Goal: Transaction & Acquisition: Purchase product/service

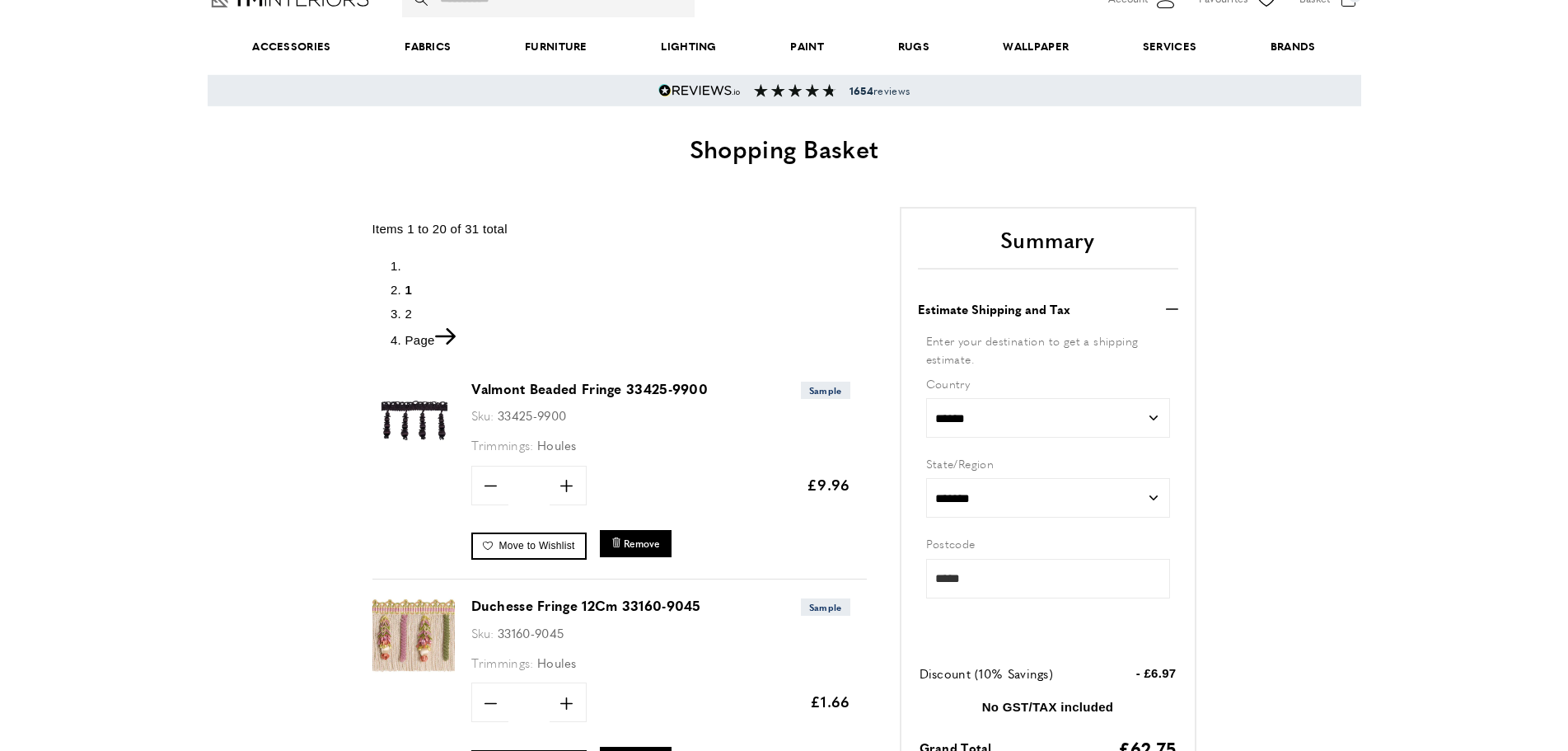
scroll to position [105, 0]
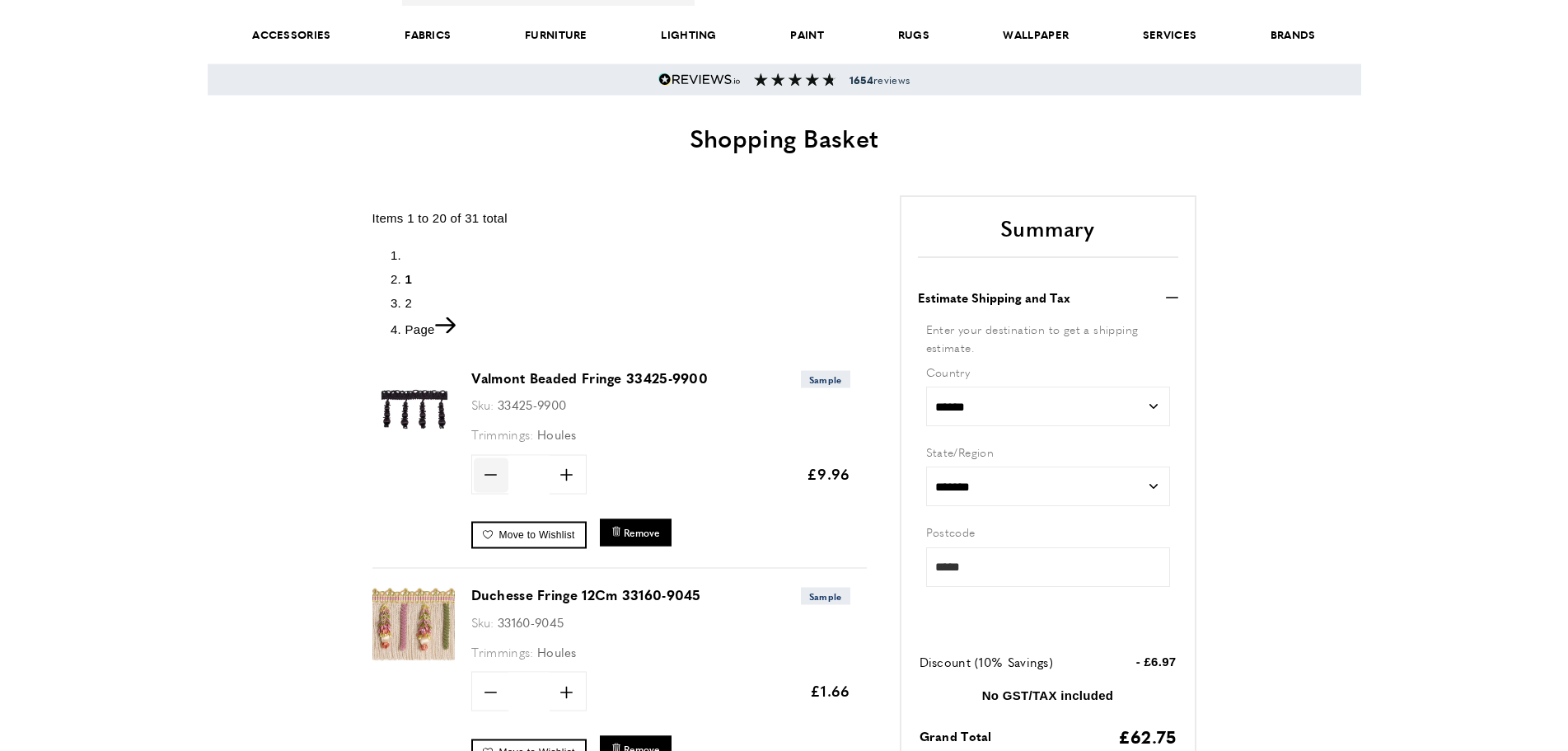
click at [488, 472] on icon "minus" at bounding box center [491, 475] width 13 height 13
click at [489, 473] on icon "minus" at bounding box center [491, 475] width 13 height 13
click at [489, 474] on icon "minus" at bounding box center [491, 475] width 13 height 13
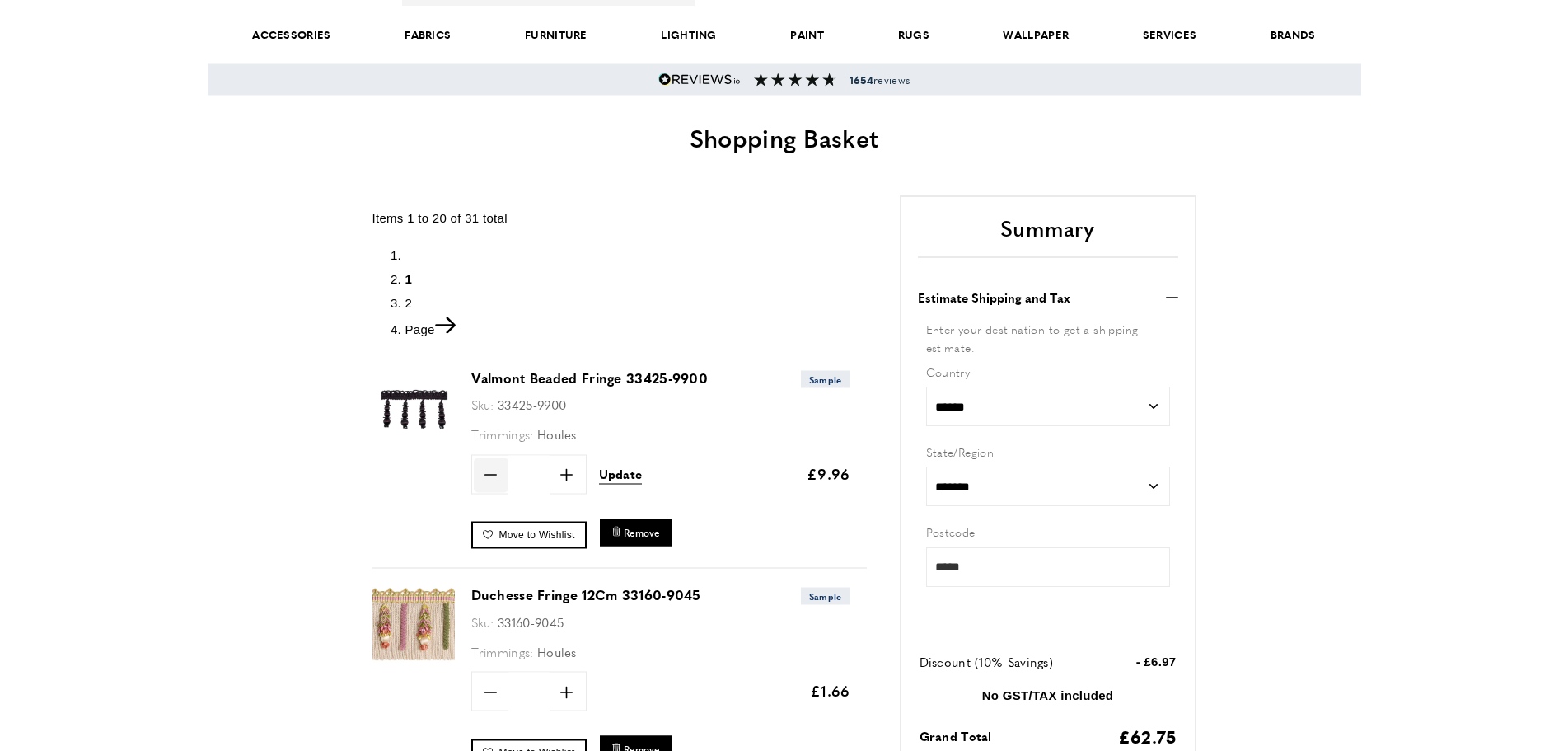
click at [489, 474] on icon "minus" at bounding box center [491, 475] width 13 height 13
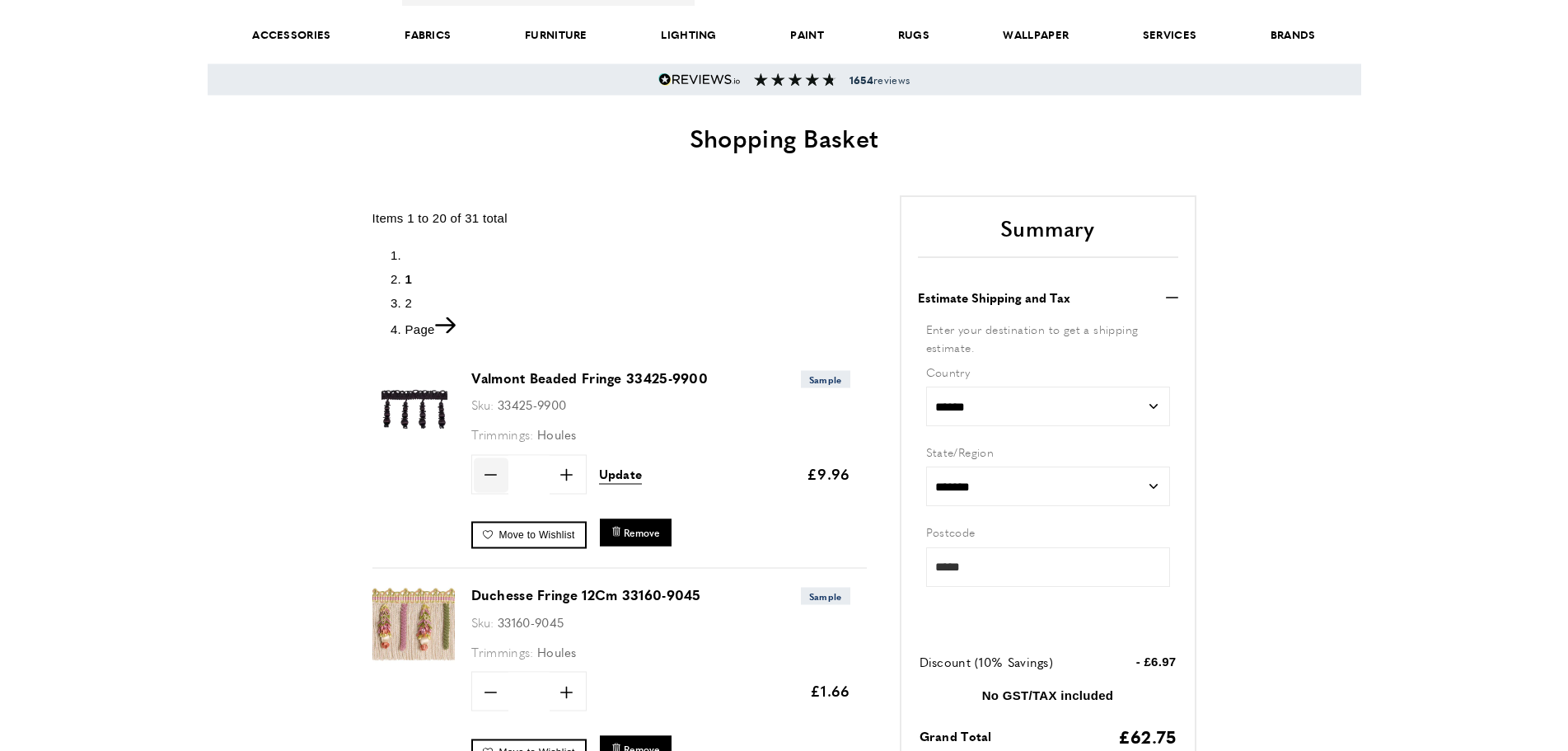
click at [489, 474] on icon "minus" at bounding box center [491, 475] width 13 height 13
click at [565, 476] on icon "plus" at bounding box center [567, 475] width 13 height 13
type input "*"
click at [620, 479] on span "Update" at bounding box center [621, 473] width 44 height 17
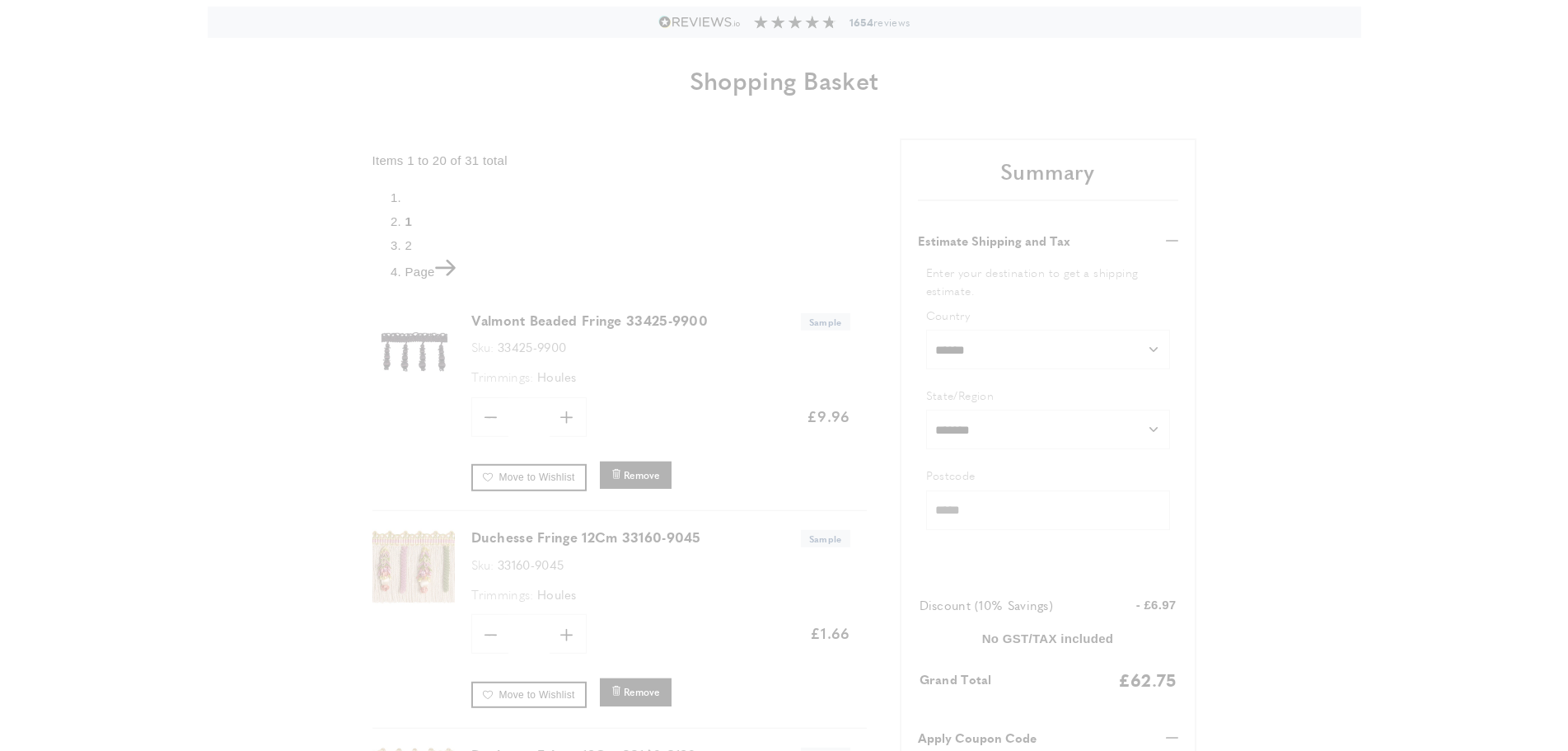
scroll to position [104, 0]
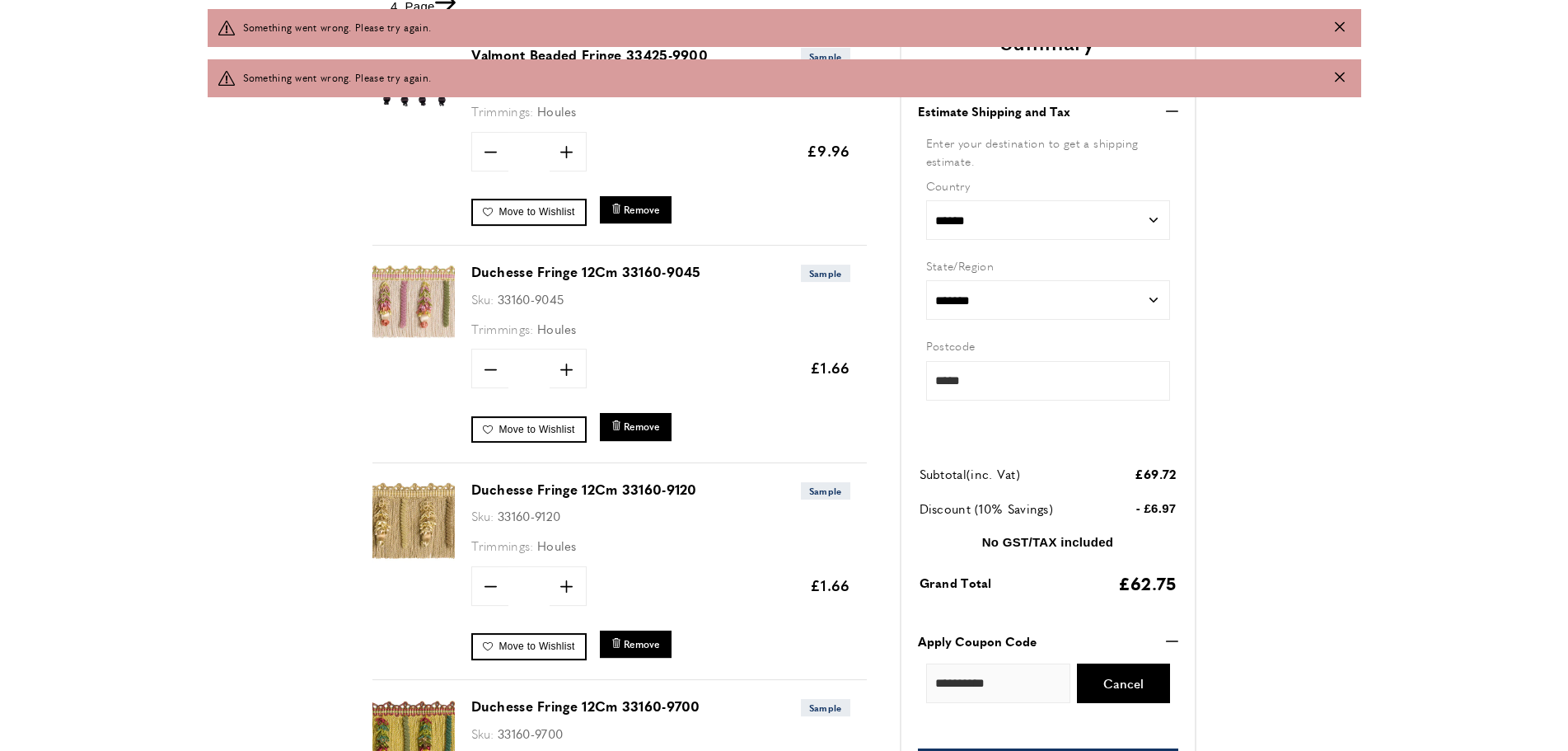
scroll to position [547, 0]
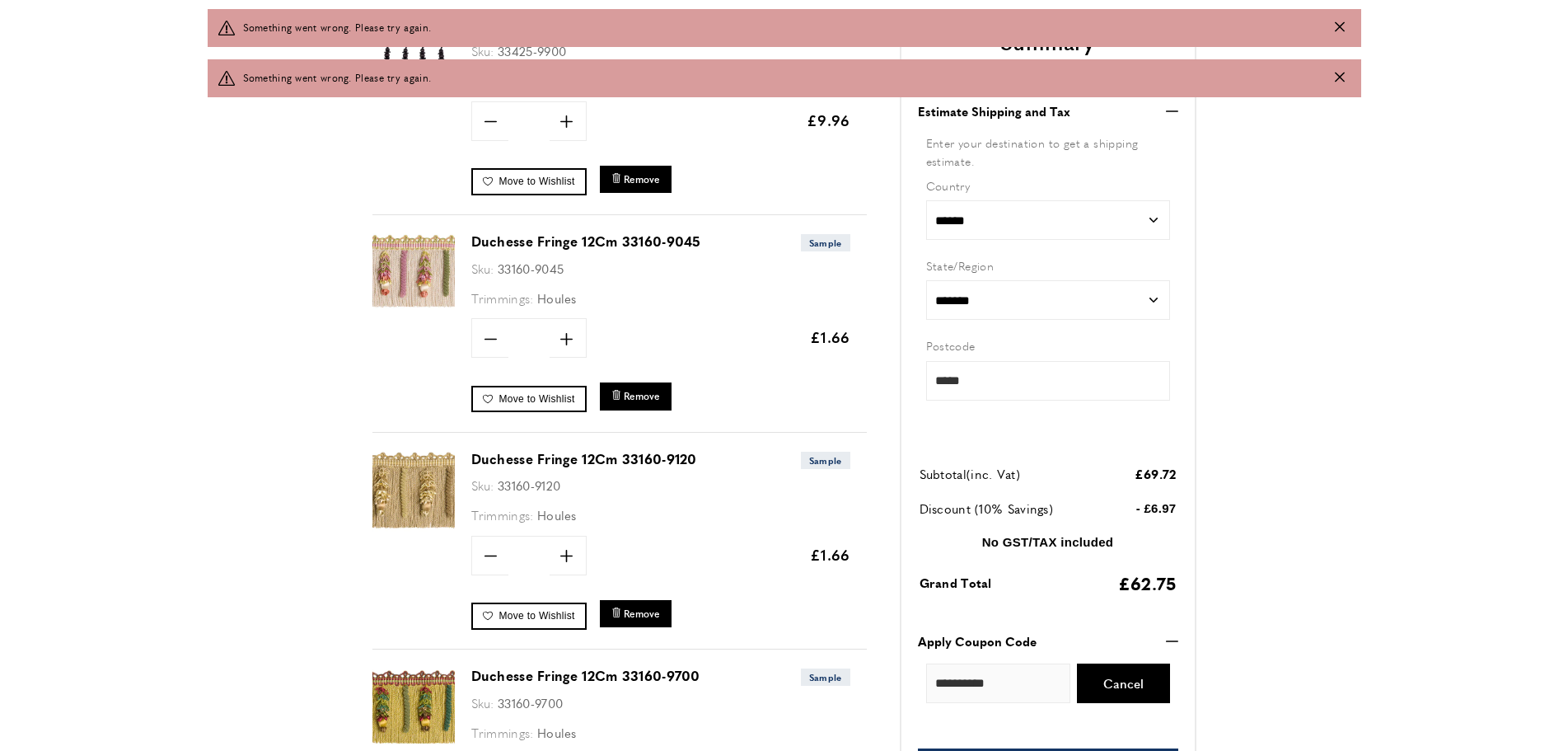
click at [1341, 30] on icon "Close message" at bounding box center [1339, 26] width 10 height 10
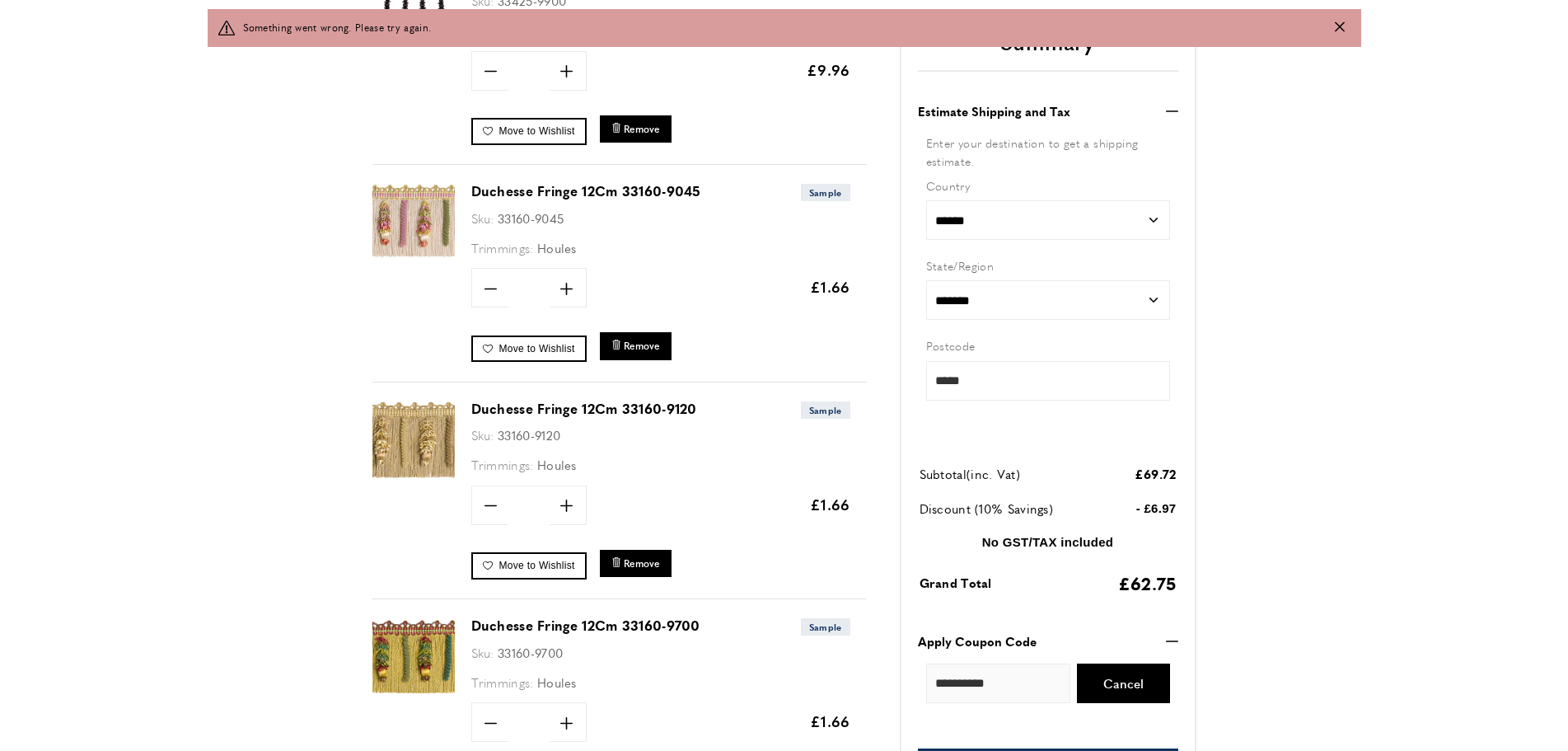
click at [1339, 25] on icon "Close message" at bounding box center [1339, 26] width 10 height 10
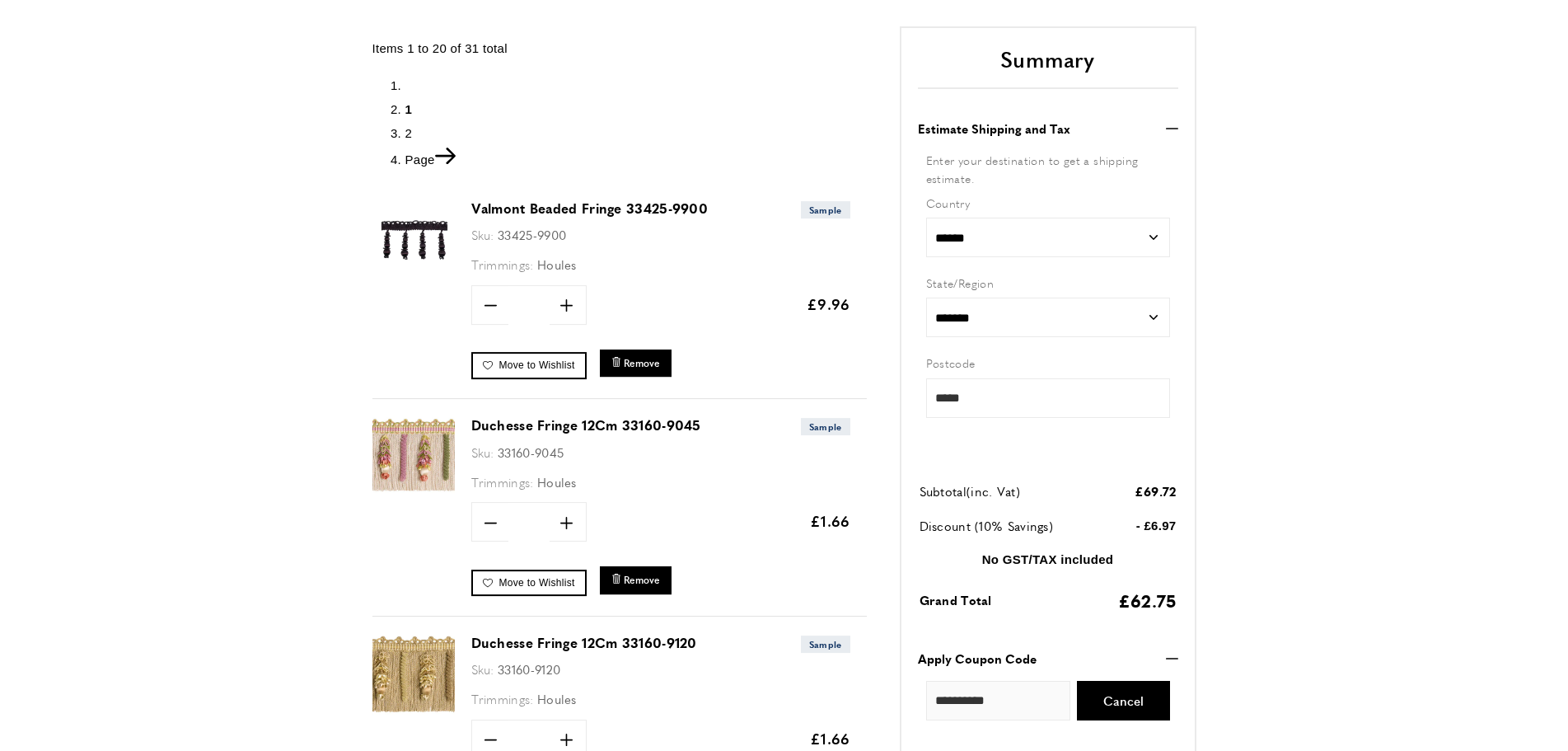
scroll to position [252, 0]
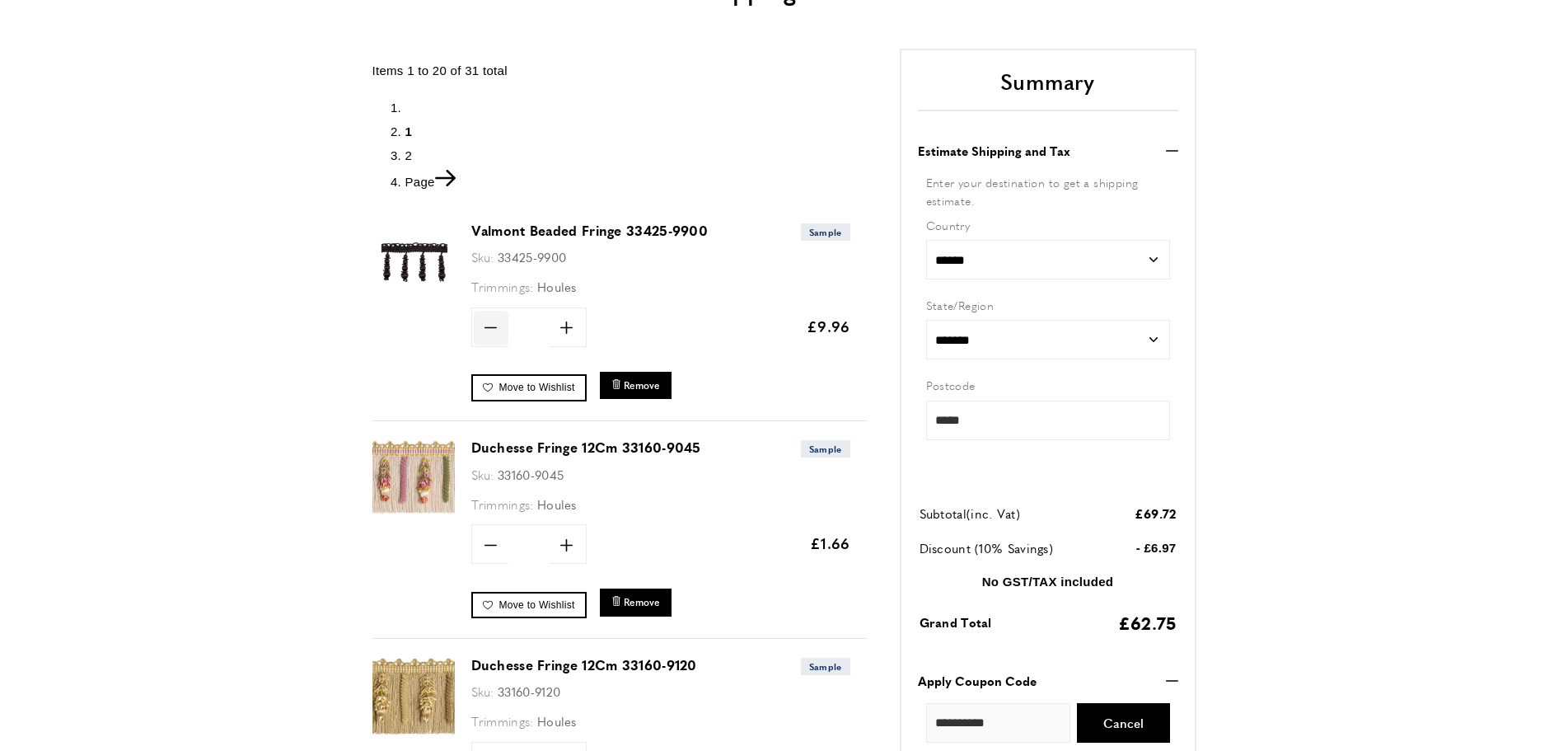
click at [491, 327] on icon at bounding box center [491, 328] width 13 height 2
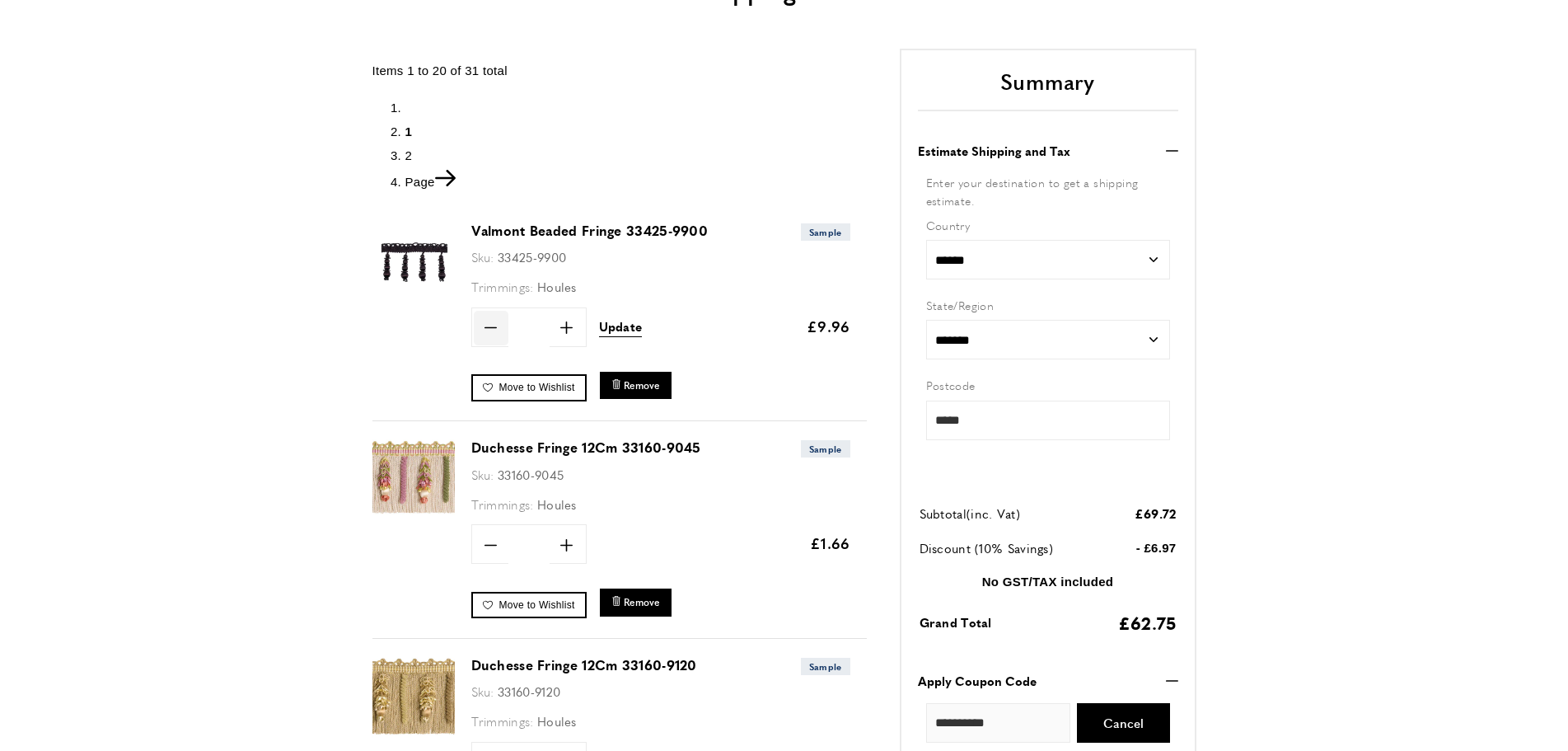
click at [491, 327] on icon at bounding box center [491, 328] width 13 height 2
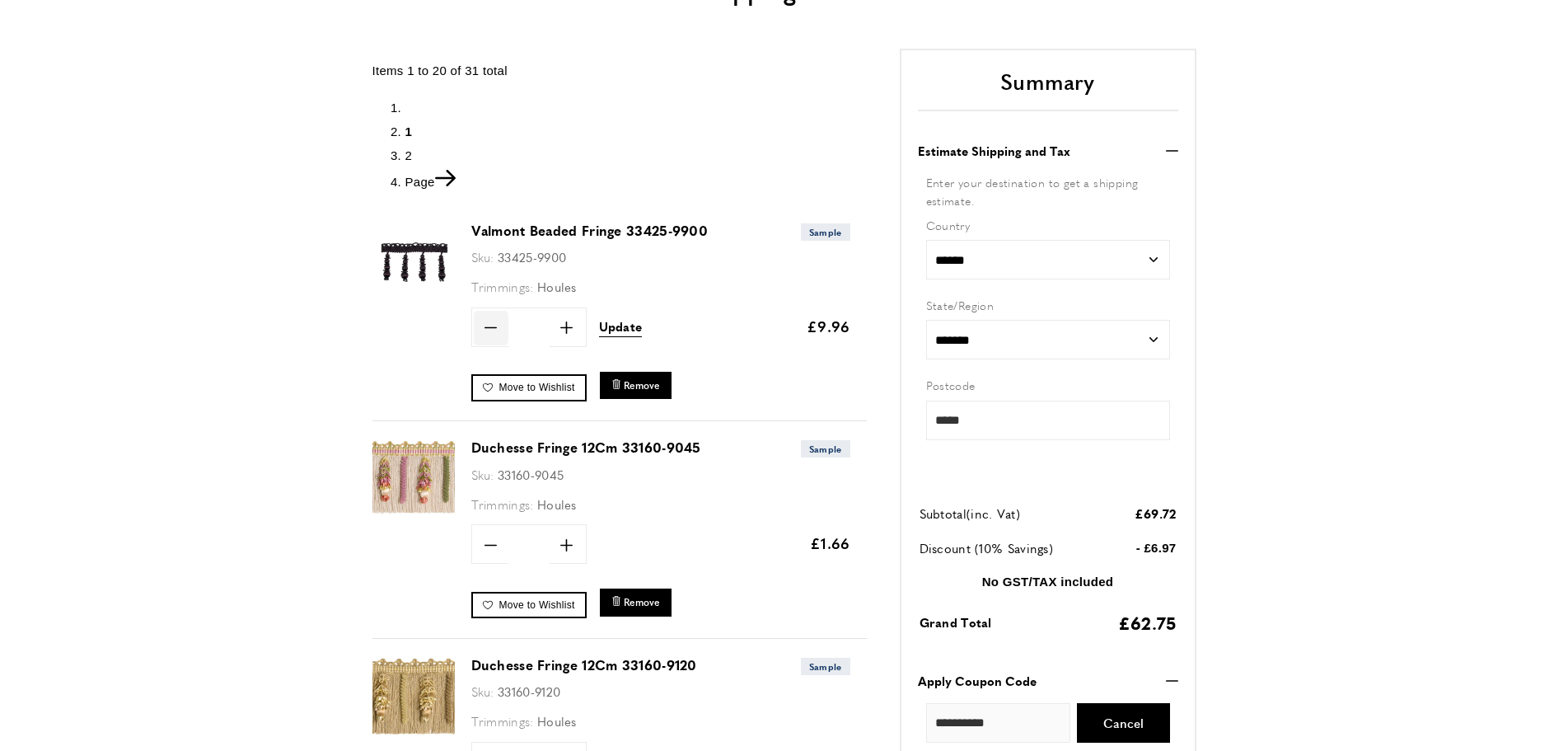
type input "*"
click at [624, 328] on span "Update" at bounding box center [621, 327] width 44 height 17
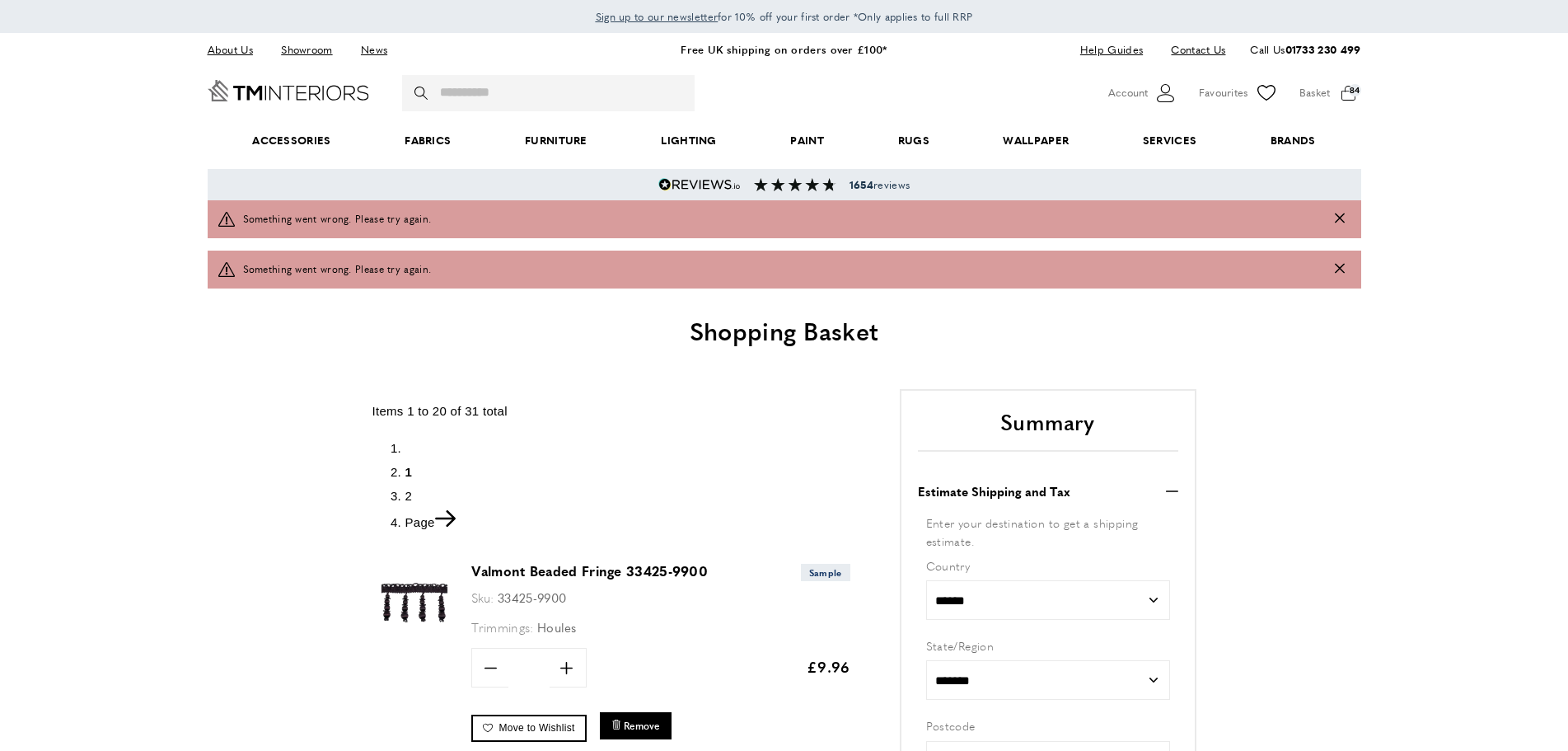
click at [1339, 216] on icon "Close message" at bounding box center [1339, 218] width 10 height 10
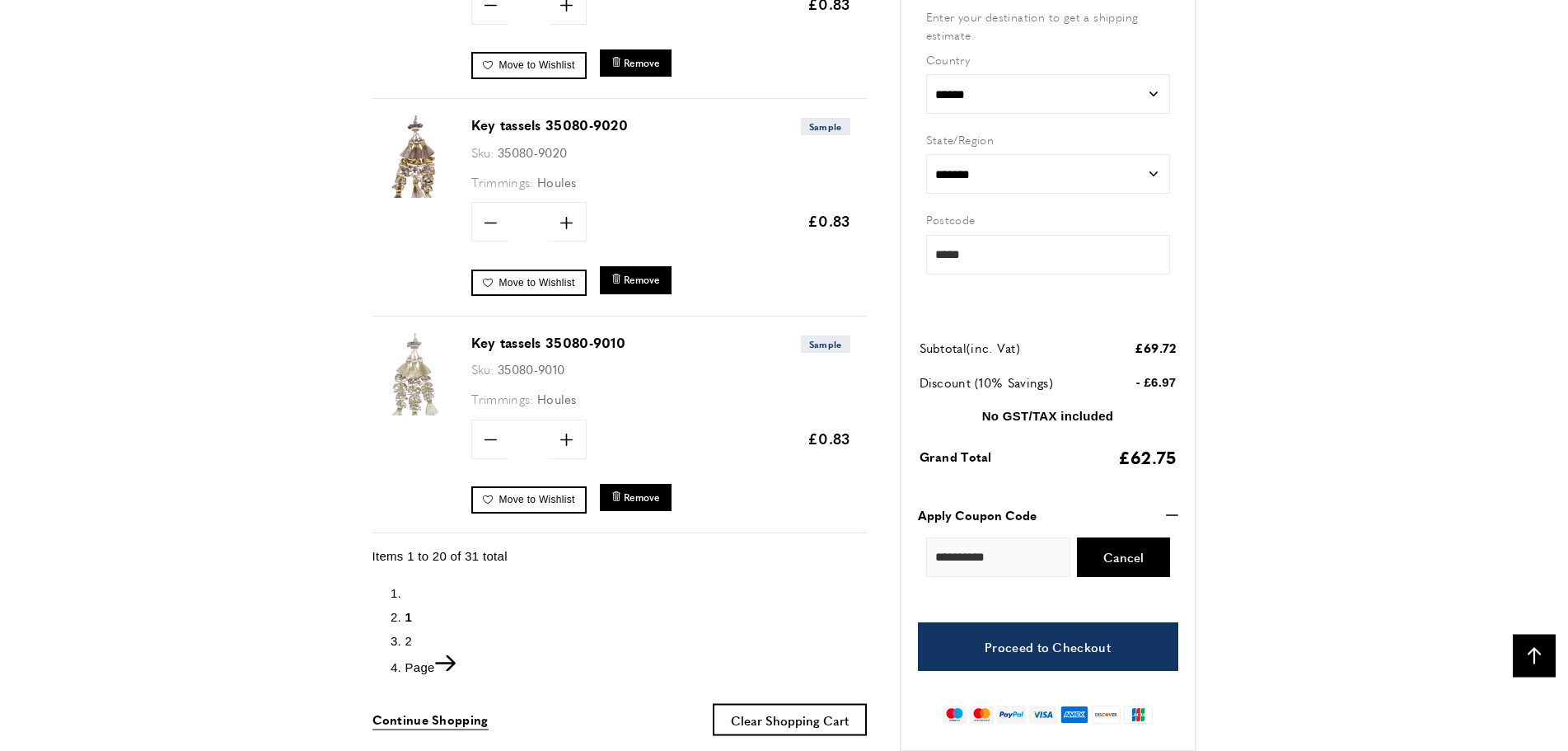
scroll to position [4479, 0]
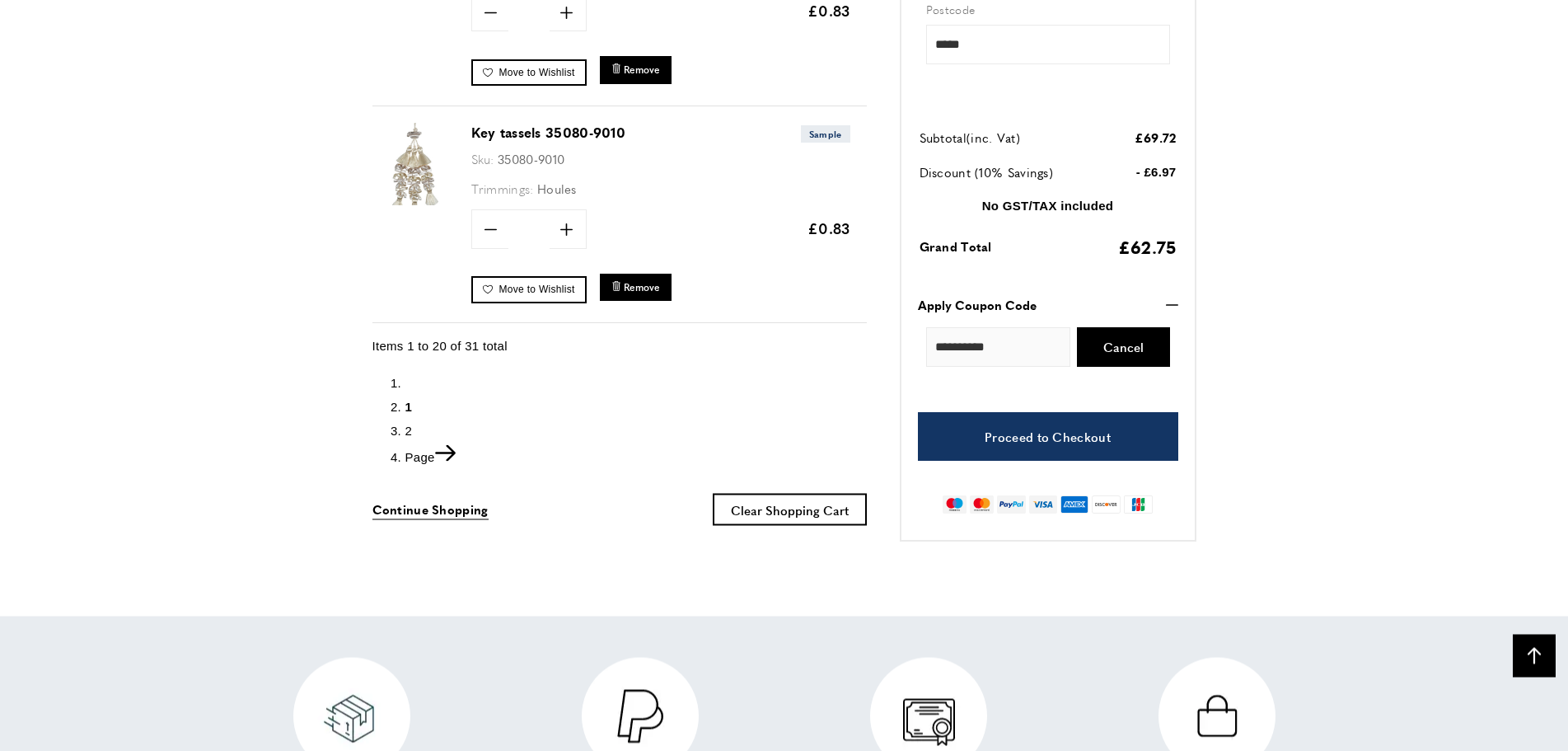
click at [408, 425] on span "2" at bounding box center [409, 429] width 7 height 14
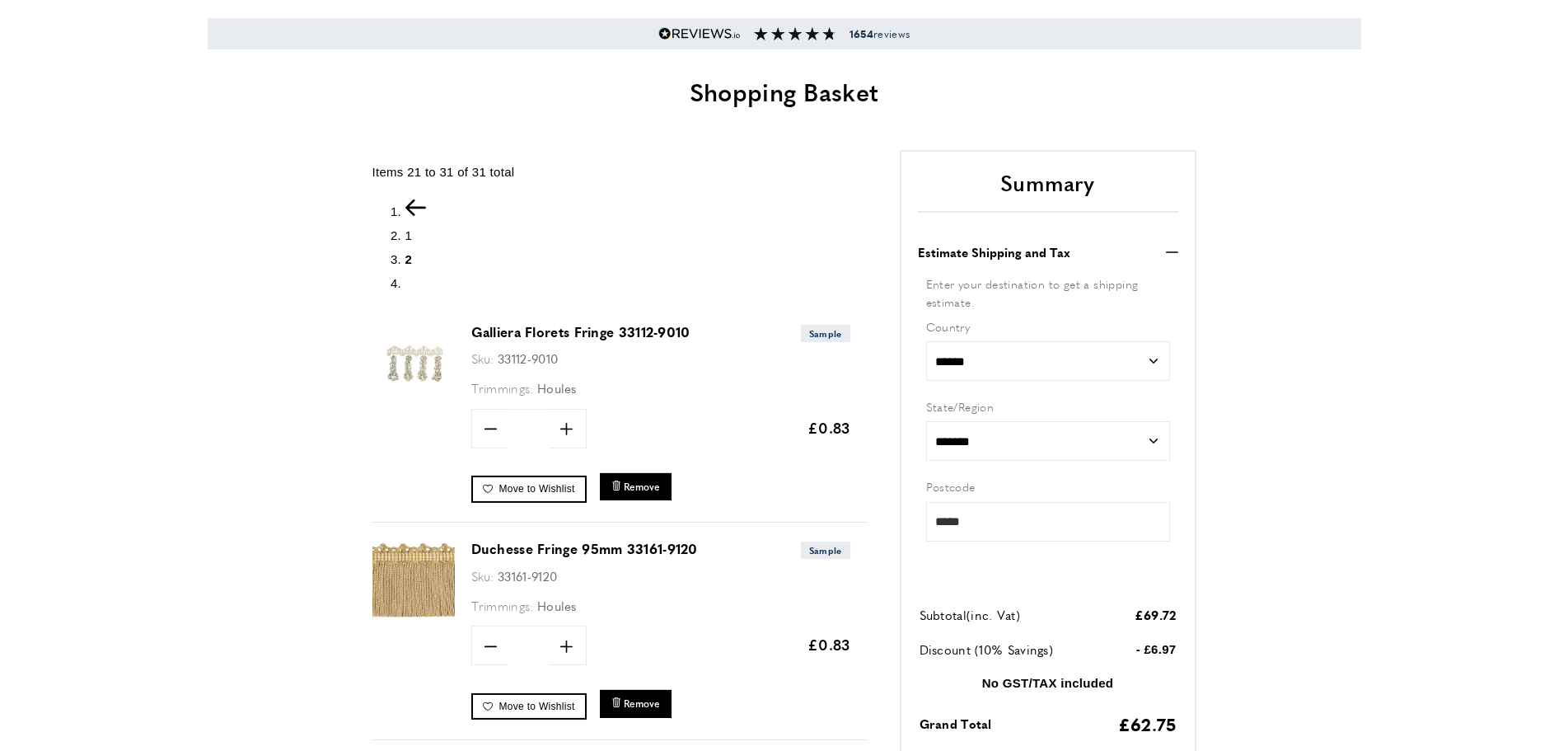
scroll to position [168, 0]
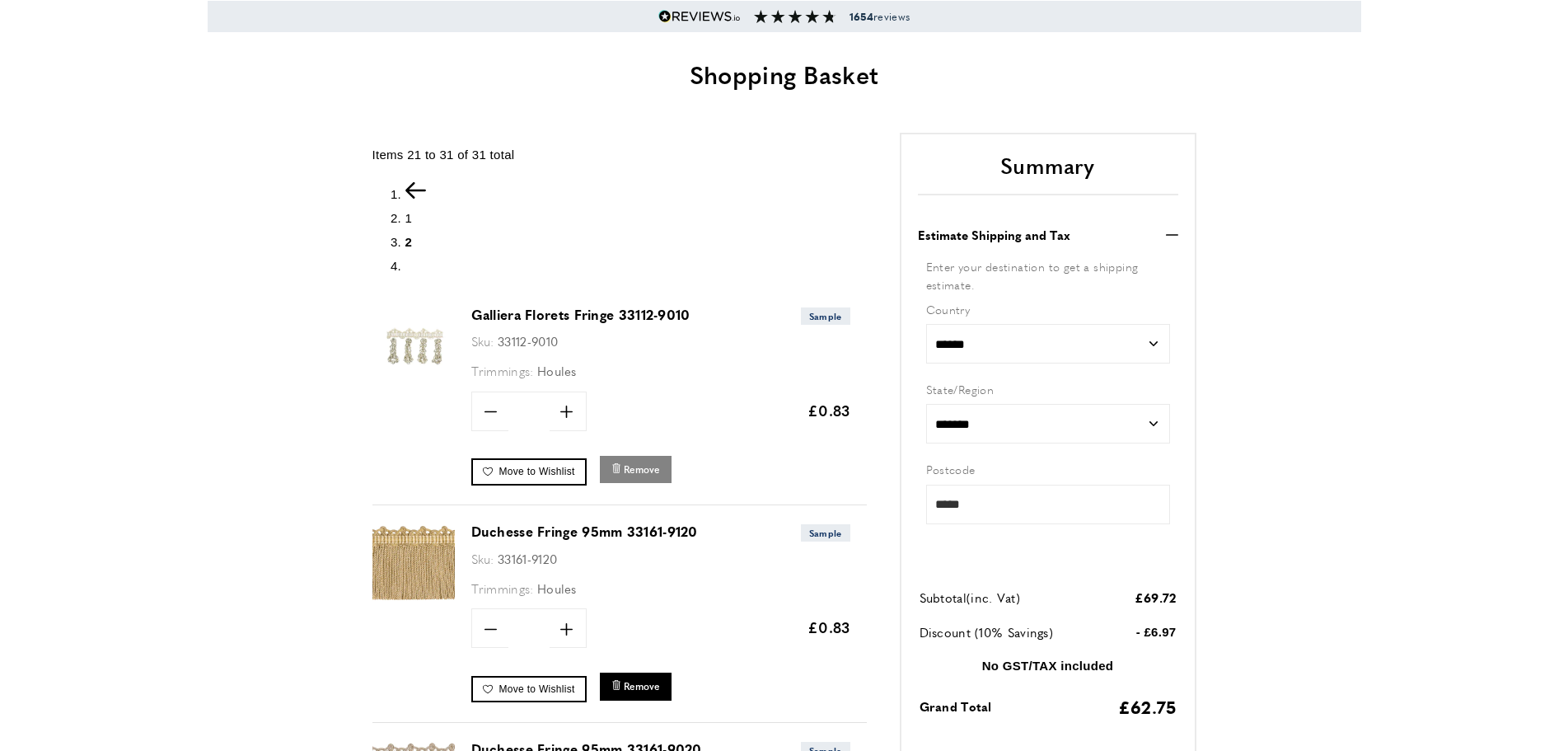
click at [630, 468] on span "Remove" at bounding box center [642, 469] width 37 height 14
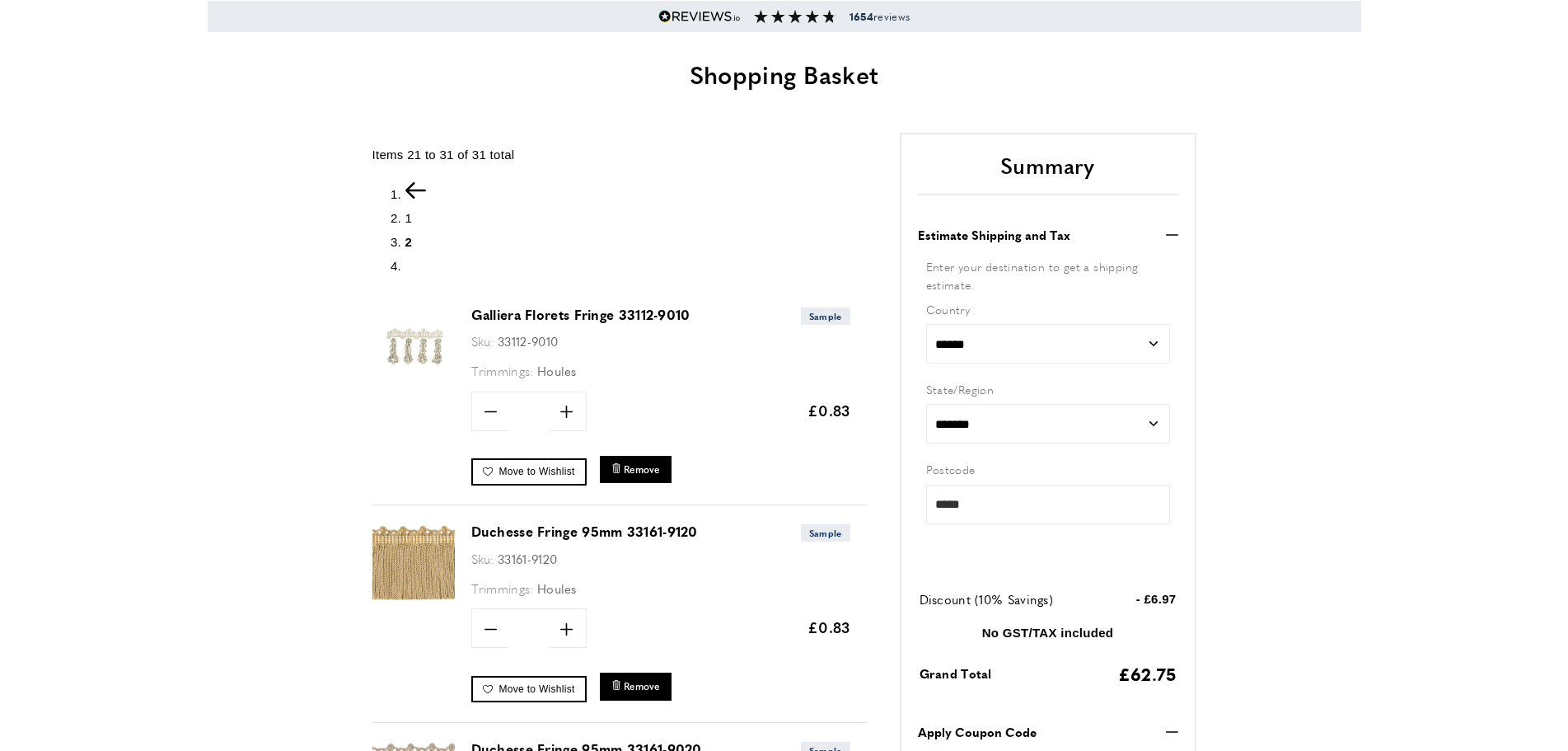
scroll to position [0, 231]
click at [633, 469] on span "Remove" at bounding box center [642, 469] width 37 height 14
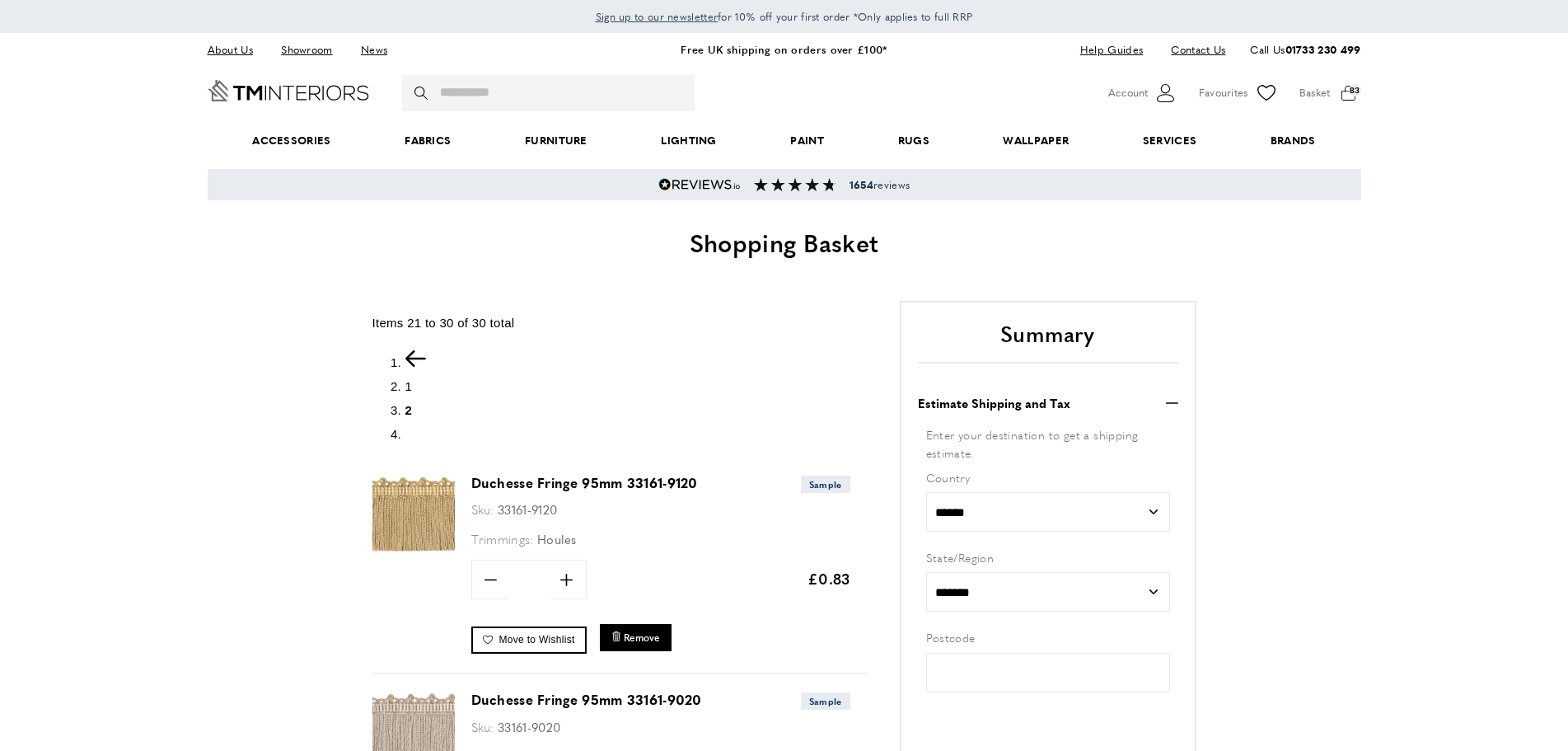
type input "*****"
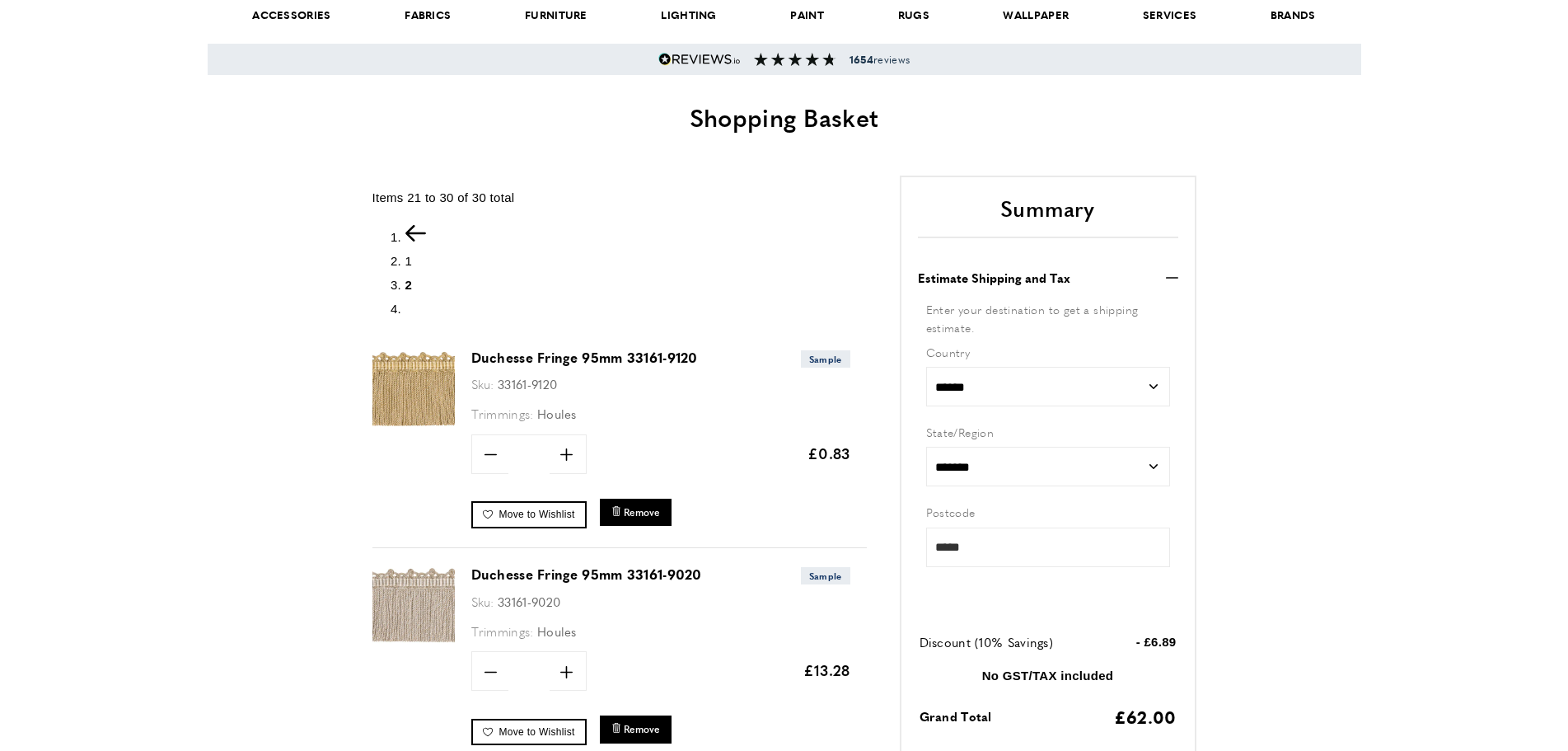
scroll to position [189, 0]
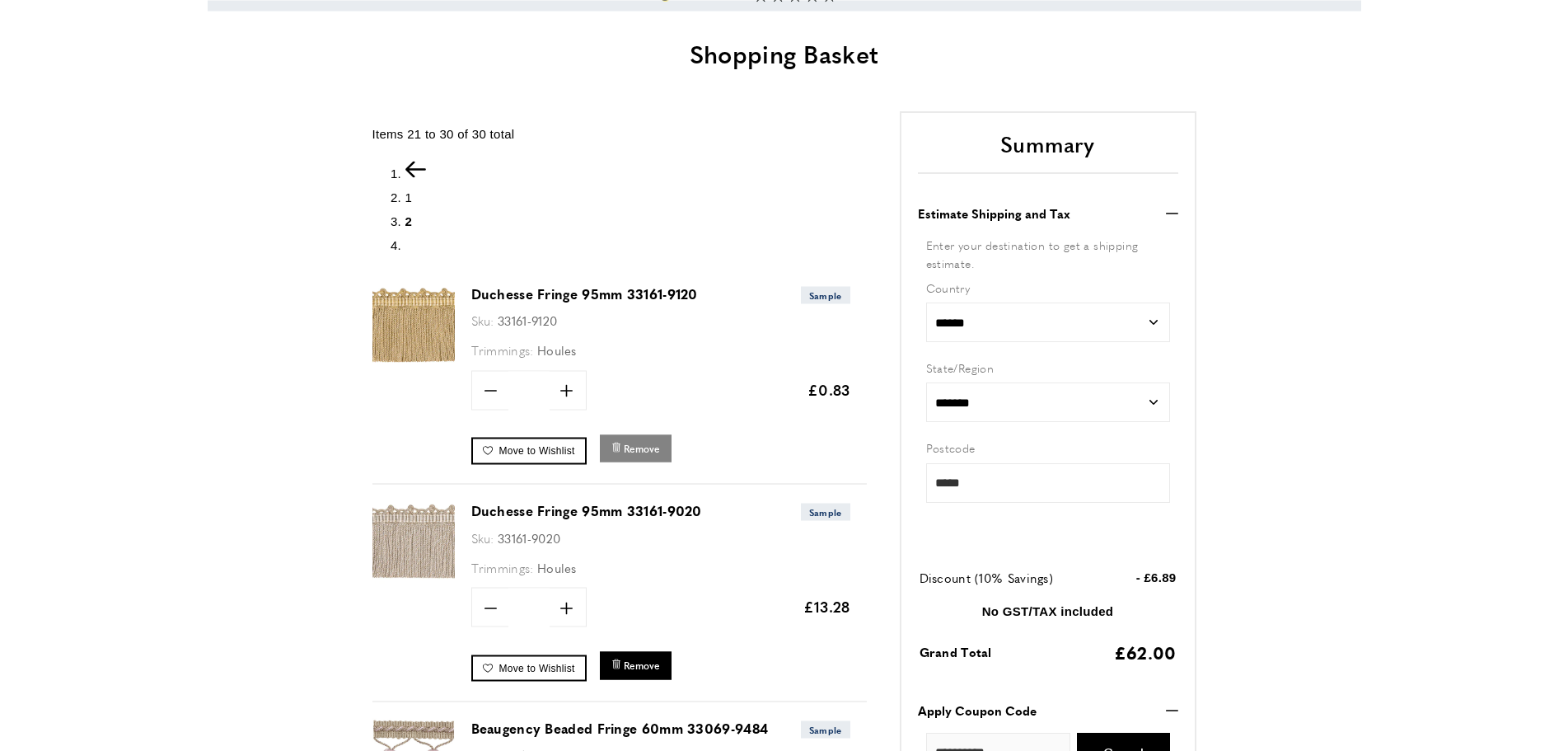
click at [639, 456] on button "bin Remove" at bounding box center [635, 448] width 71 height 27
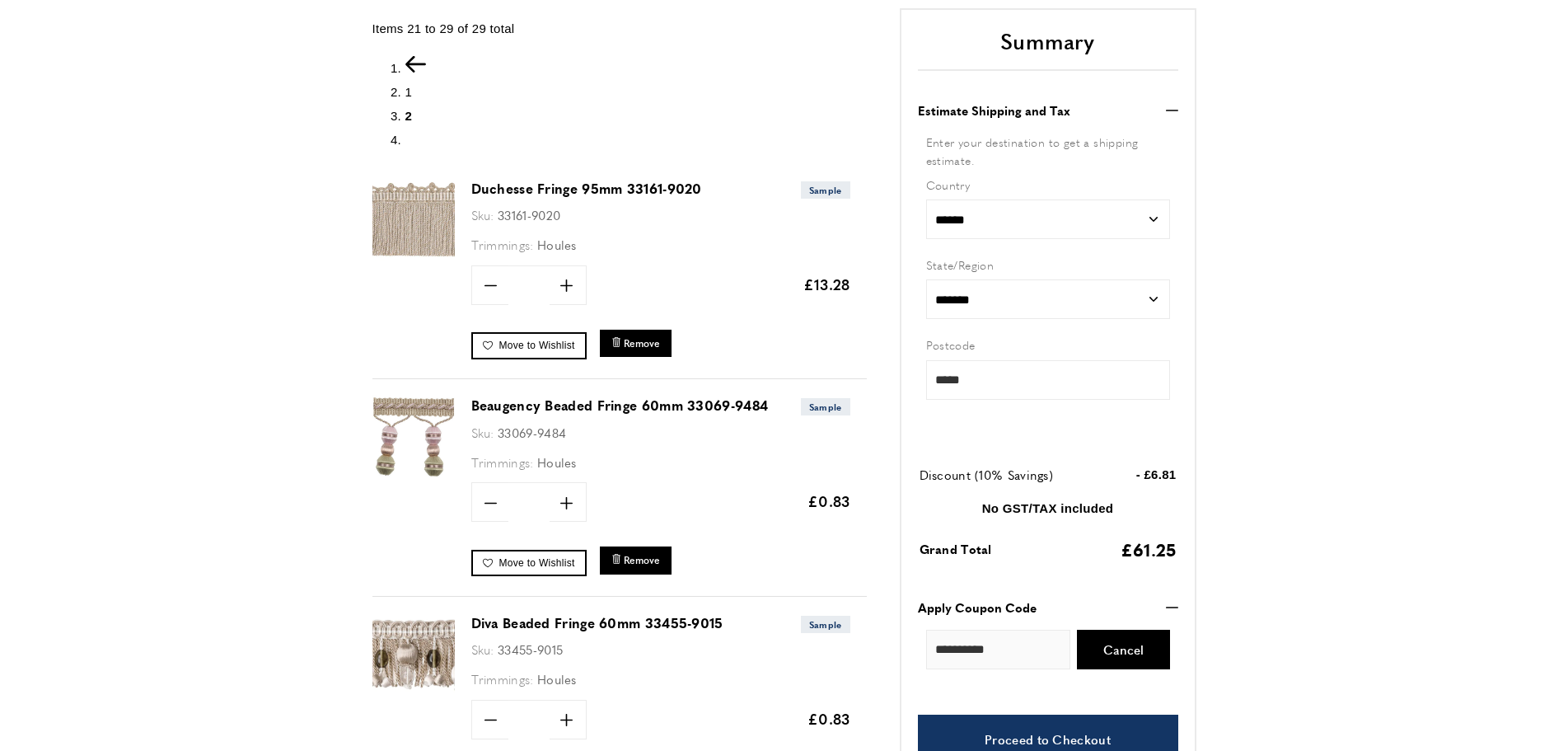
scroll to position [316, 0]
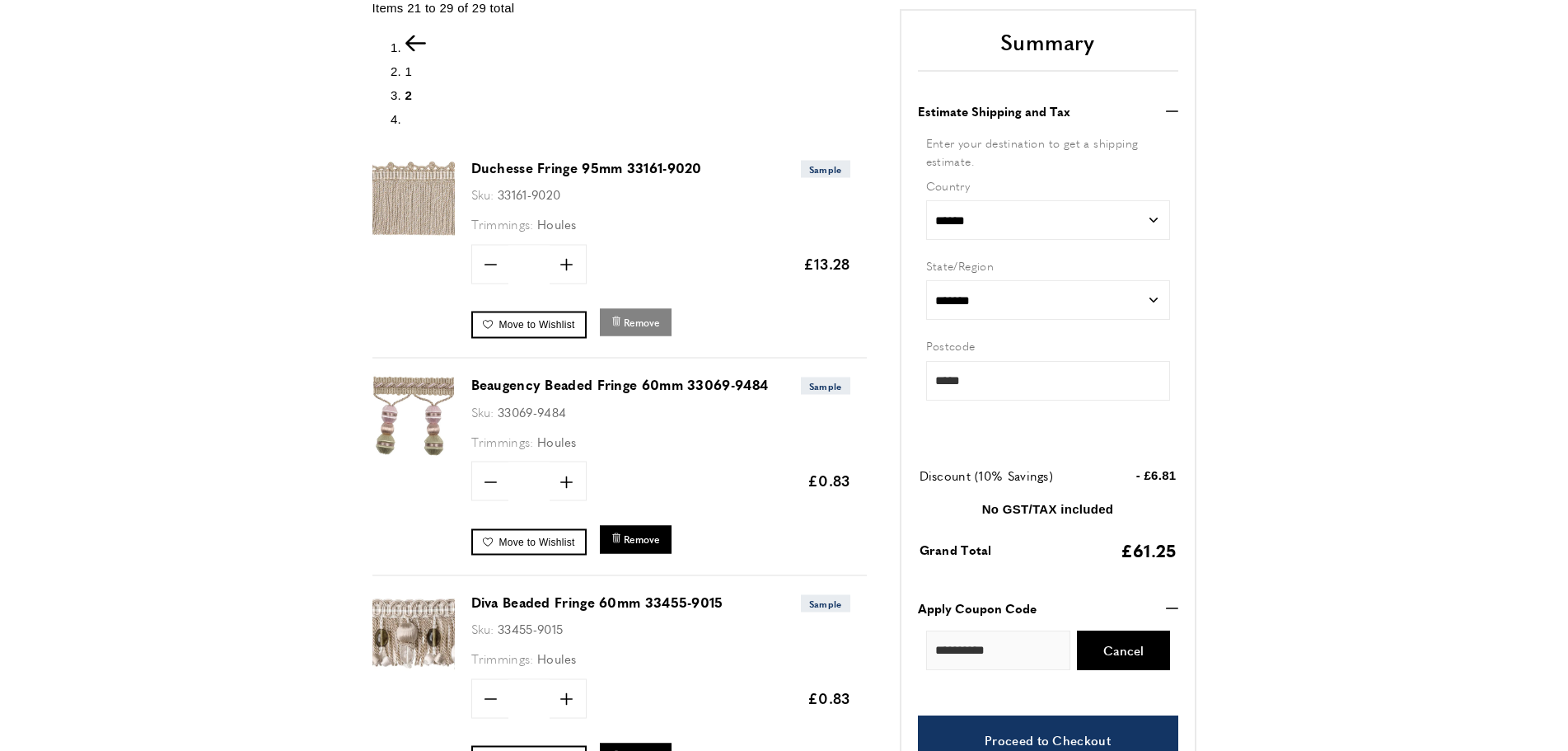
click at [627, 321] on span "Remove" at bounding box center [642, 321] width 37 height 14
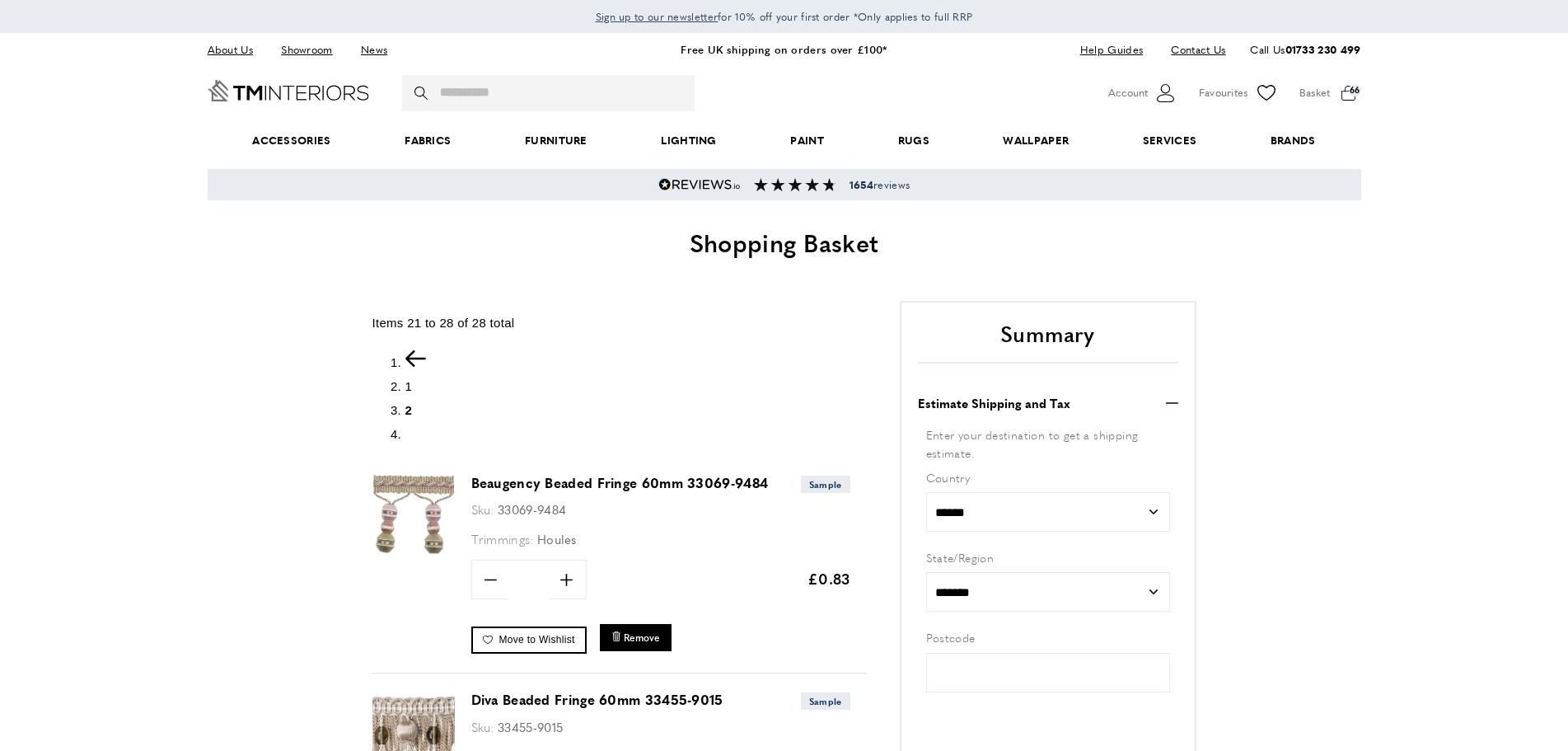
type input "*****"
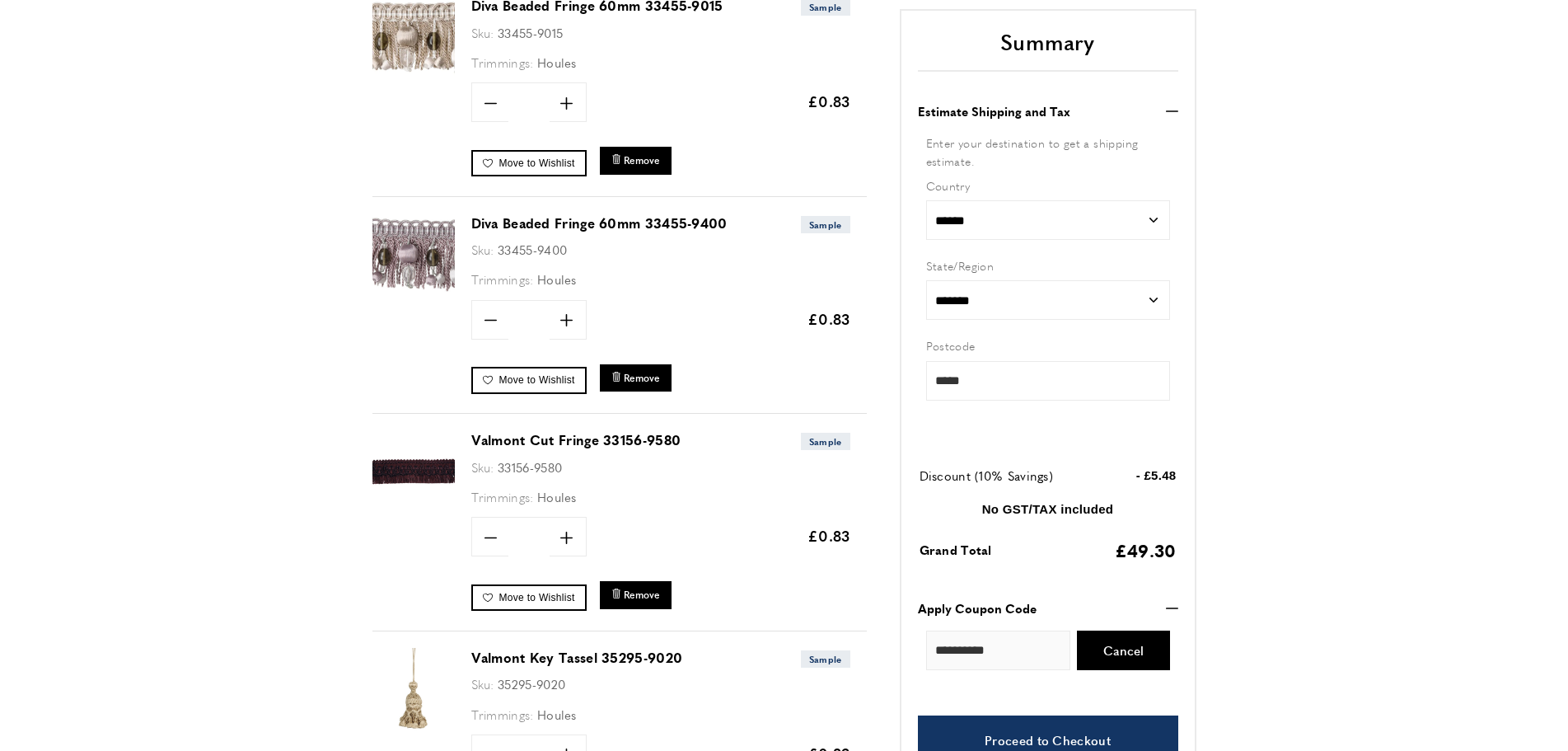
scroll to position [799, 0]
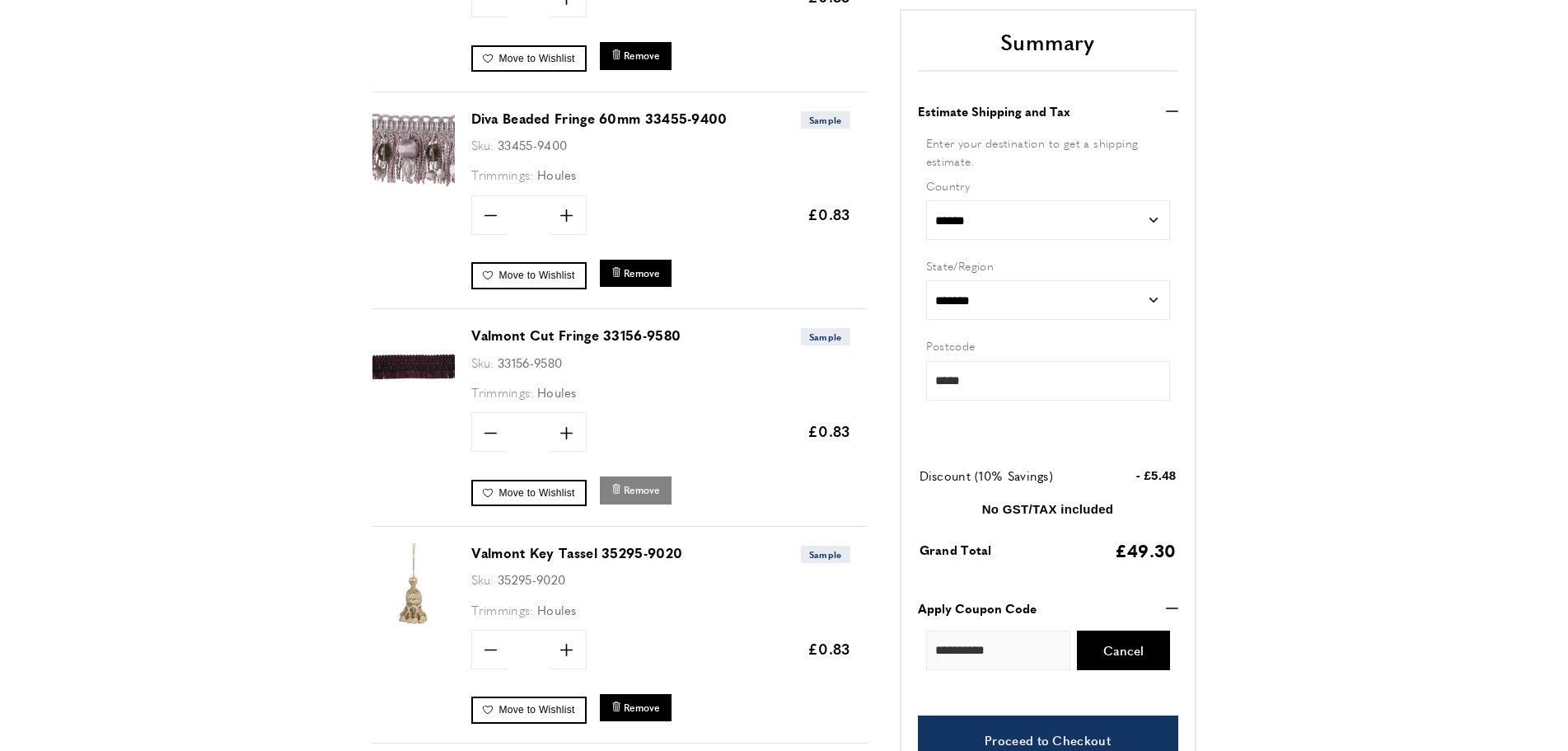
click at [632, 488] on span "Remove" at bounding box center [642, 489] width 37 height 14
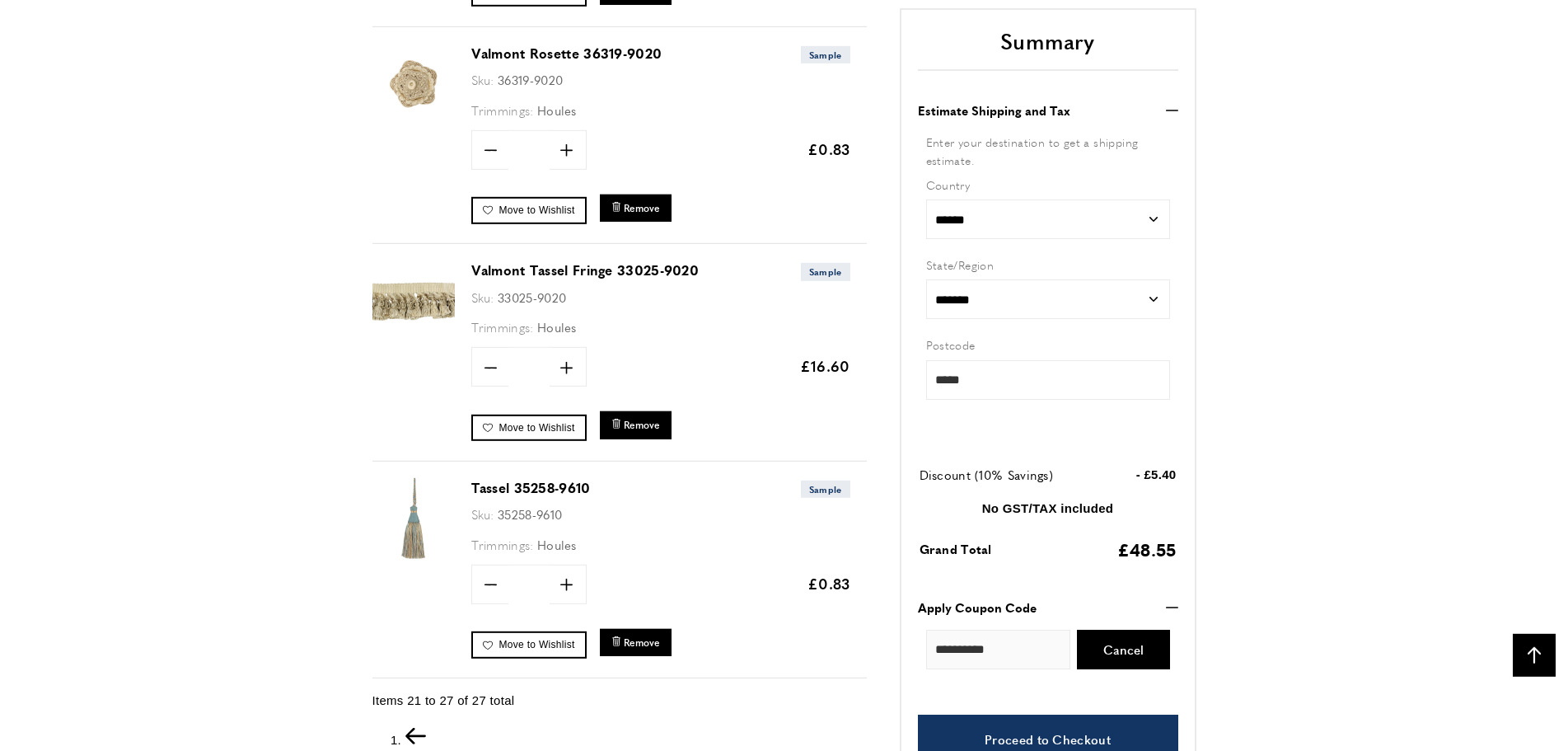
scroll to position [1304, 0]
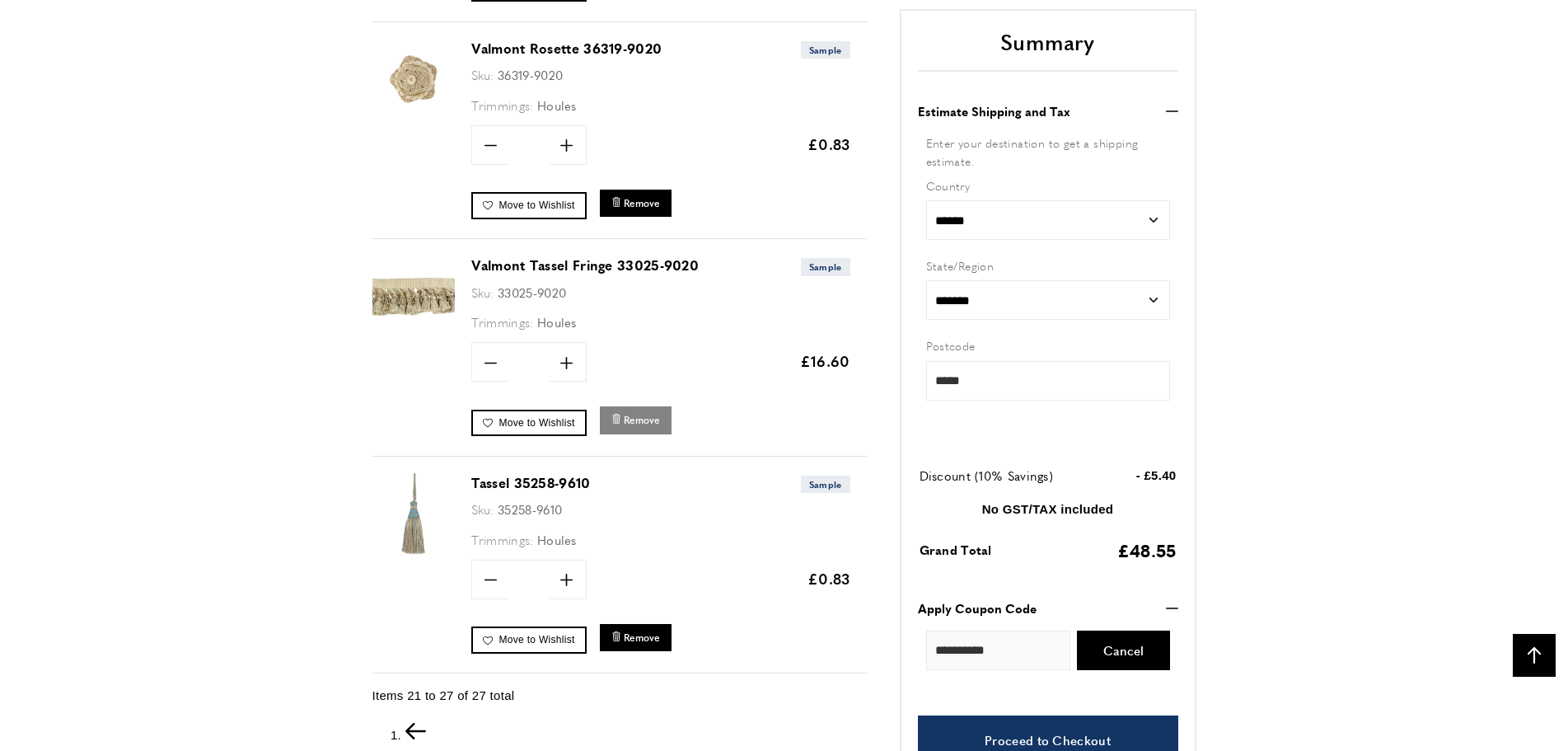
click at [637, 424] on span "Remove" at bounding box center [642, 420] width 37 height 14
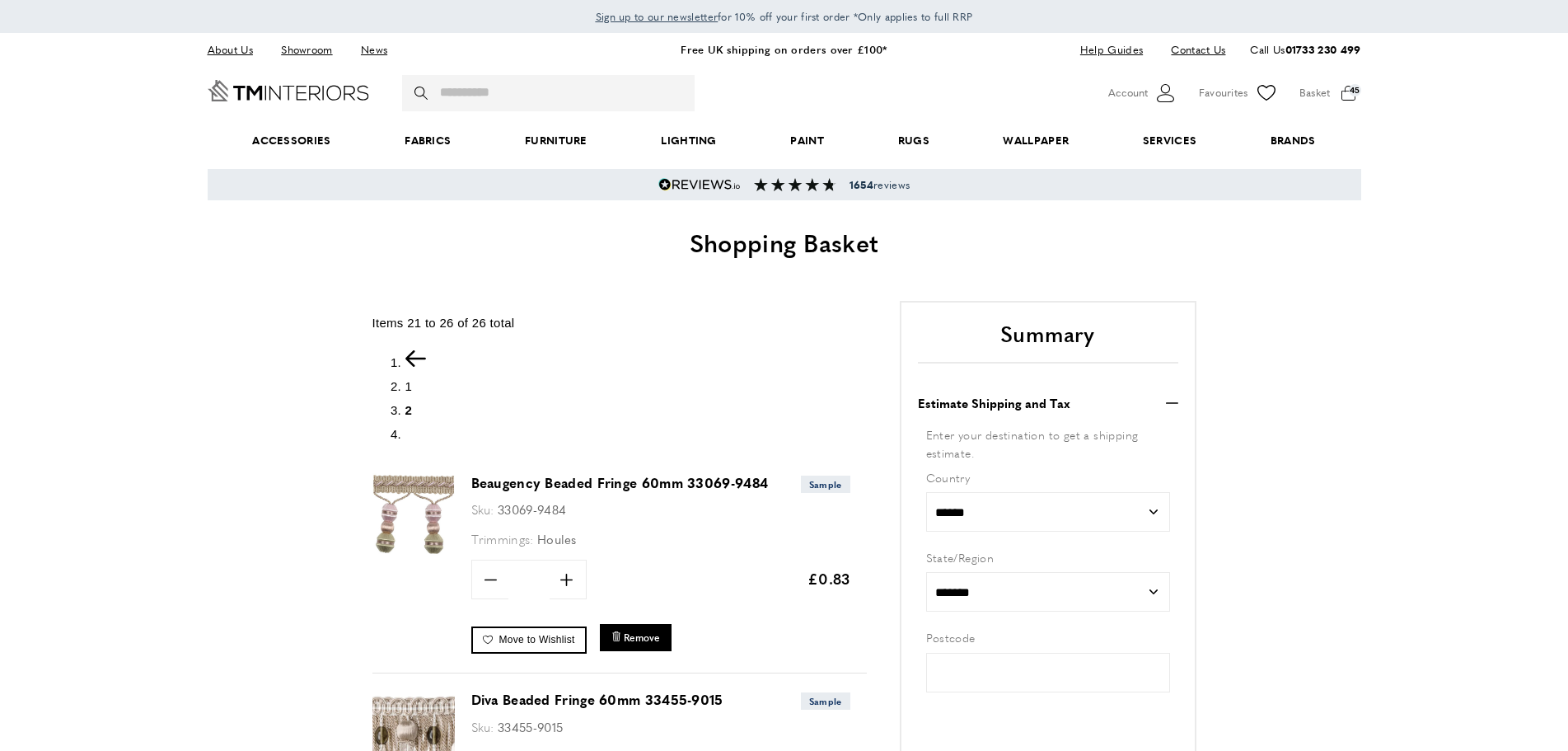
type input "*****"
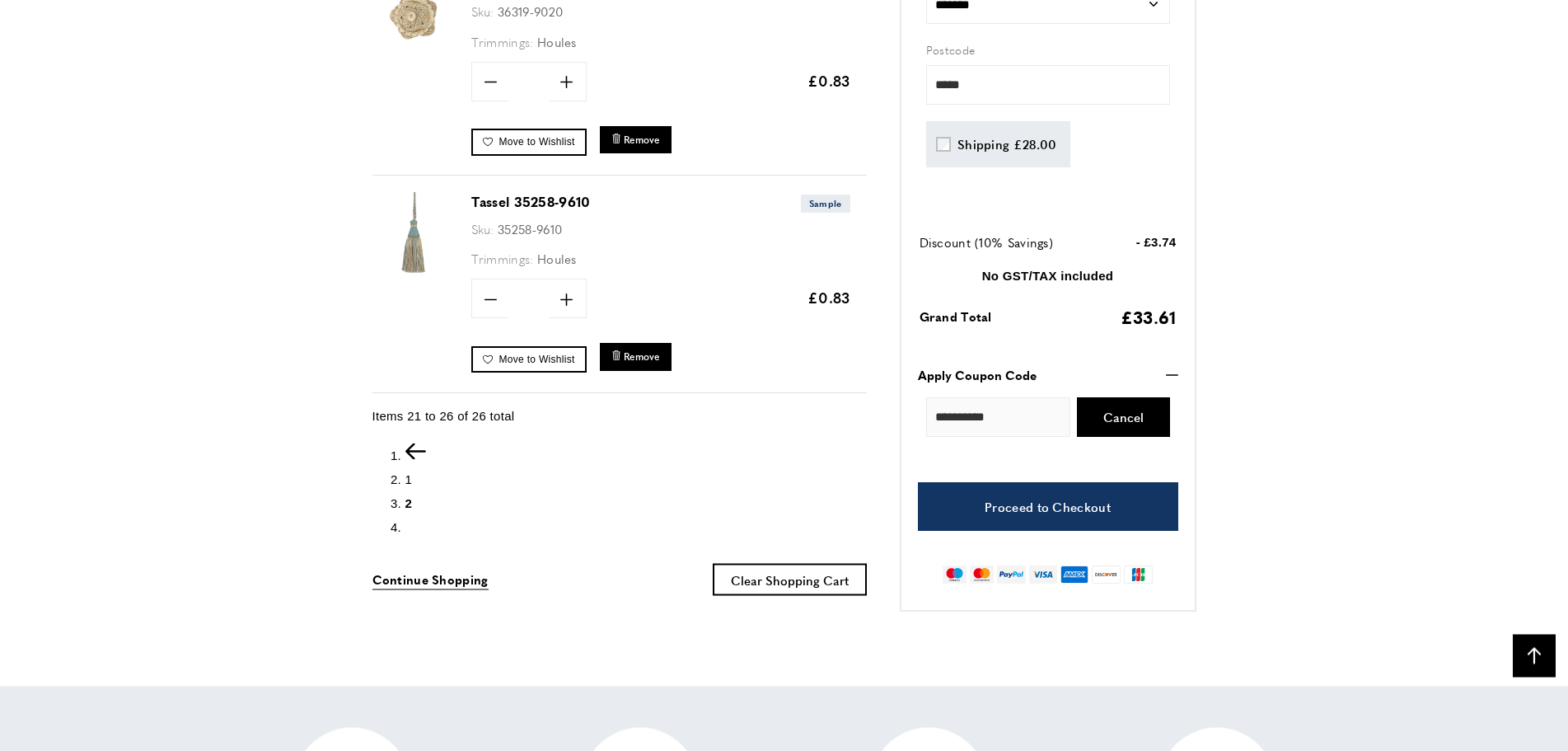
scroll to position [0, 231]
click at [643, 361] on span "Remove" at bounding box center [642, 356] width 37 height 14
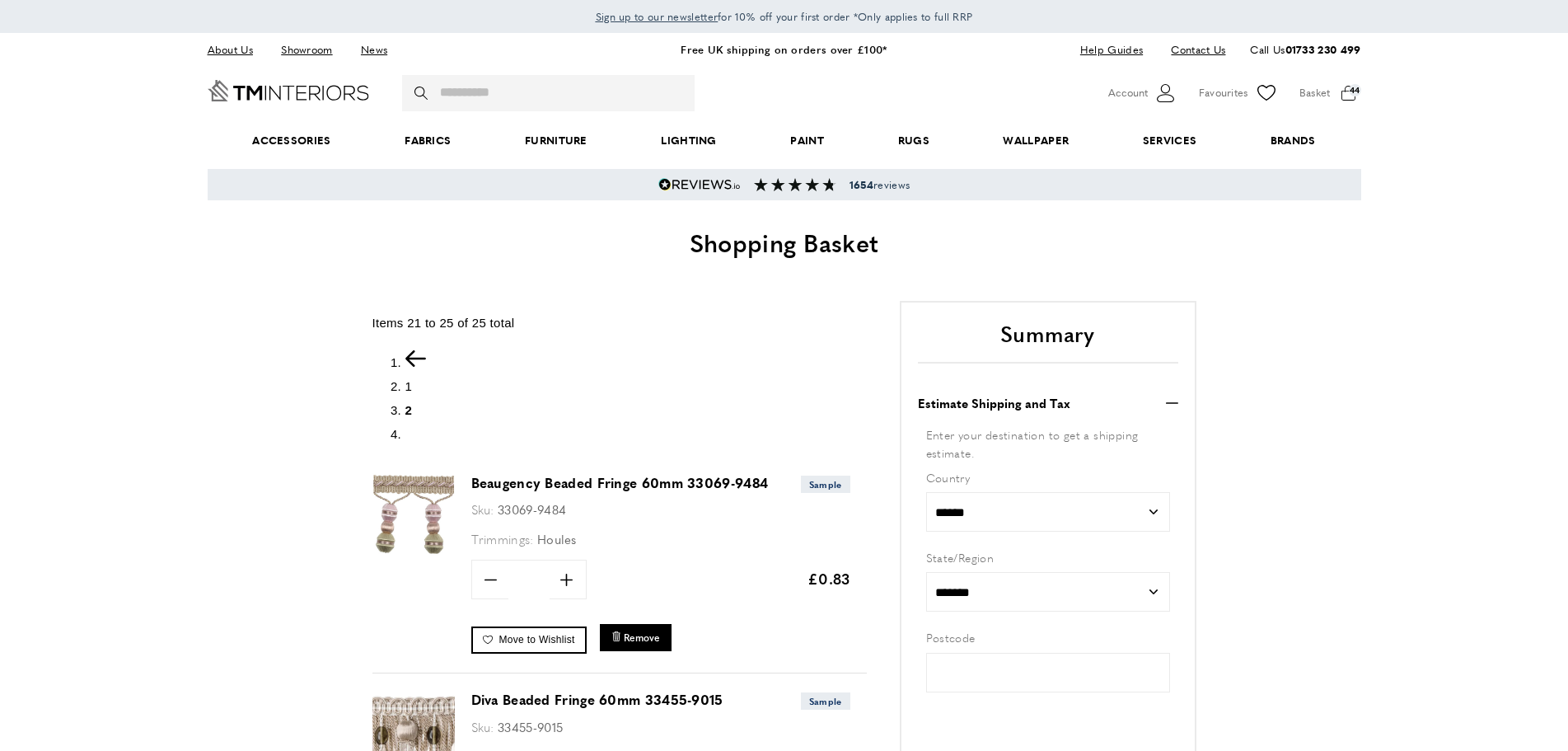
type input "*****"
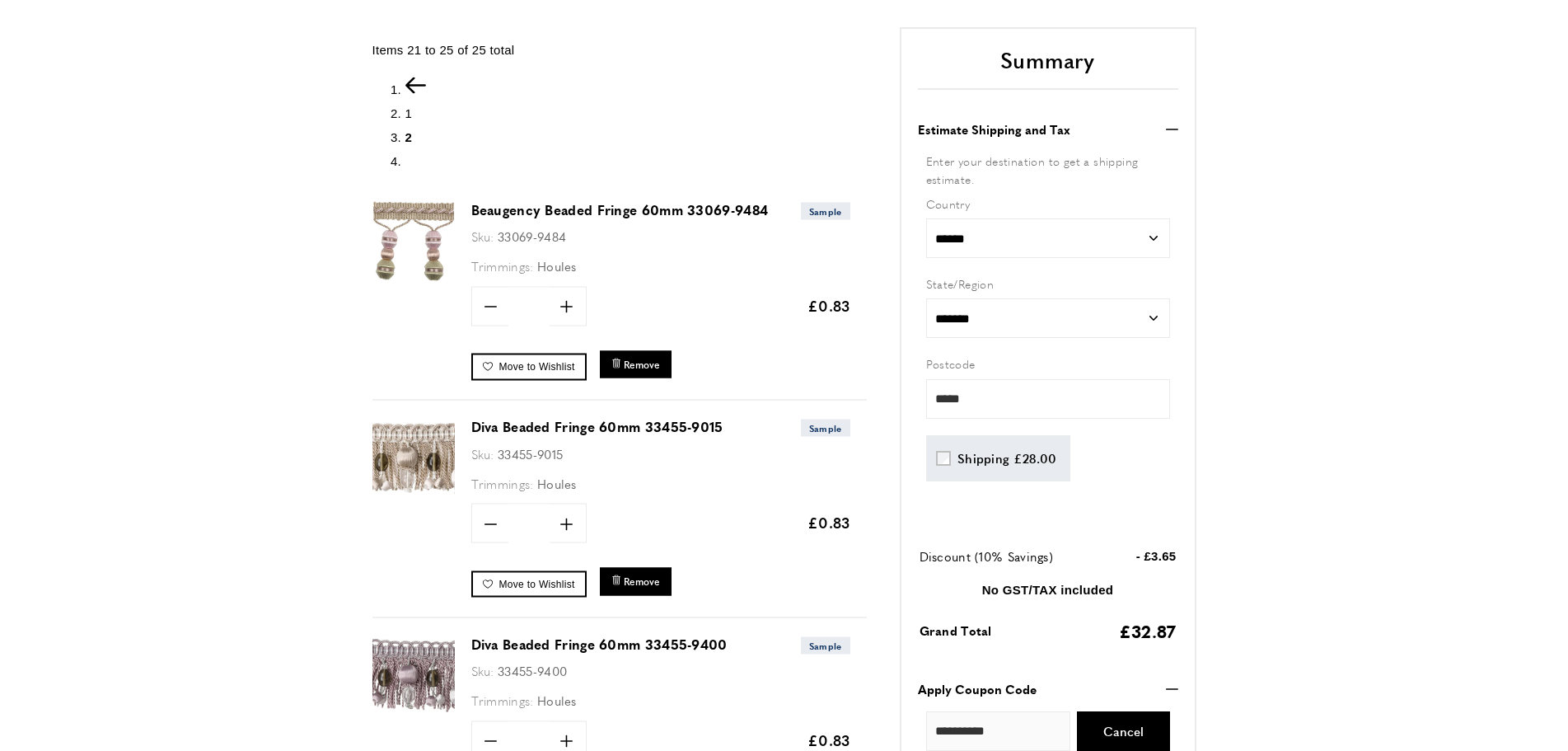
scroll to position [400, 0]
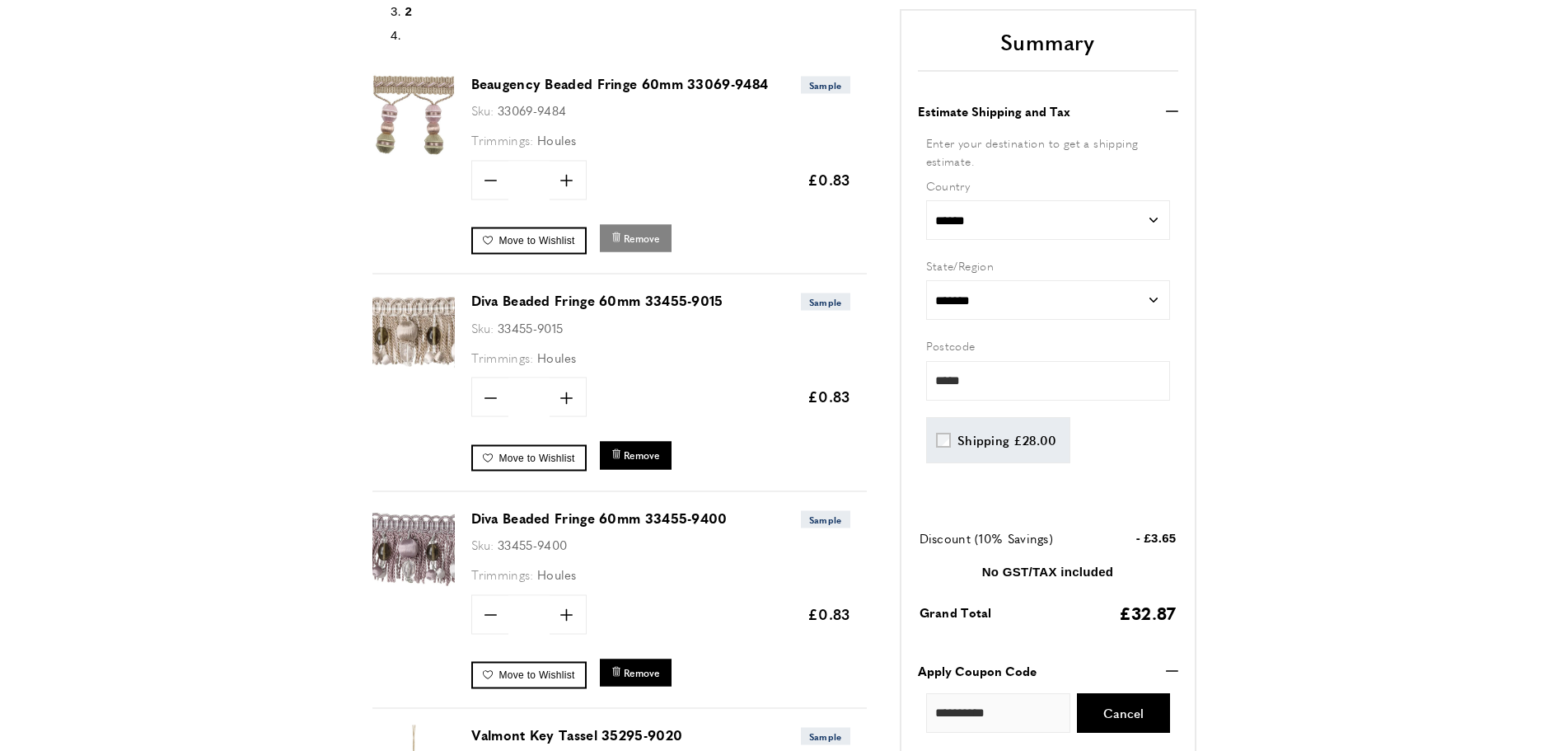
click at [639, 241] on span "Remove" at bounding box center [642, 237] width 37 height 14
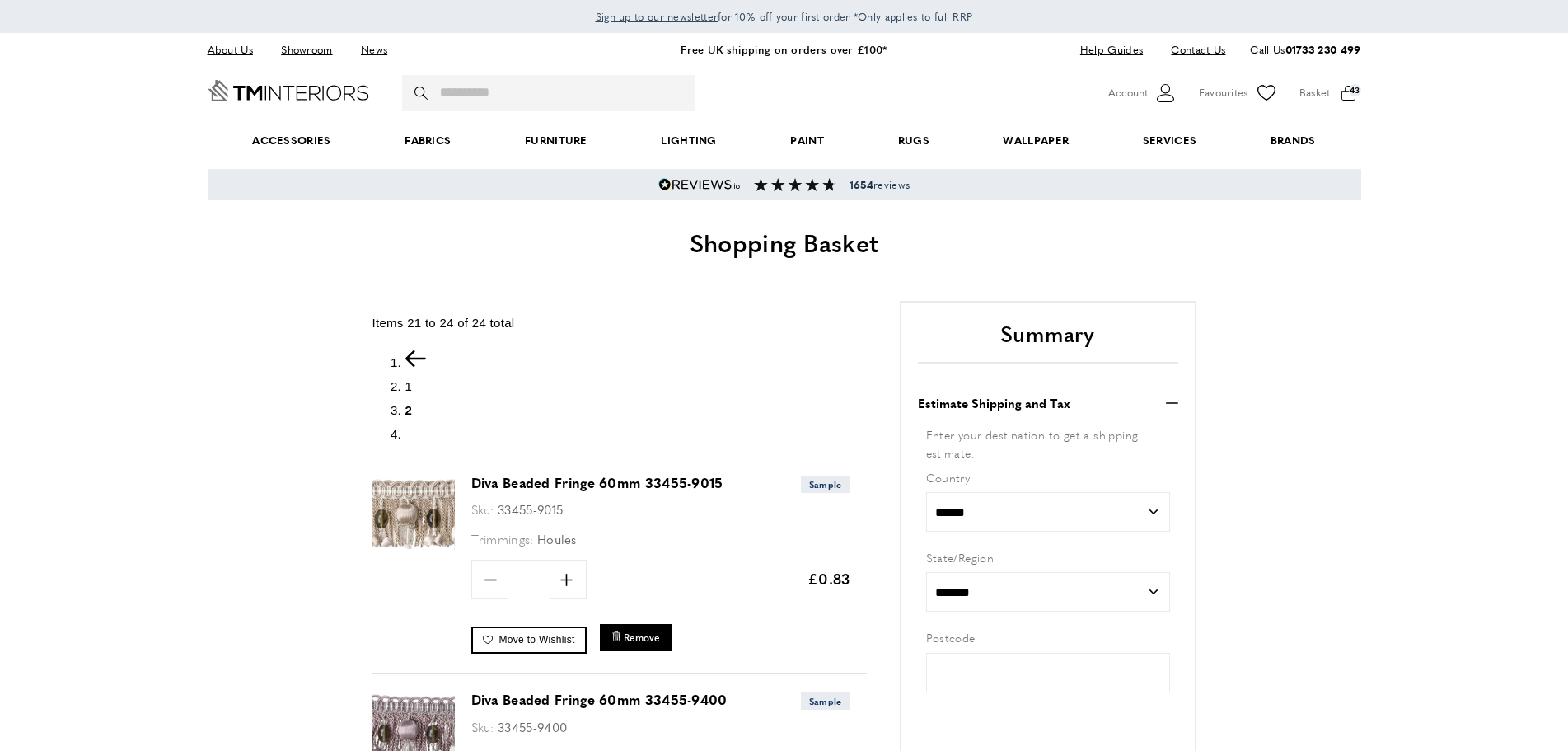
type input "*****"
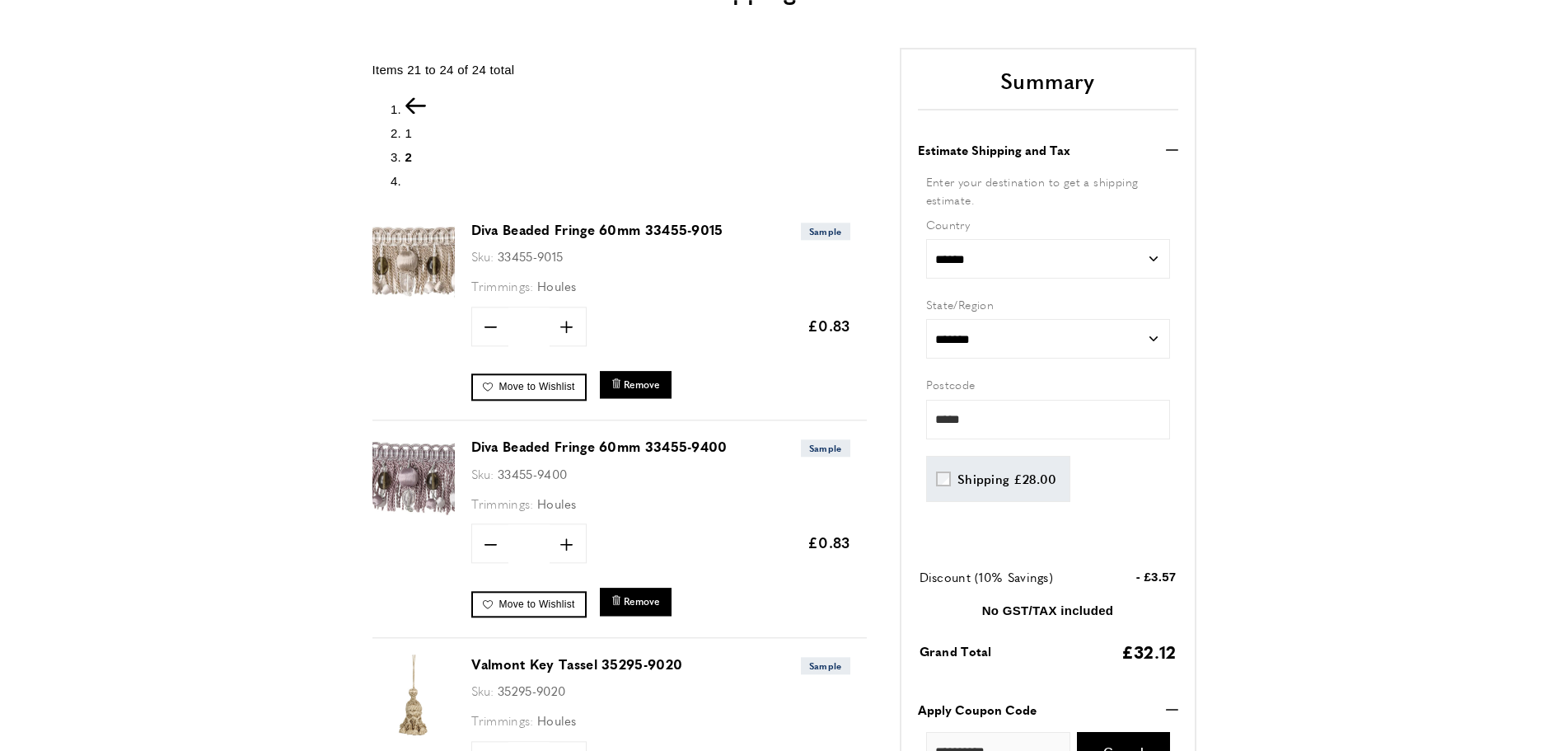
scroll to position [252, 0]
click at [409, 131] on span "1" at bounding box center [409, 134] width 7 height 14
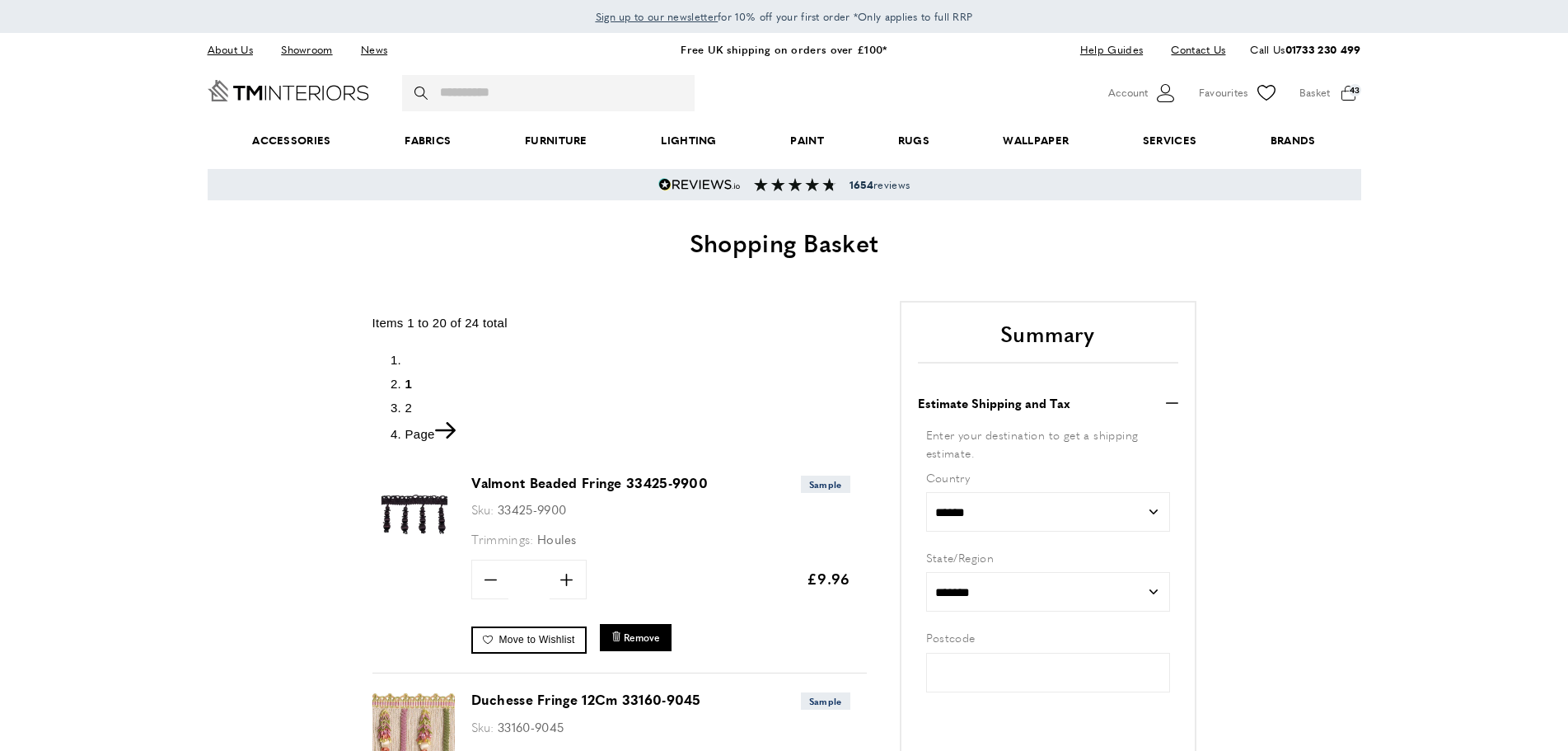
type input "*****"
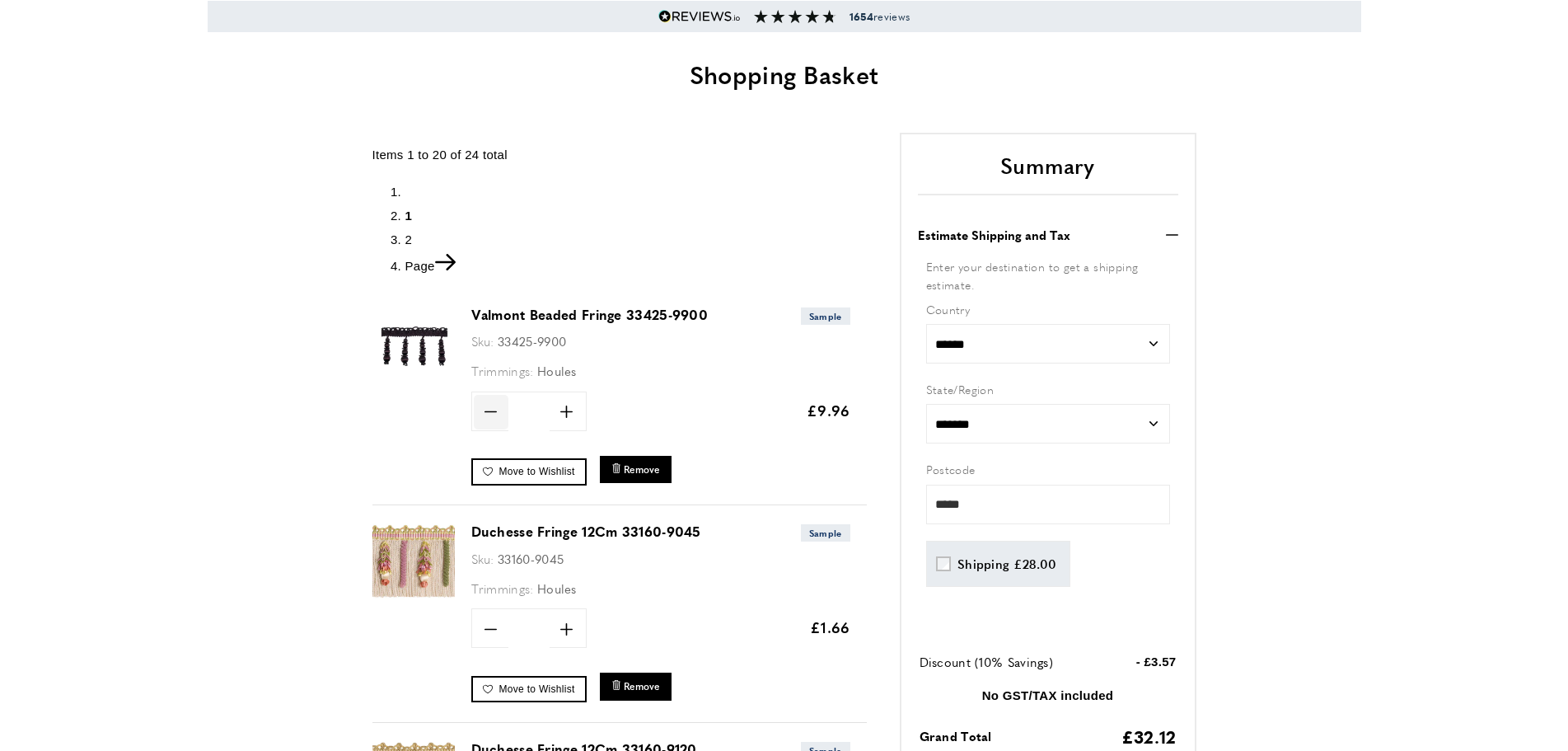
click at [493, 411] on icon "minus" at bounding box center [491, 412] width 13 height 13
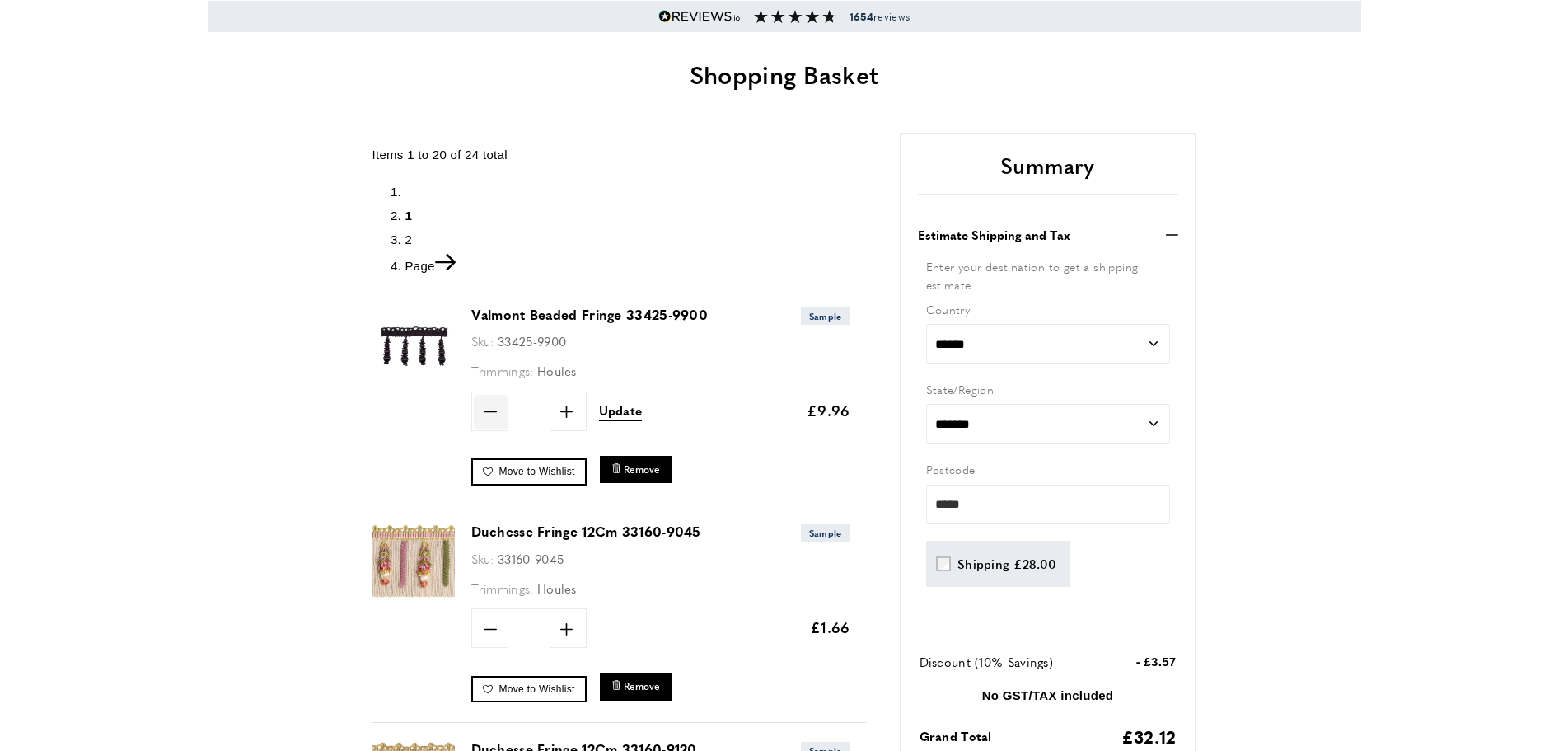
click at [493, 411] on icon "minus" at bounding box center [491, 412] width 13 height 13
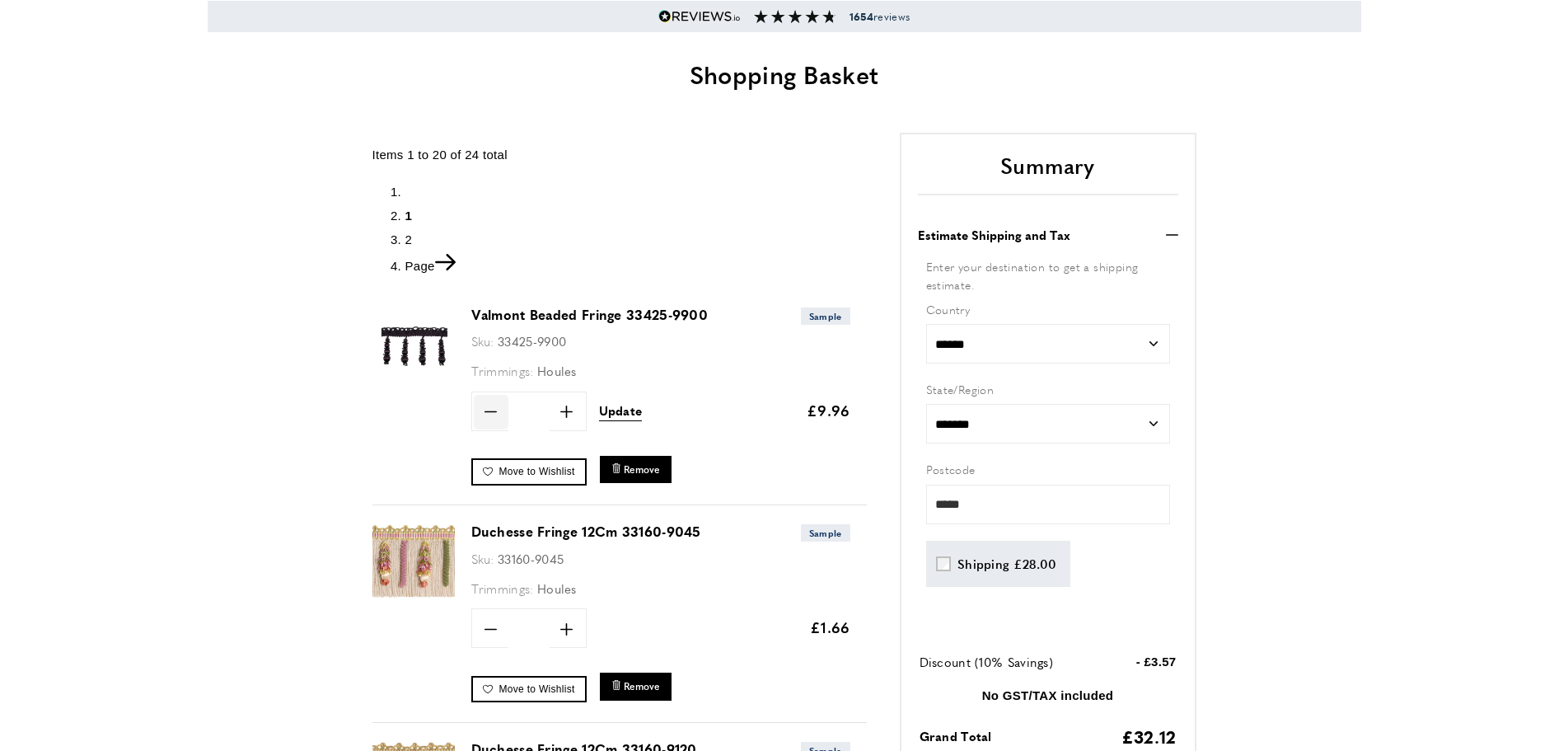
click at [493, 411] on icon "minus" at bounding box center [491, 412] width 13 height 13
type input "*"
click at [619, 413] on span "Update" at bounding box center [621, 411] width 44 height 17
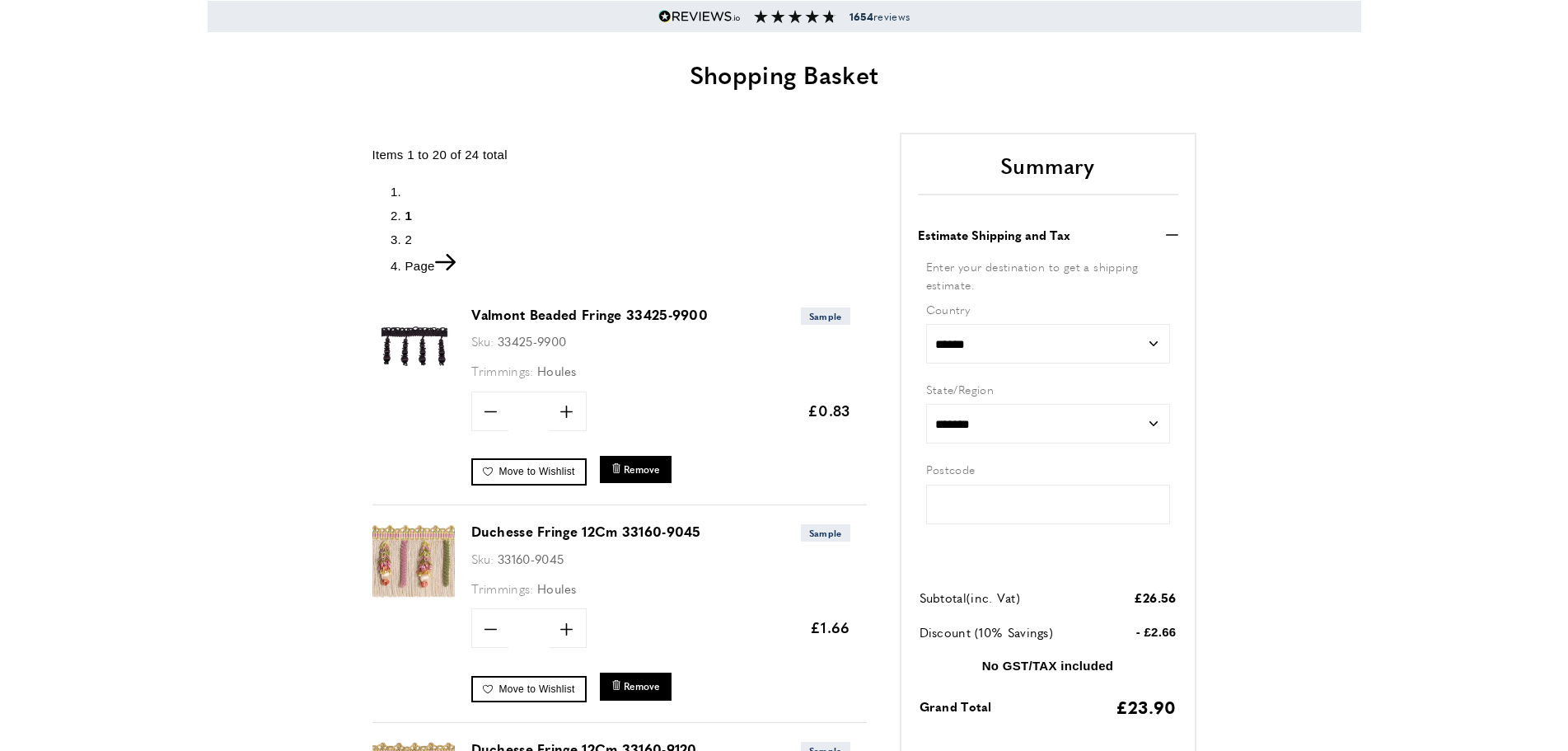
type input "*****"
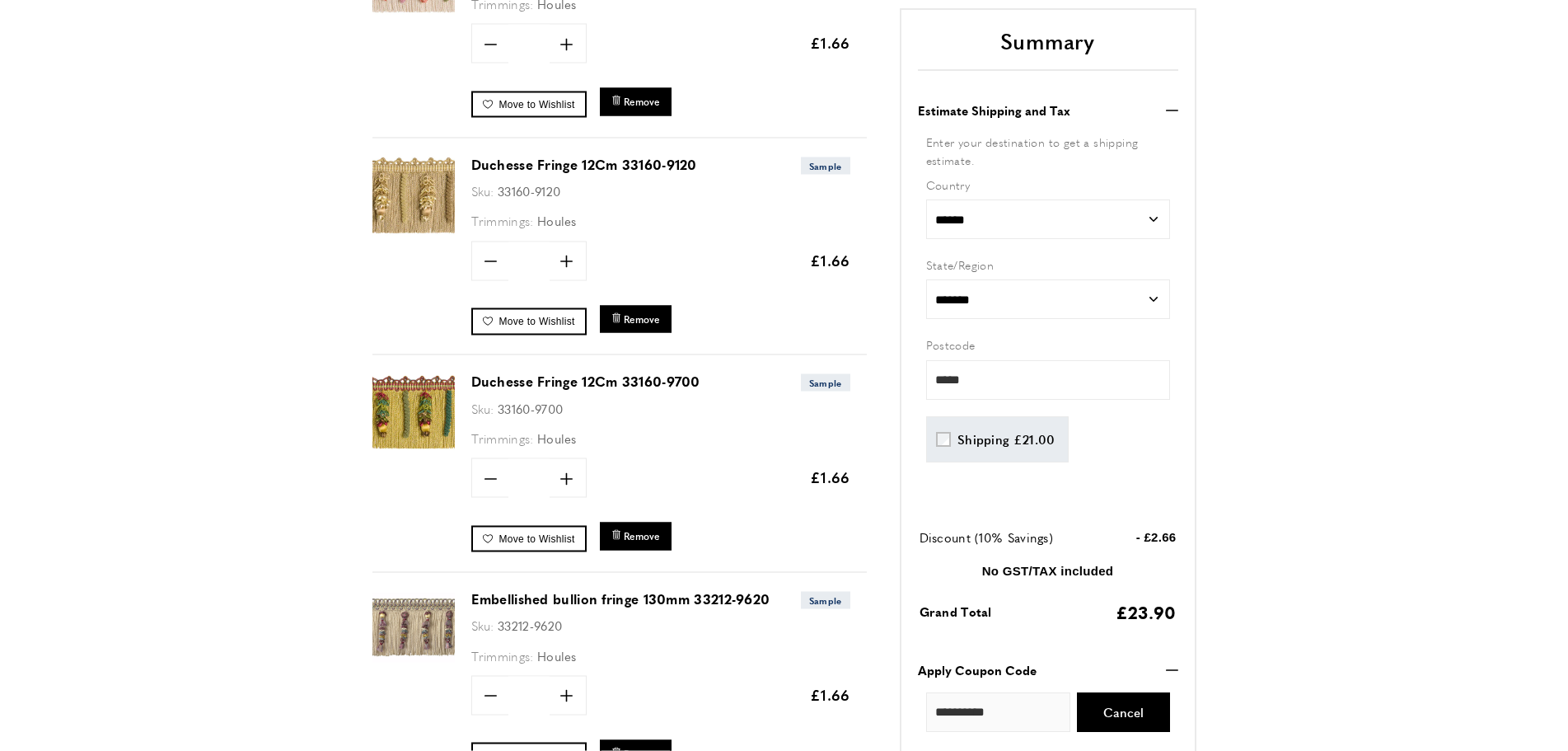
scroll to position [714, 0]
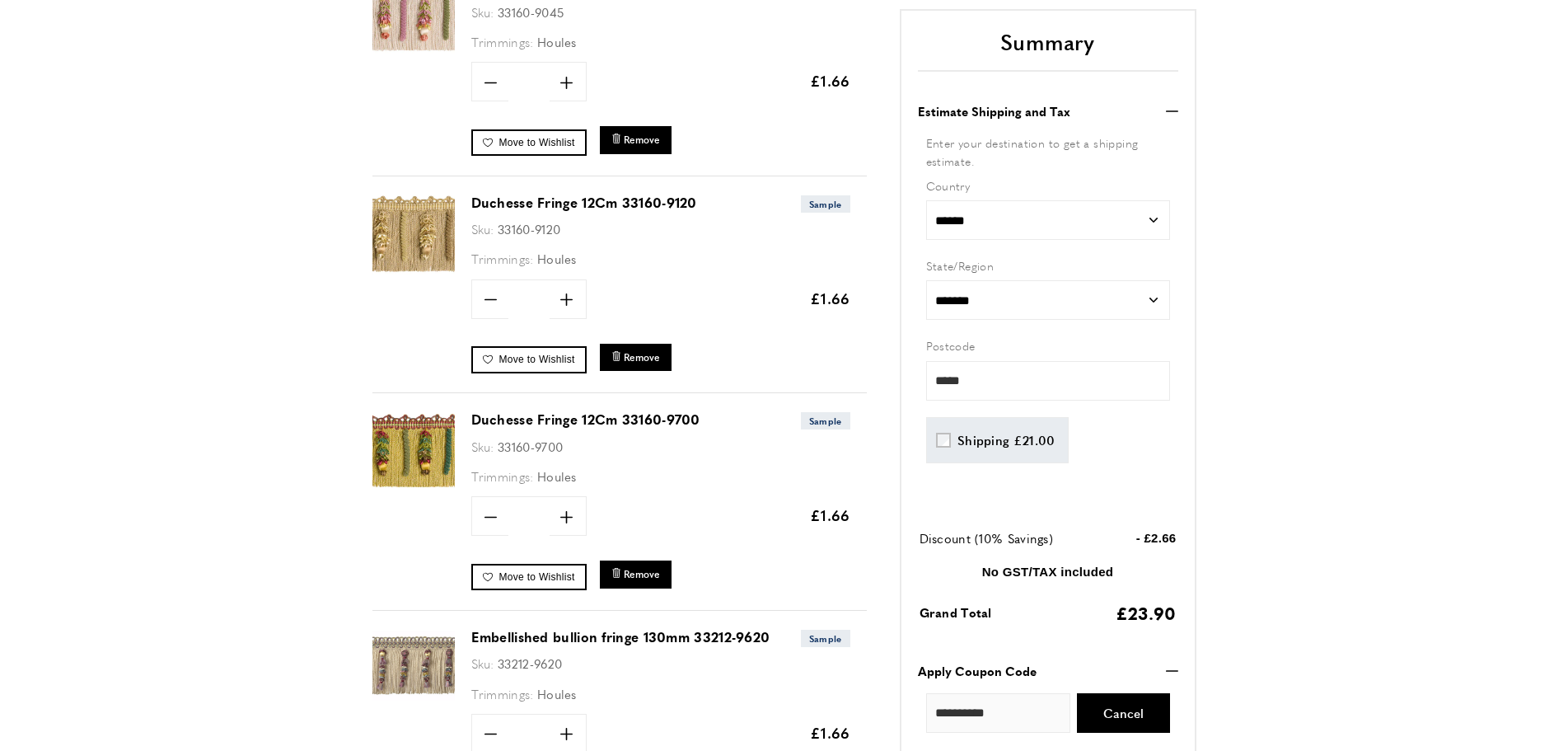
click at [423, 242] on img at bounding box center [413, 234] width 82 height 82
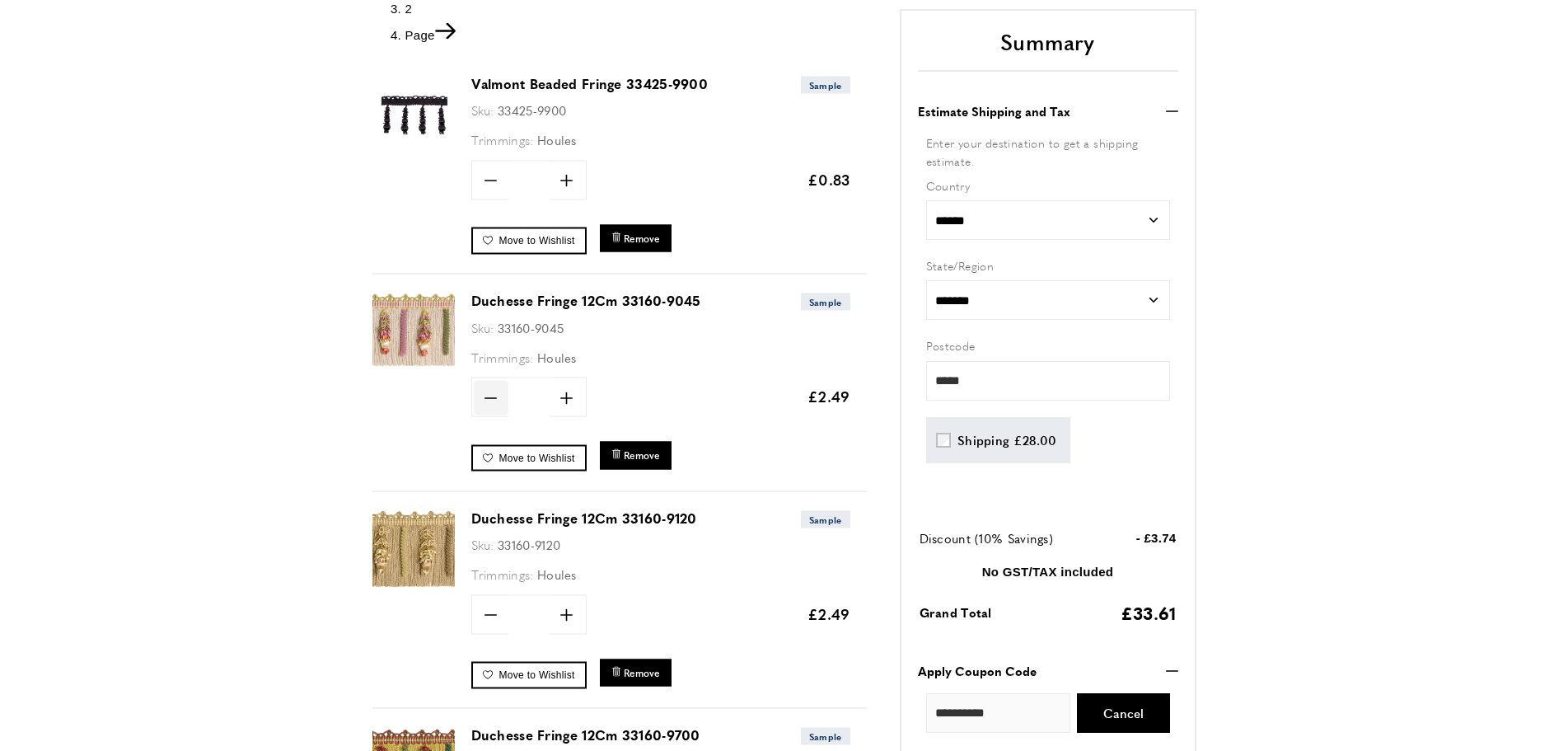
scroll to position [399, 0]
click at [491, 399] on icon "minus" at bounding box center [491, 399] width 13 height 13
type input "*"
click at [629, 403] on span "Update" at bounding box center [621, 397] width 44 height 17
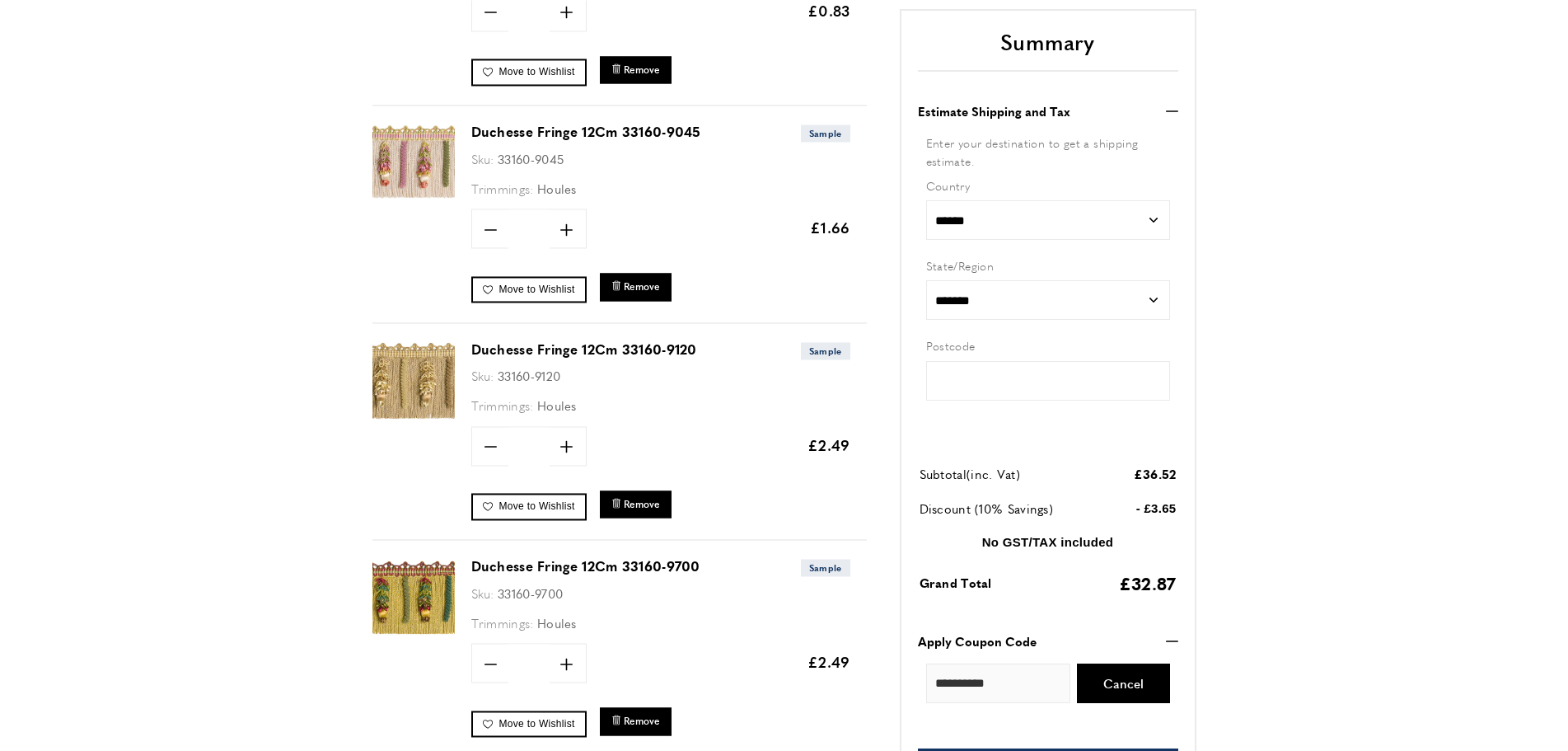
type input "*****"
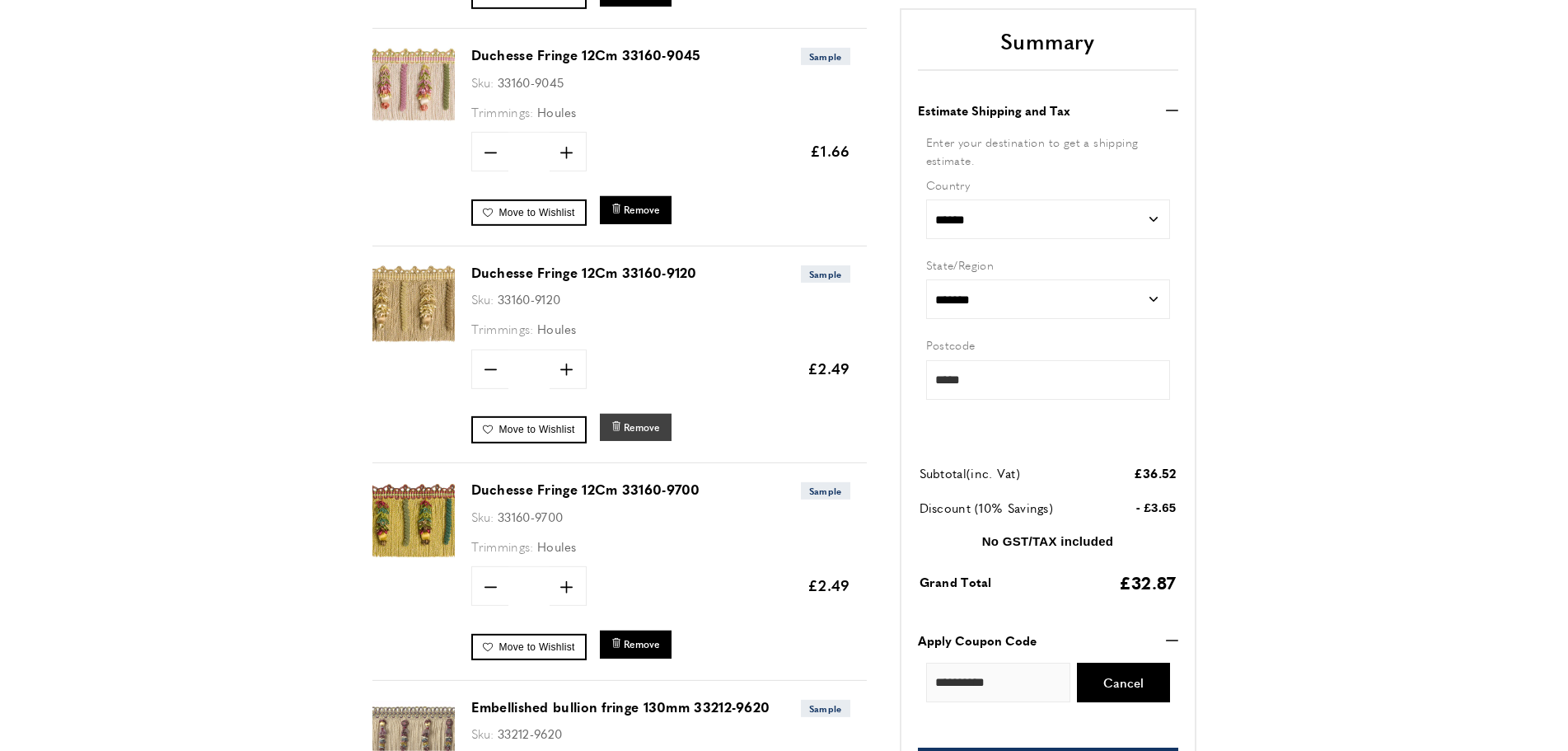
scroll to position [672, 0]
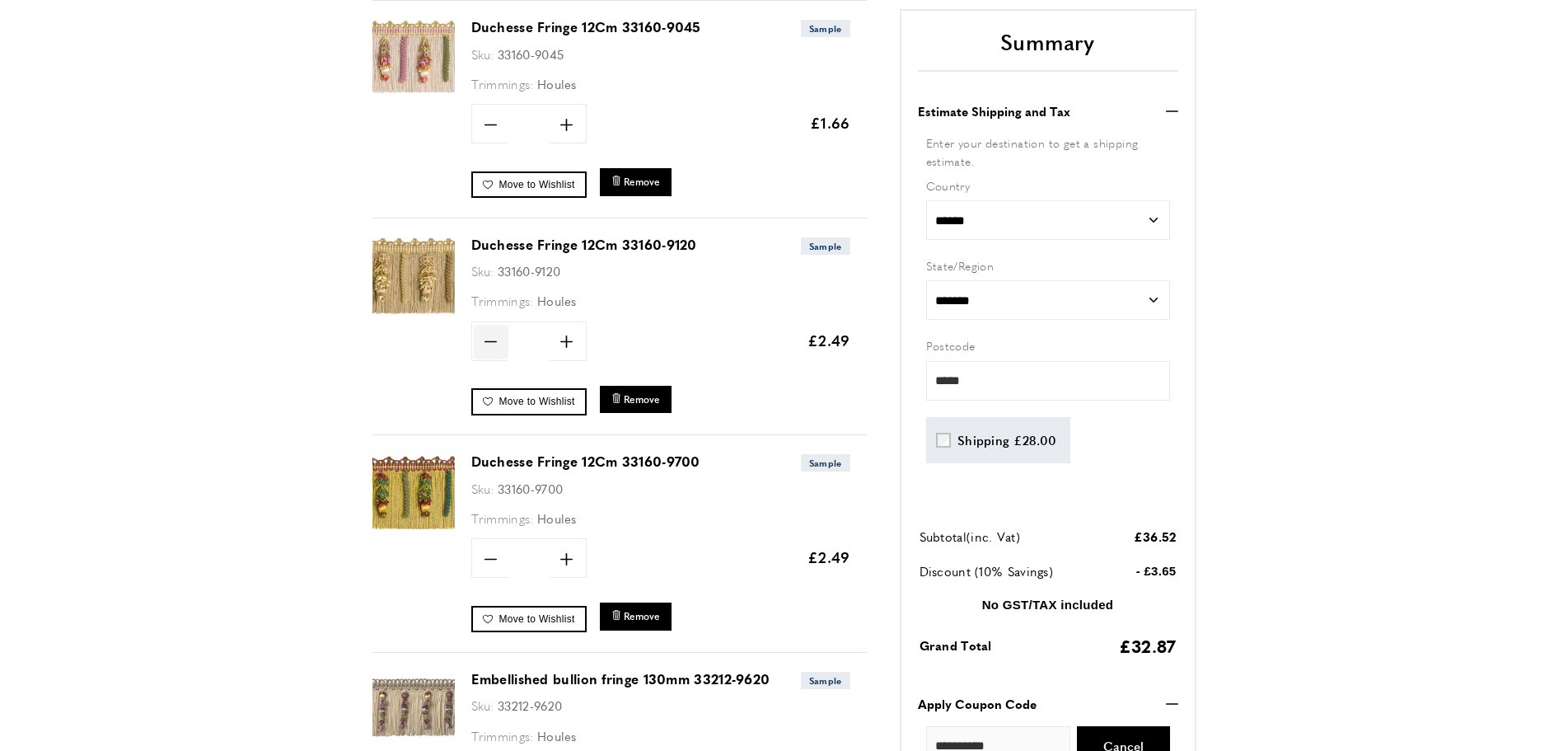
click at [491, 340] on icon "minus" at bounding box center [491, 342] width 13 height 13
type input "*"
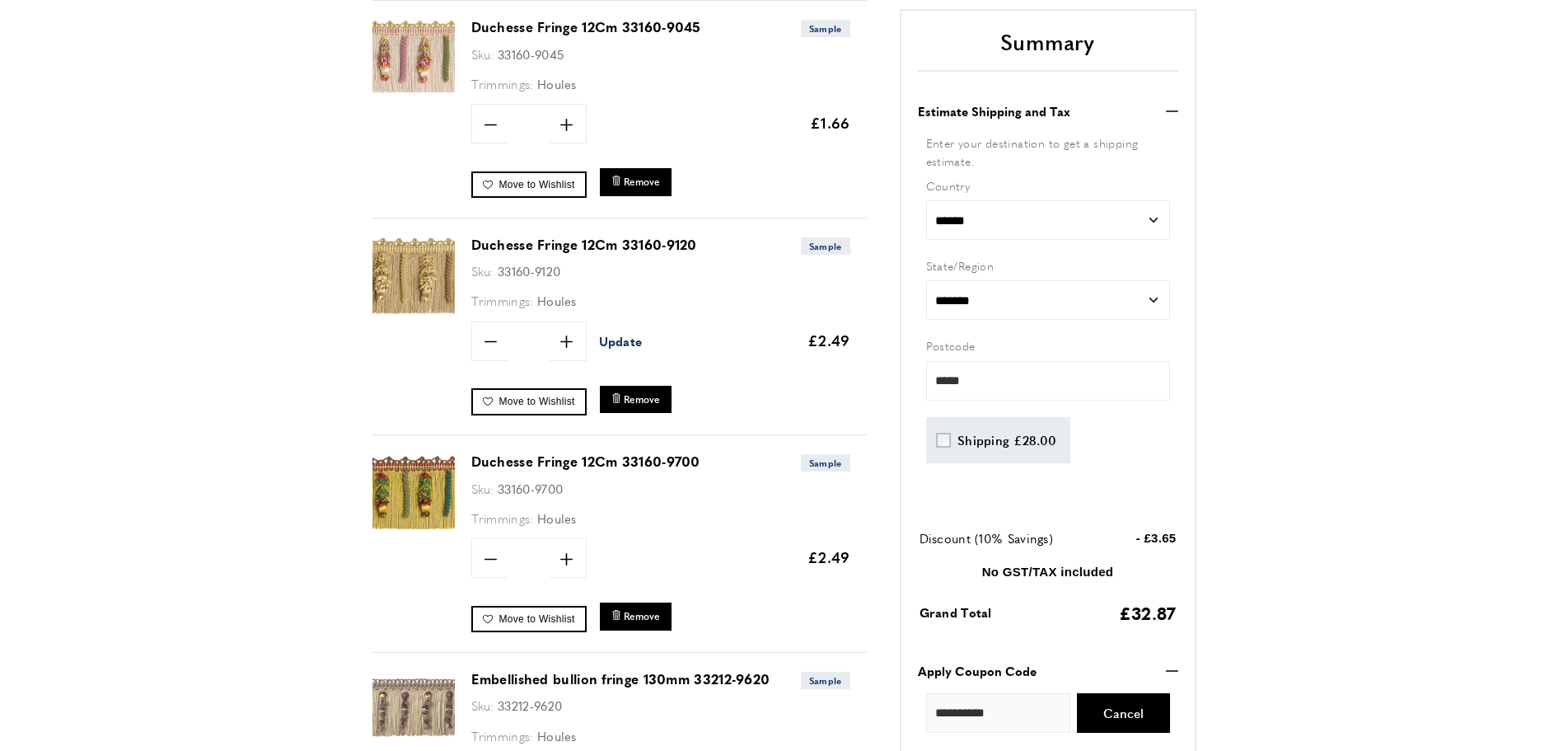
click at [610, 345] on span "Update" at bounding box center [621, 340] width 44 height 17
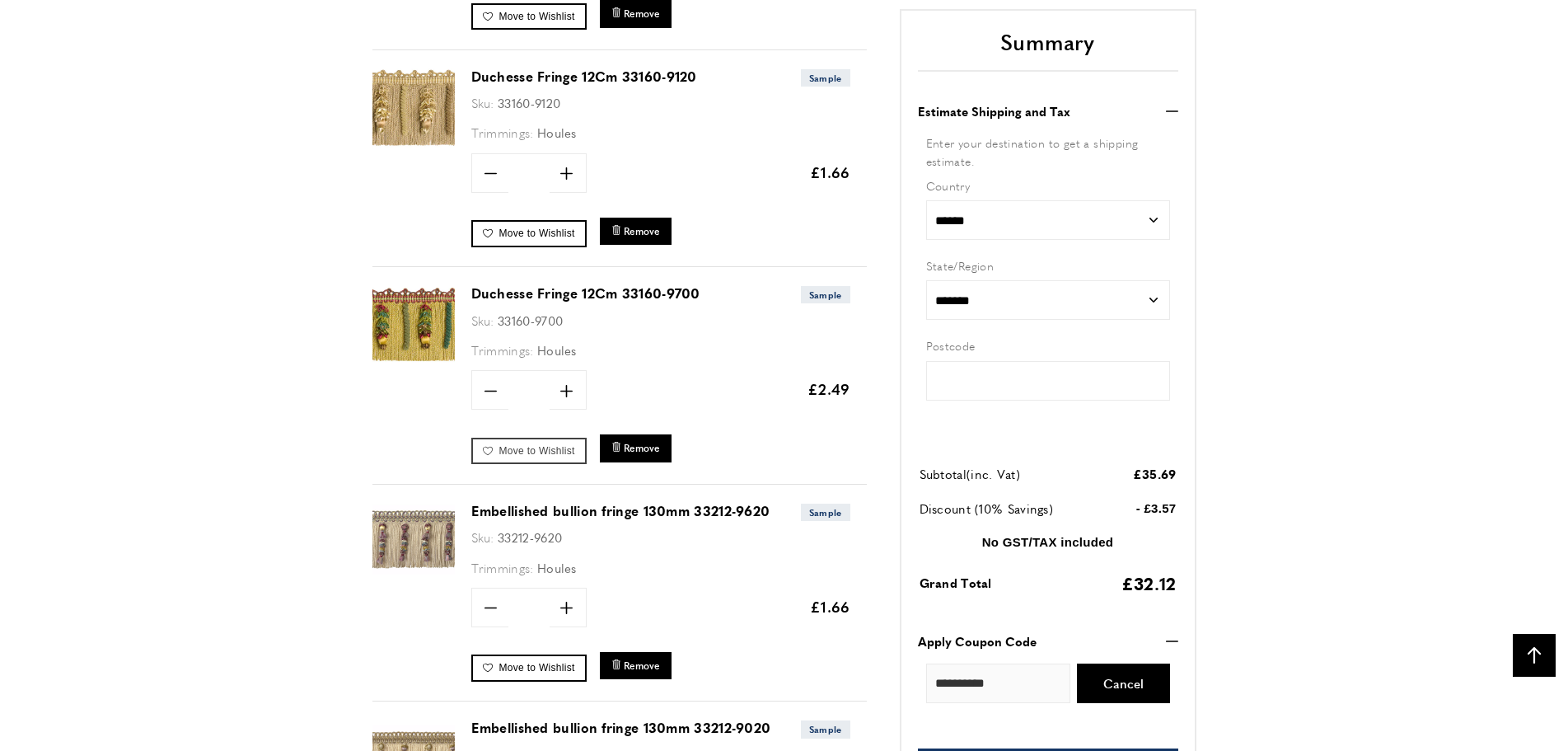
type input "*****"
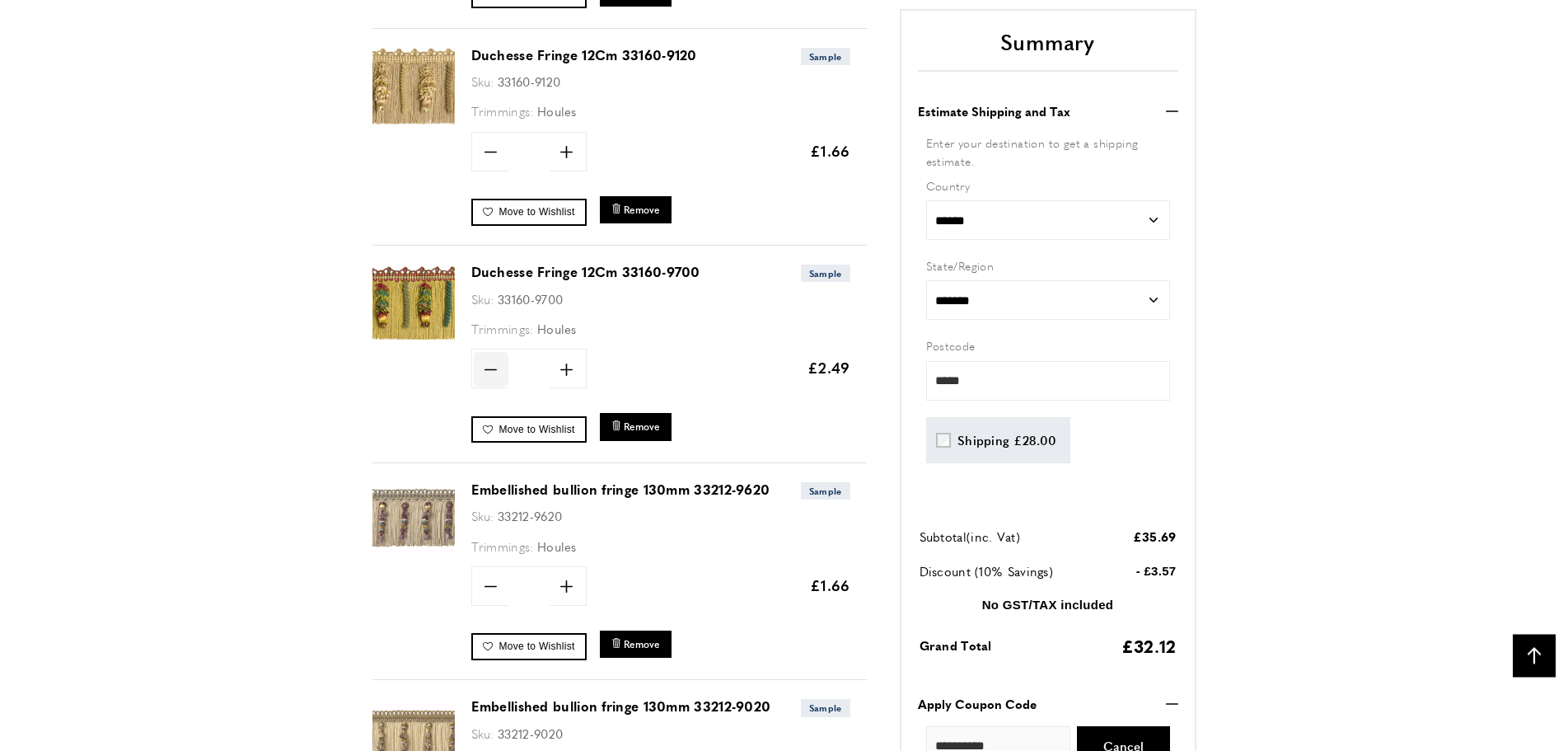
click at [492, 368] on icon "minus" at bounding box center [491, 370] width 13 height 13
type input "*"
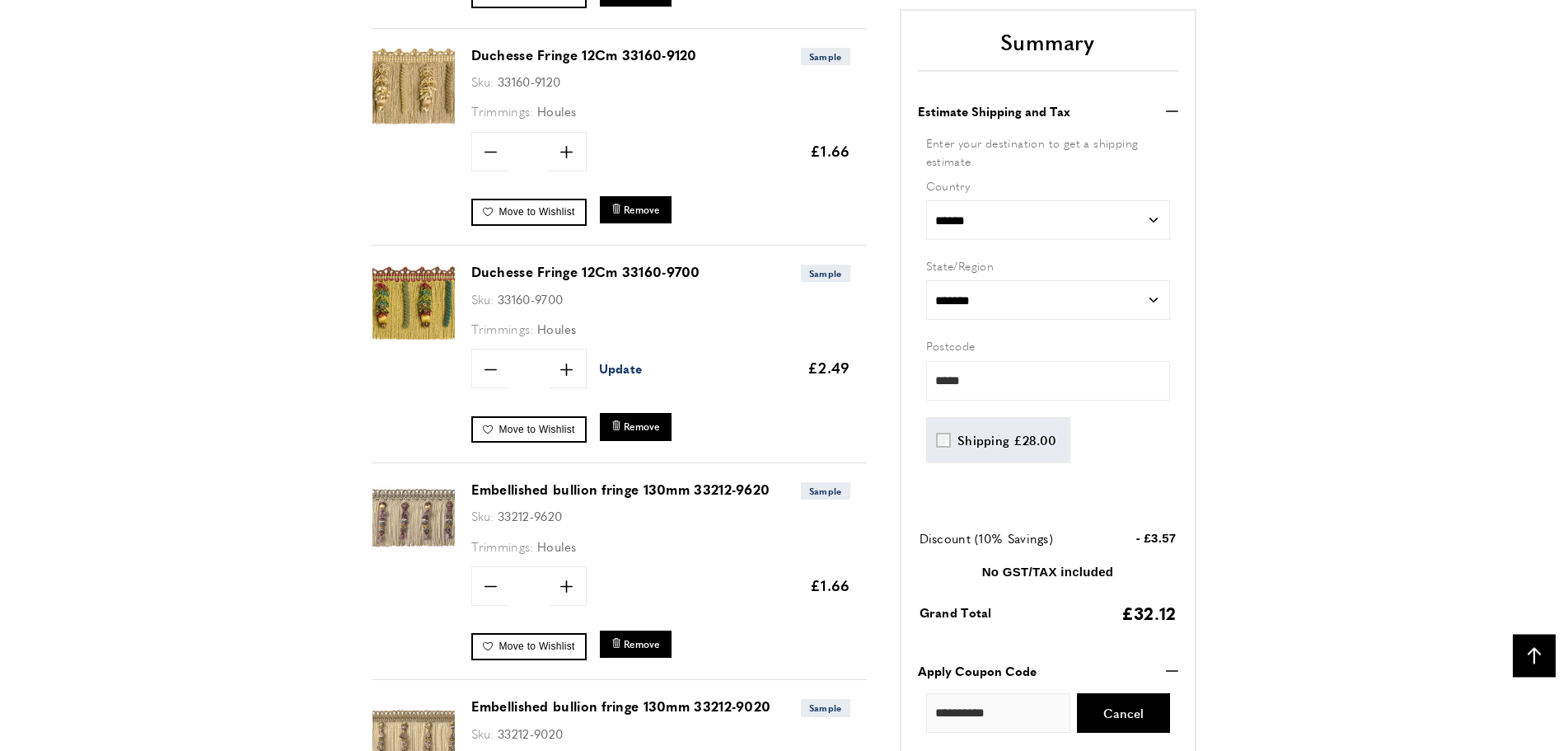
click at [616, 370] on span "Update" at bounding box center [621, 368] width 44 height 17
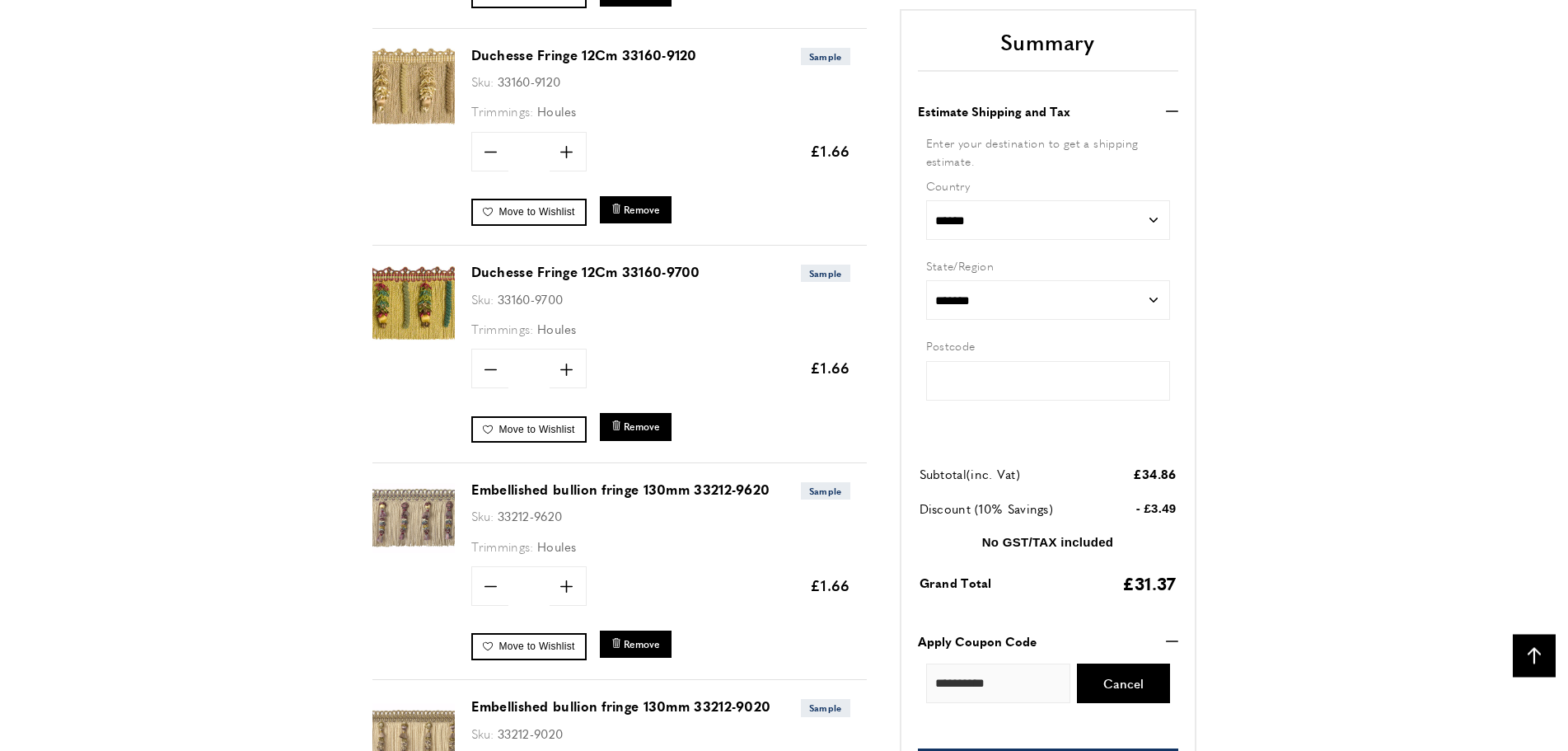
type input "*****"
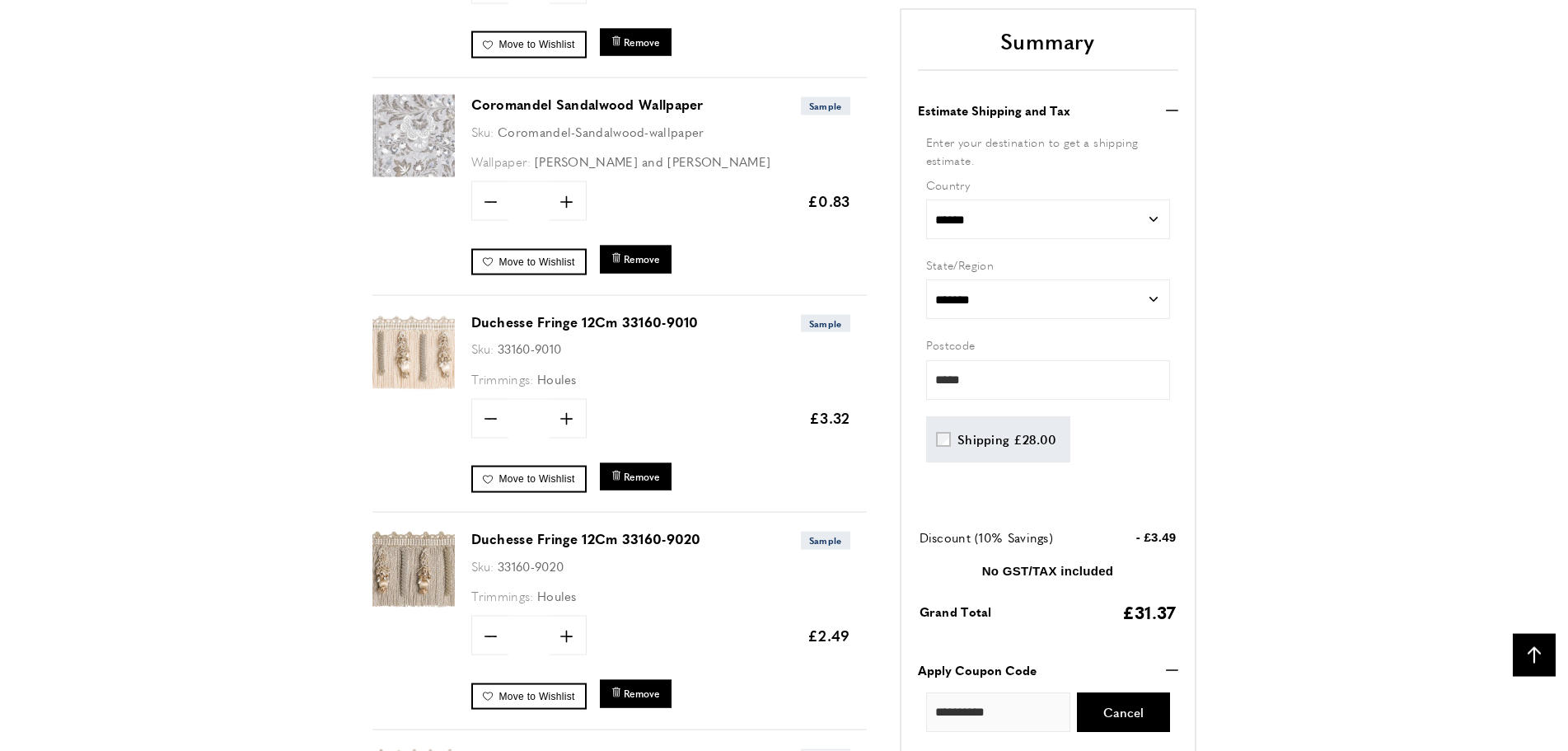
scroll to position [2334, 0]
click at [487, 413] on icon "minus" at bounding box center [491, 419] width 13 height 13
type input "*"
click at [609, 417] on span "Update" at bounding box center [621, 417] width 44 height 17
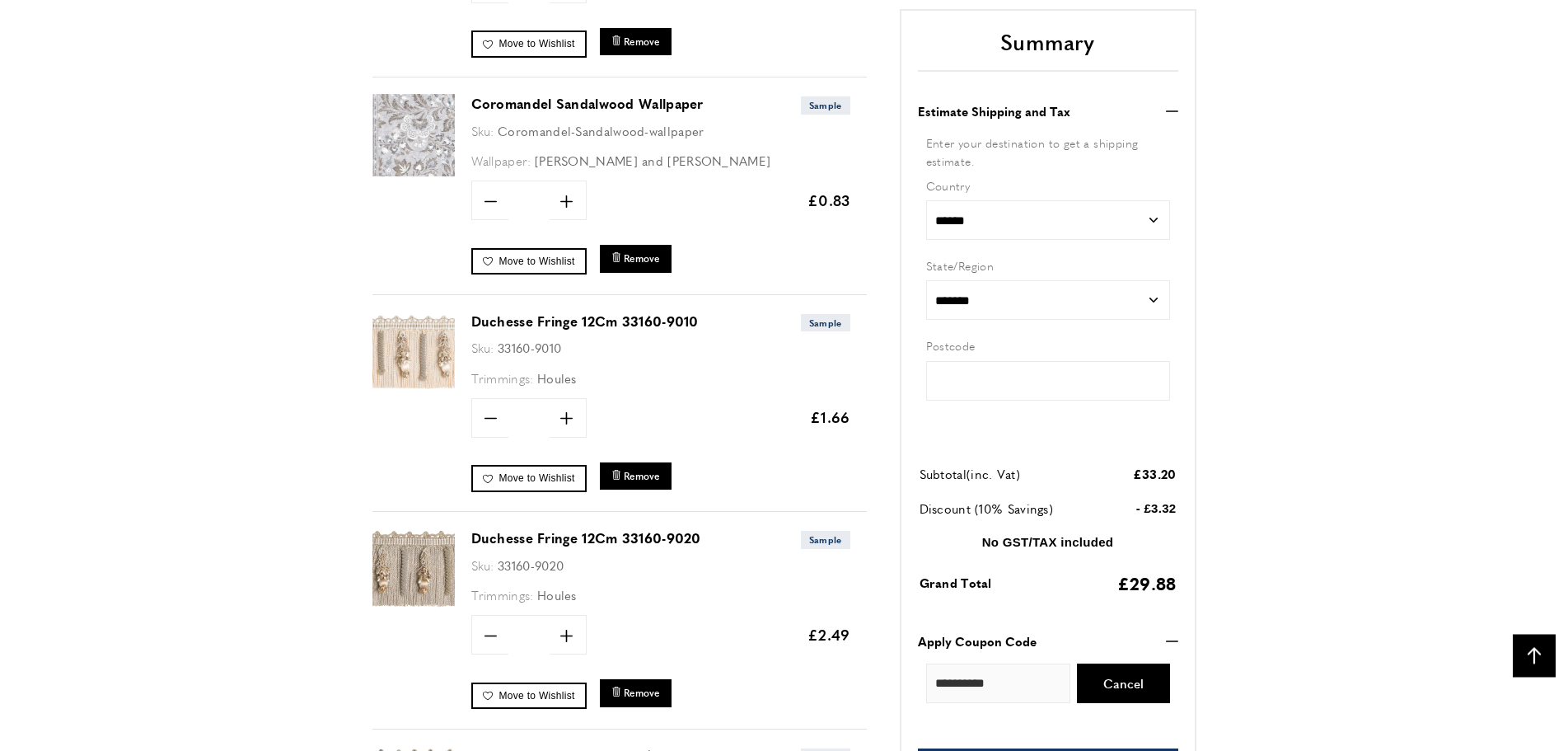
type input "*****"
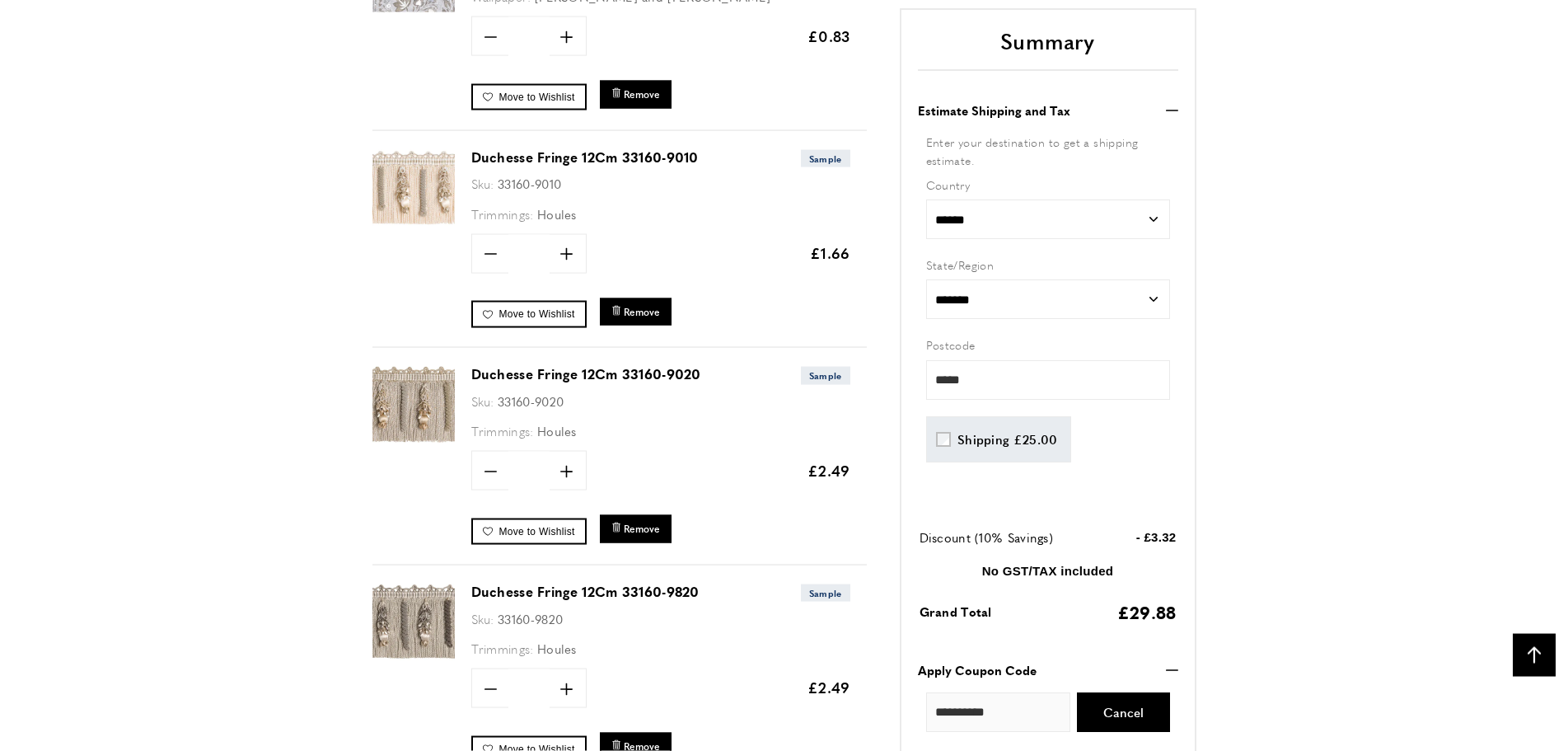
scroll to position [2503, 0]
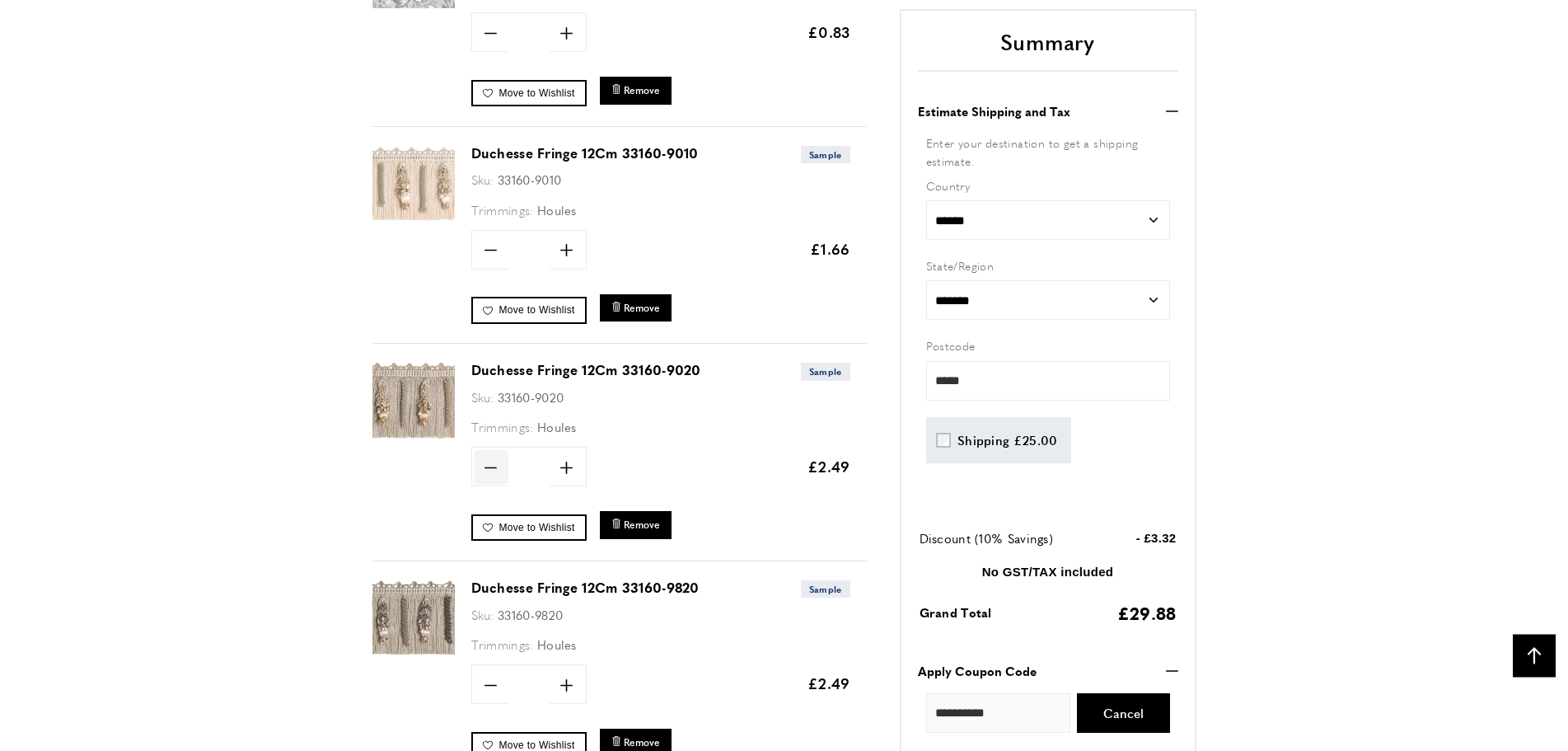
click at [490, 466] on icon "minus" at bounding box center [491, 468] width 13 height 13
type input "*"
click at [621, 466] on span "Update" at bounding box center [621, 466] width 44 height 17
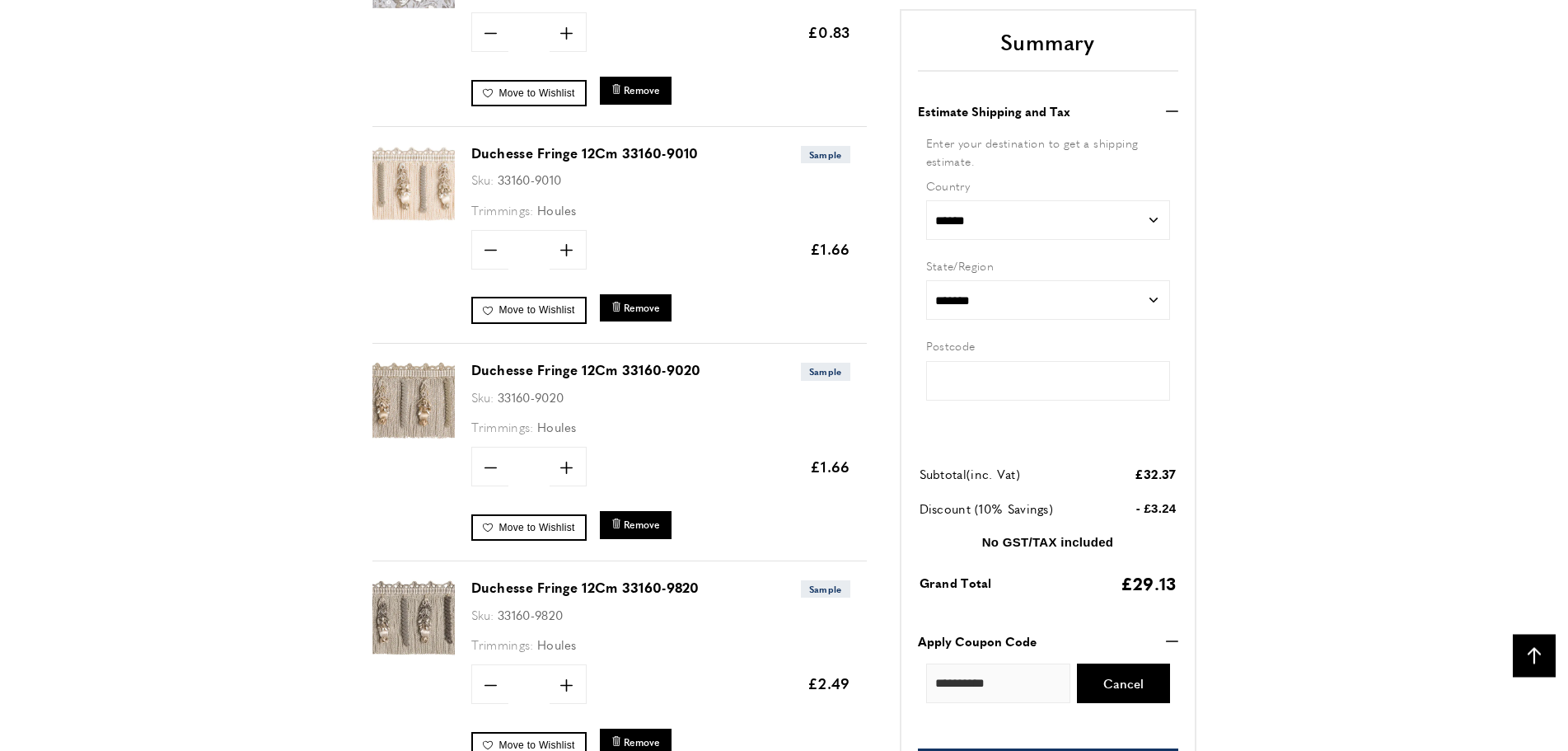
type input "*****"
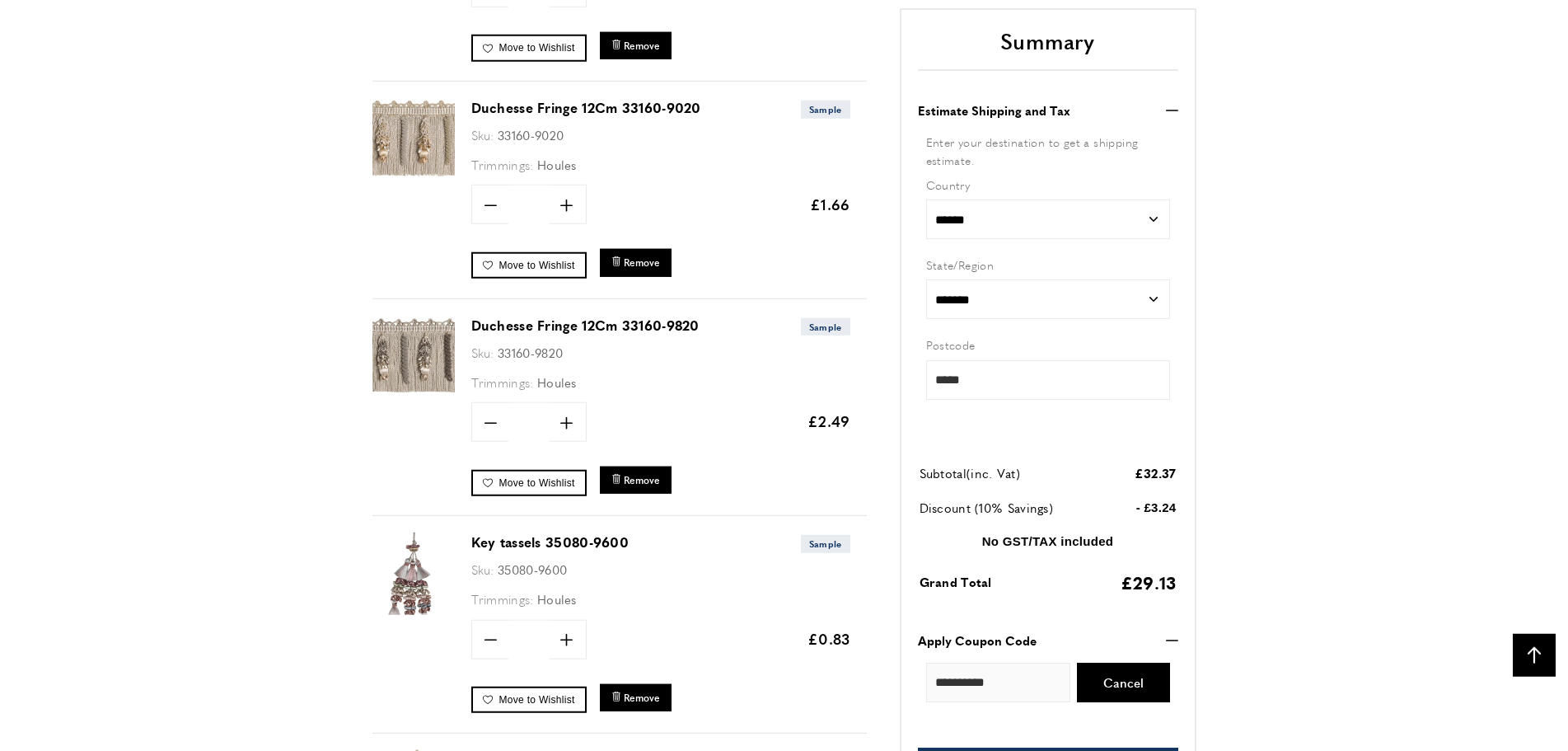
scroll to position [2775, 0]
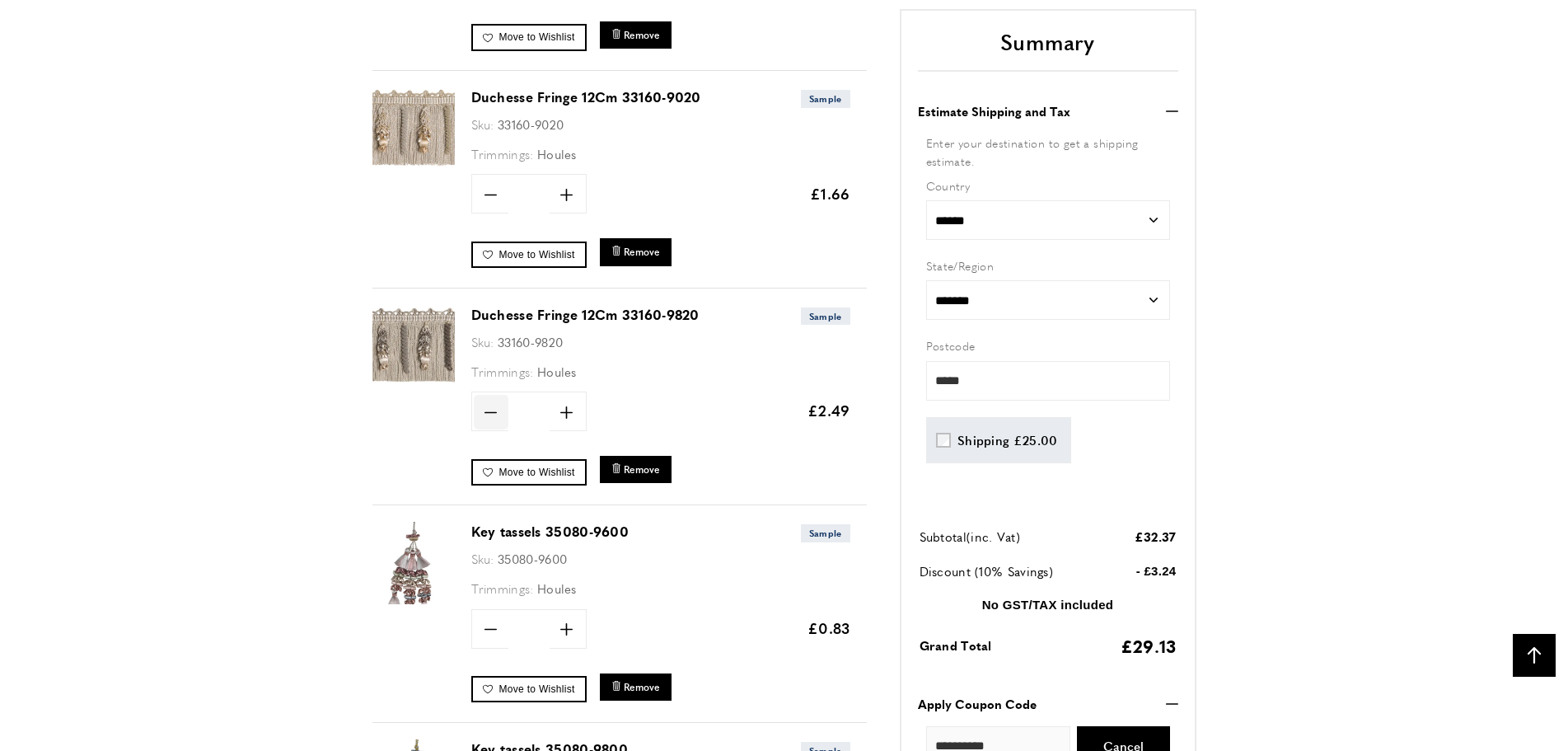
click at [488, 408] on icon "minus" at bounding box center [491, 413] width 13 height 13
type input "*"
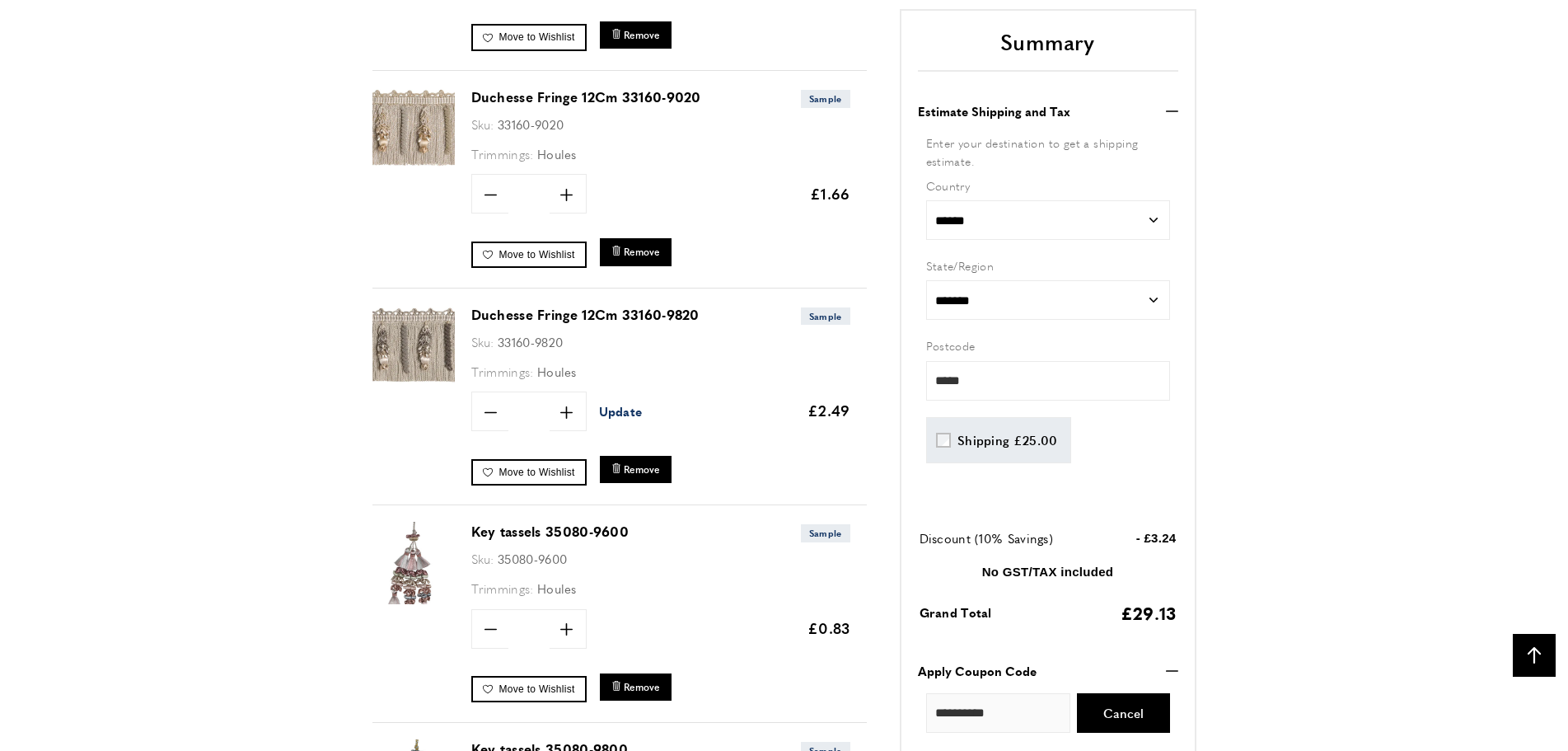
click at [621, 412] on span "Update" at bounding box center [621, 411] width 44 height 17
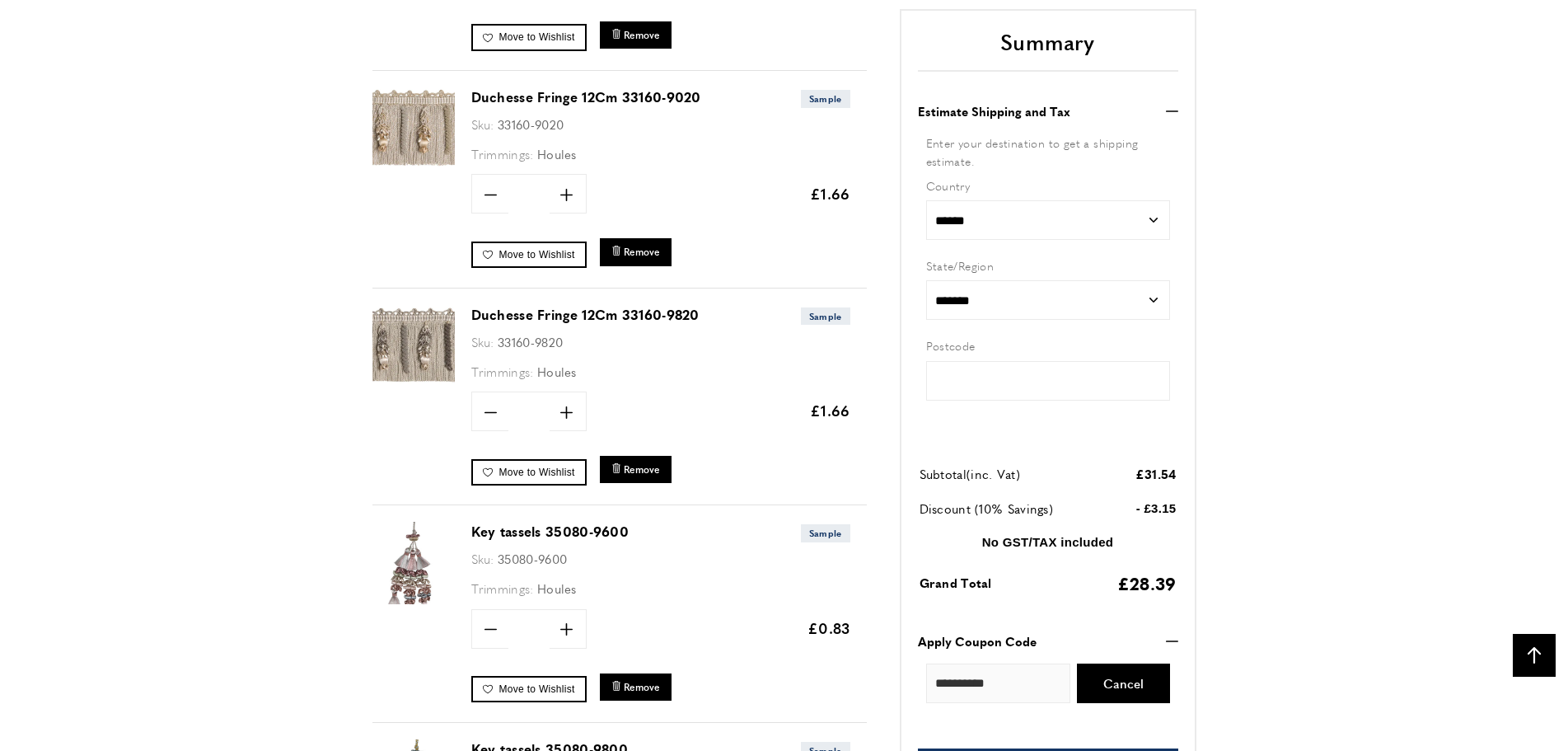
type input "*****"
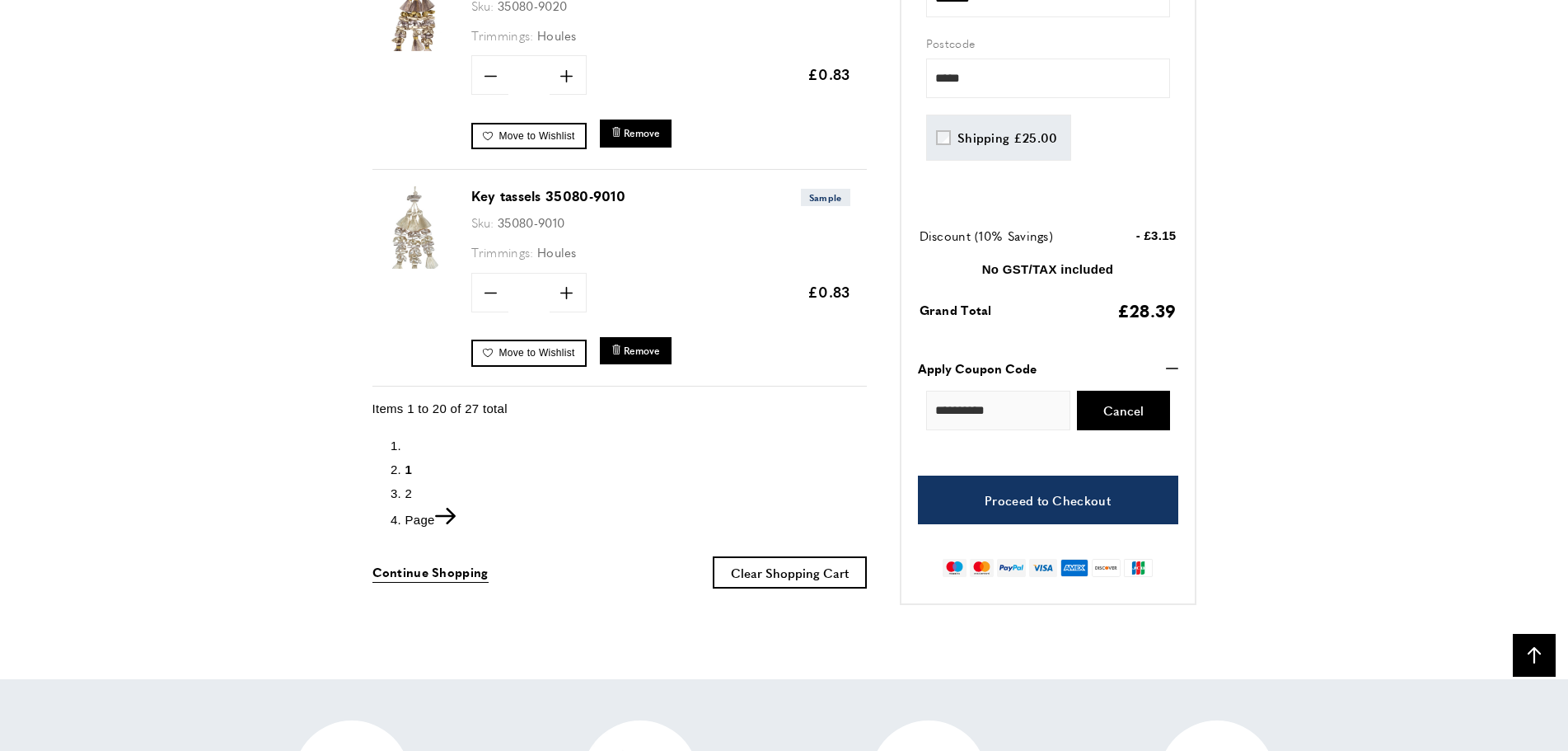
scroll to position [0, 464]
click at [408, 487] on span "2" at bounding box center [409, 493] width 7 height 14
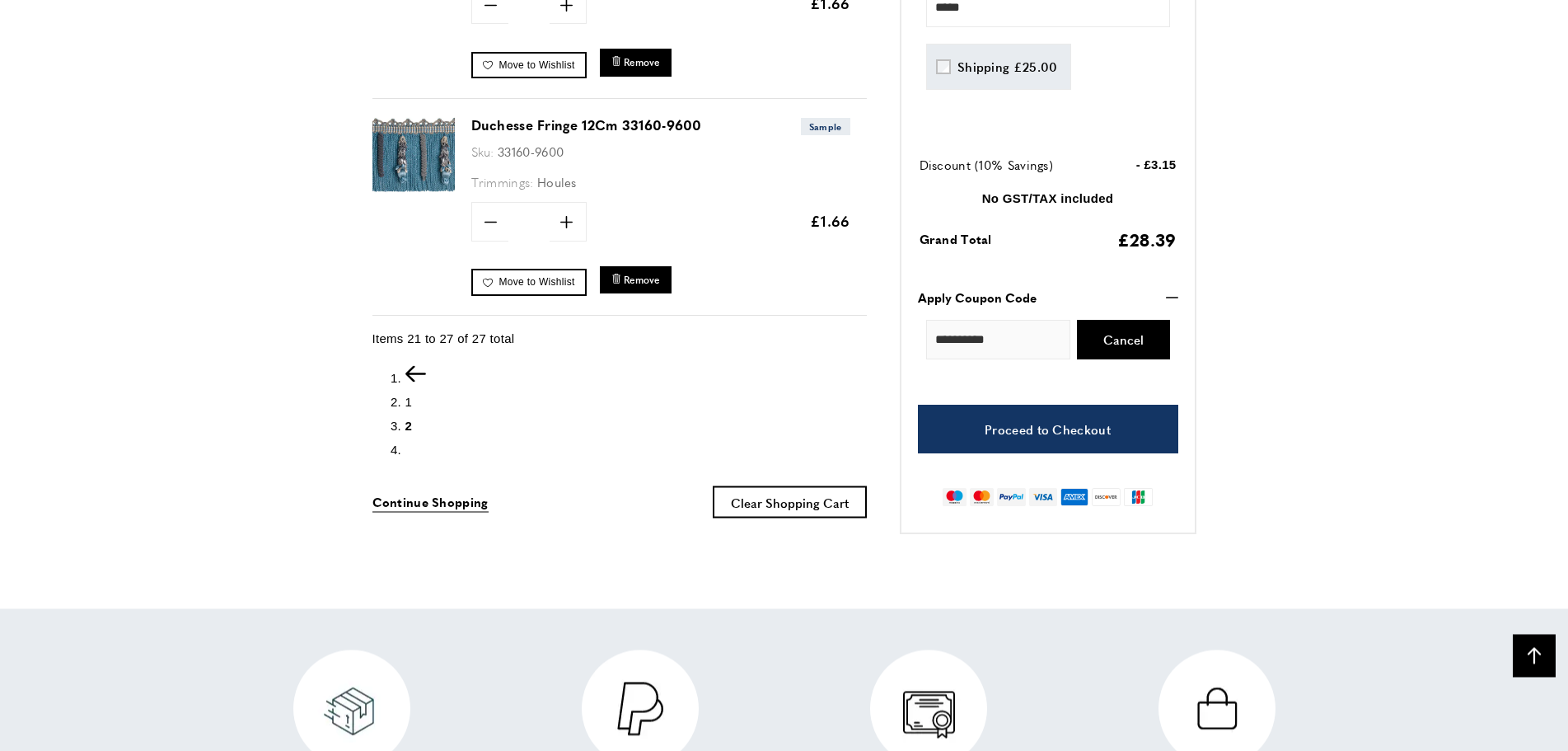
scroll to position [0, 231]
click at [404, 505] on span "Continue Shopping" at bounding box center [430, 501] width 116 height 17
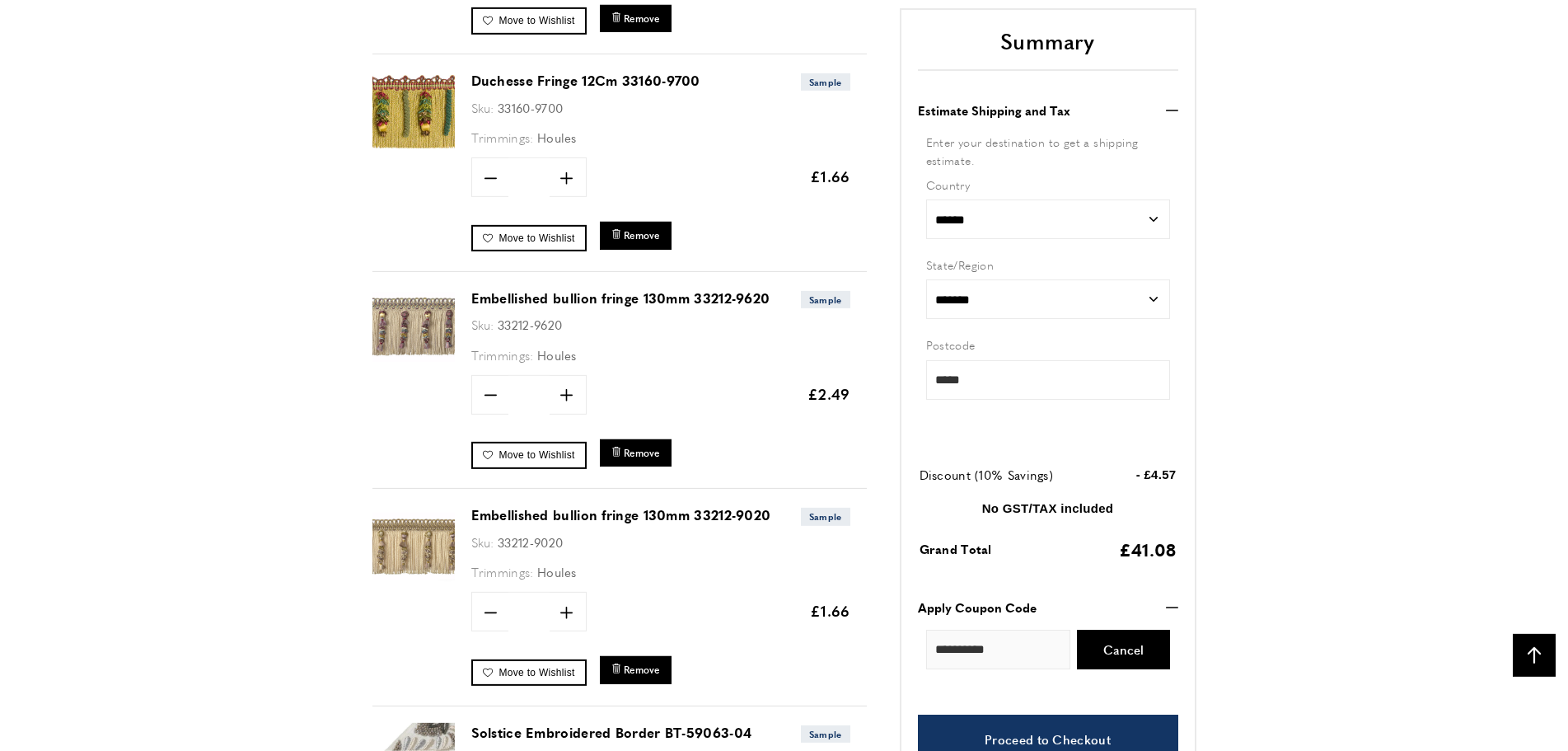
scroll to position [1073, 0]
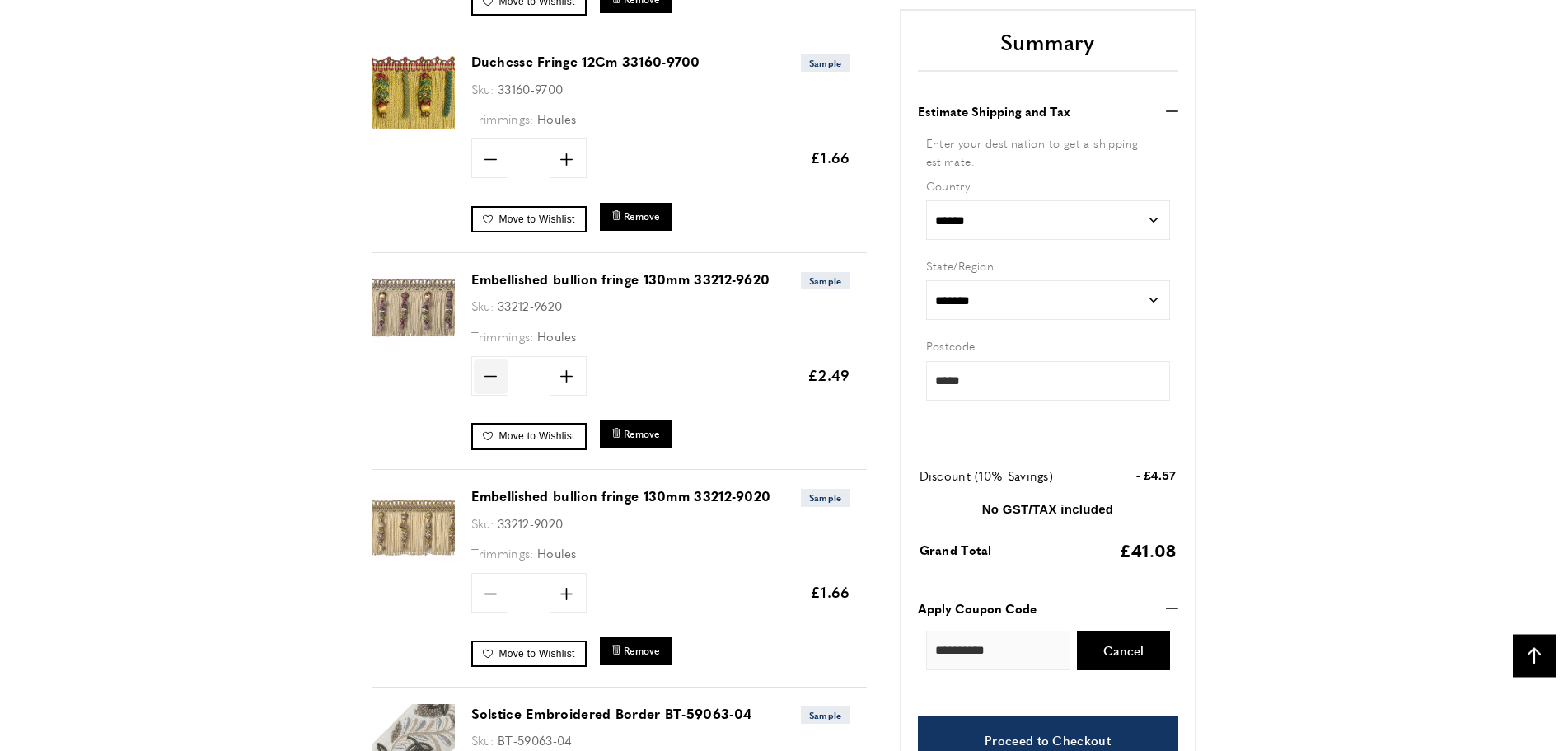
click at [488, 376] on icon at bounding box center [491, 377] width 13 height 2
type input "*"
click at [616, 379] on span "Update" at bounding box center [621, 375] width 44 height 17
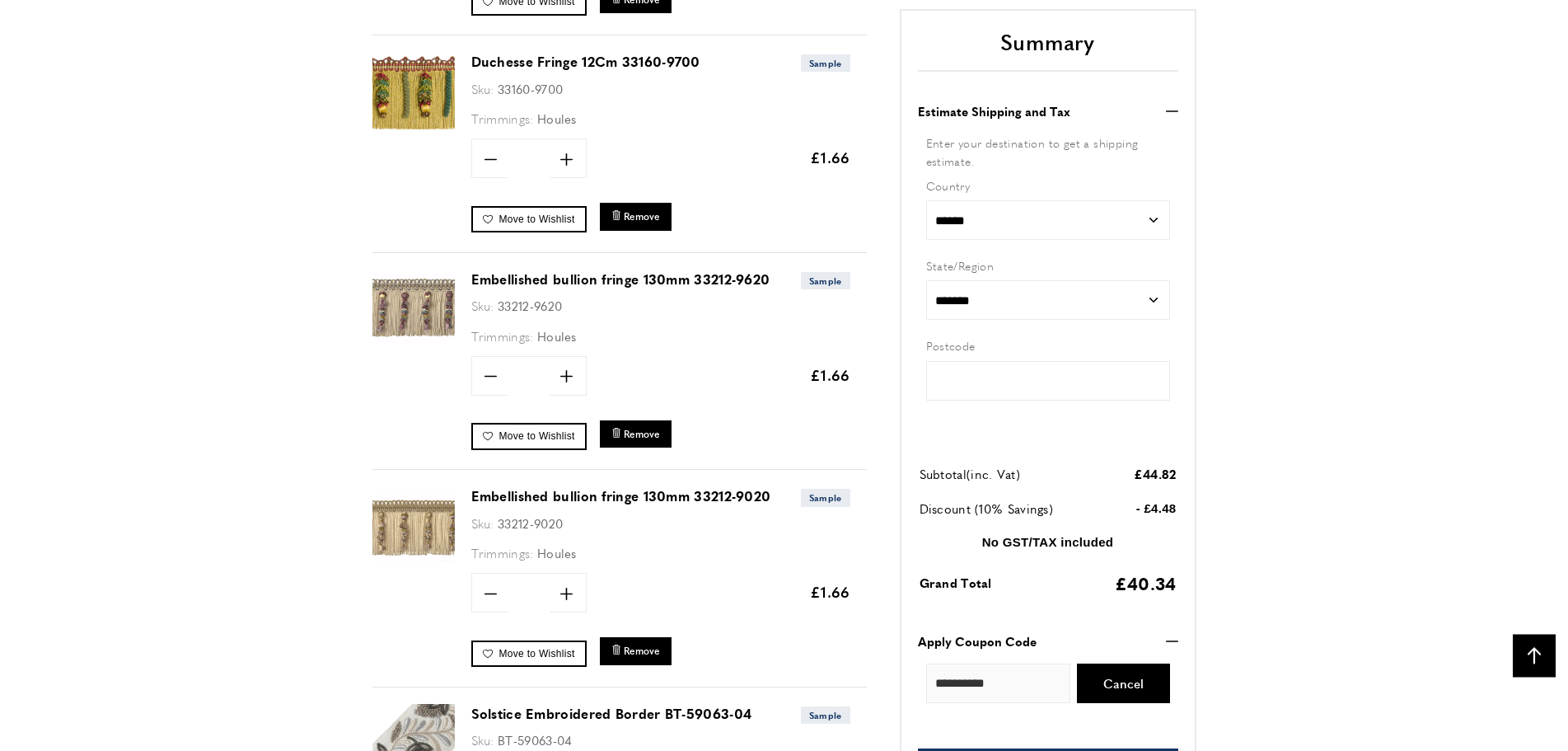
type input "*****"
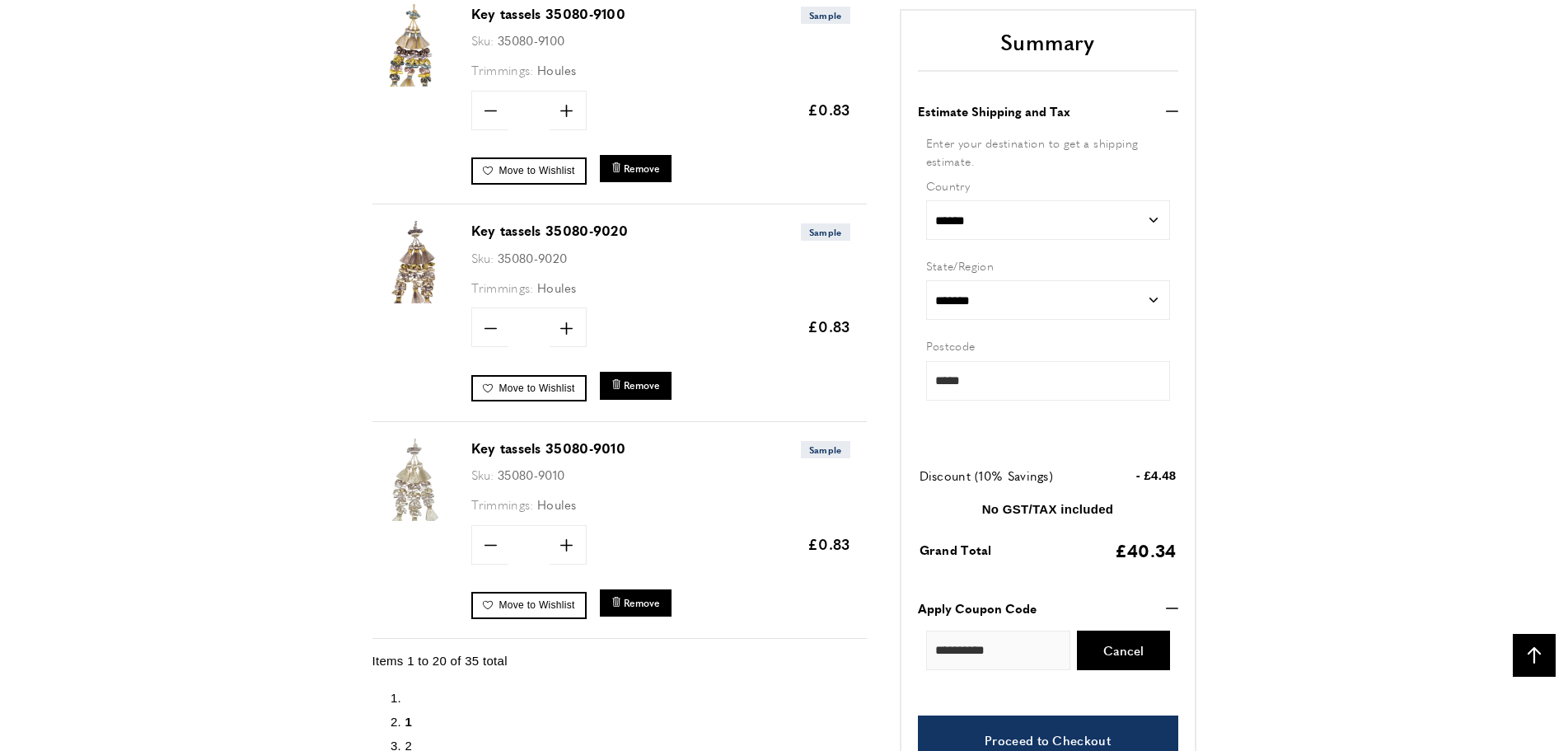
scroll to position [4268, 0]
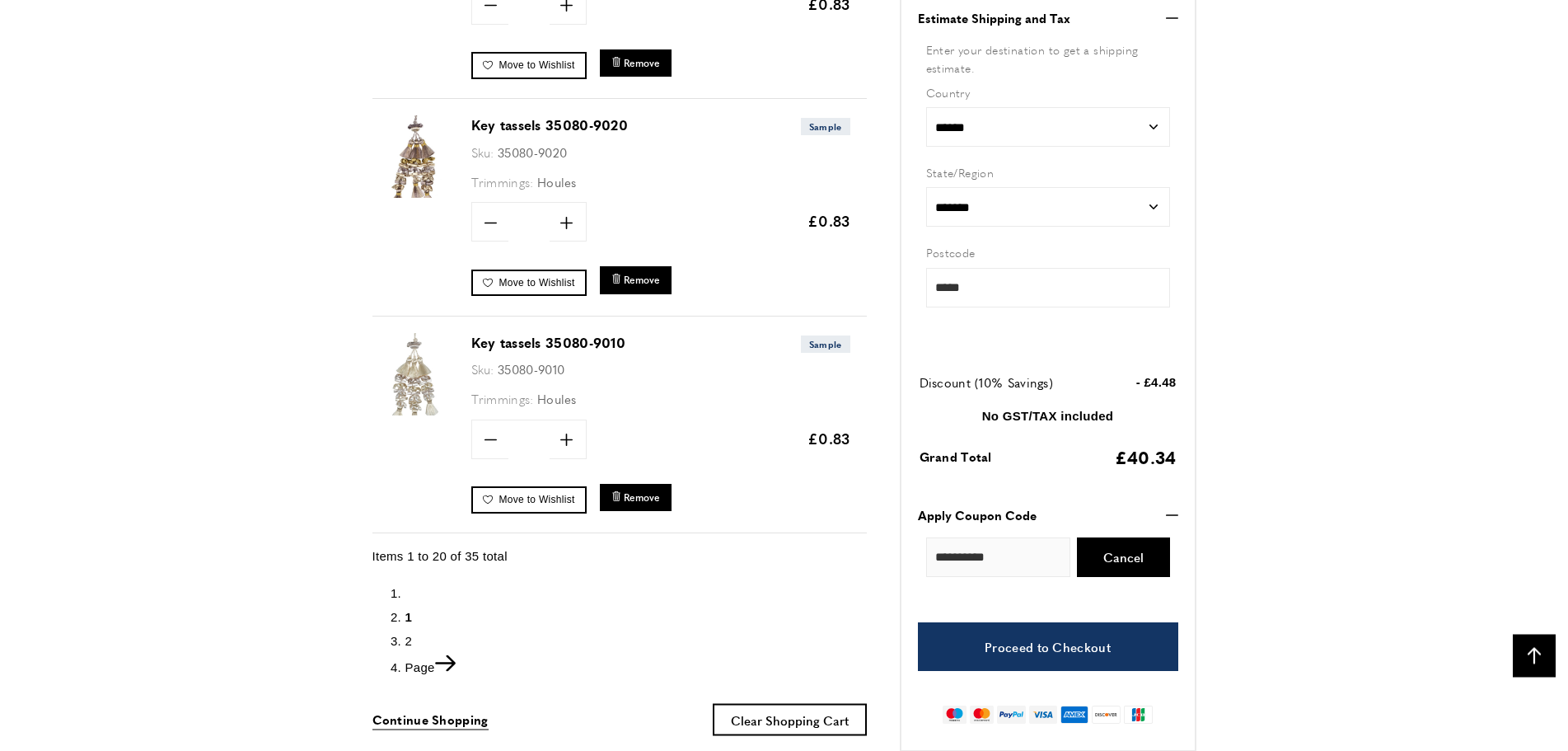
click at [408, 635] on span "2" at bounding box center [409, 639] width 7 height 14
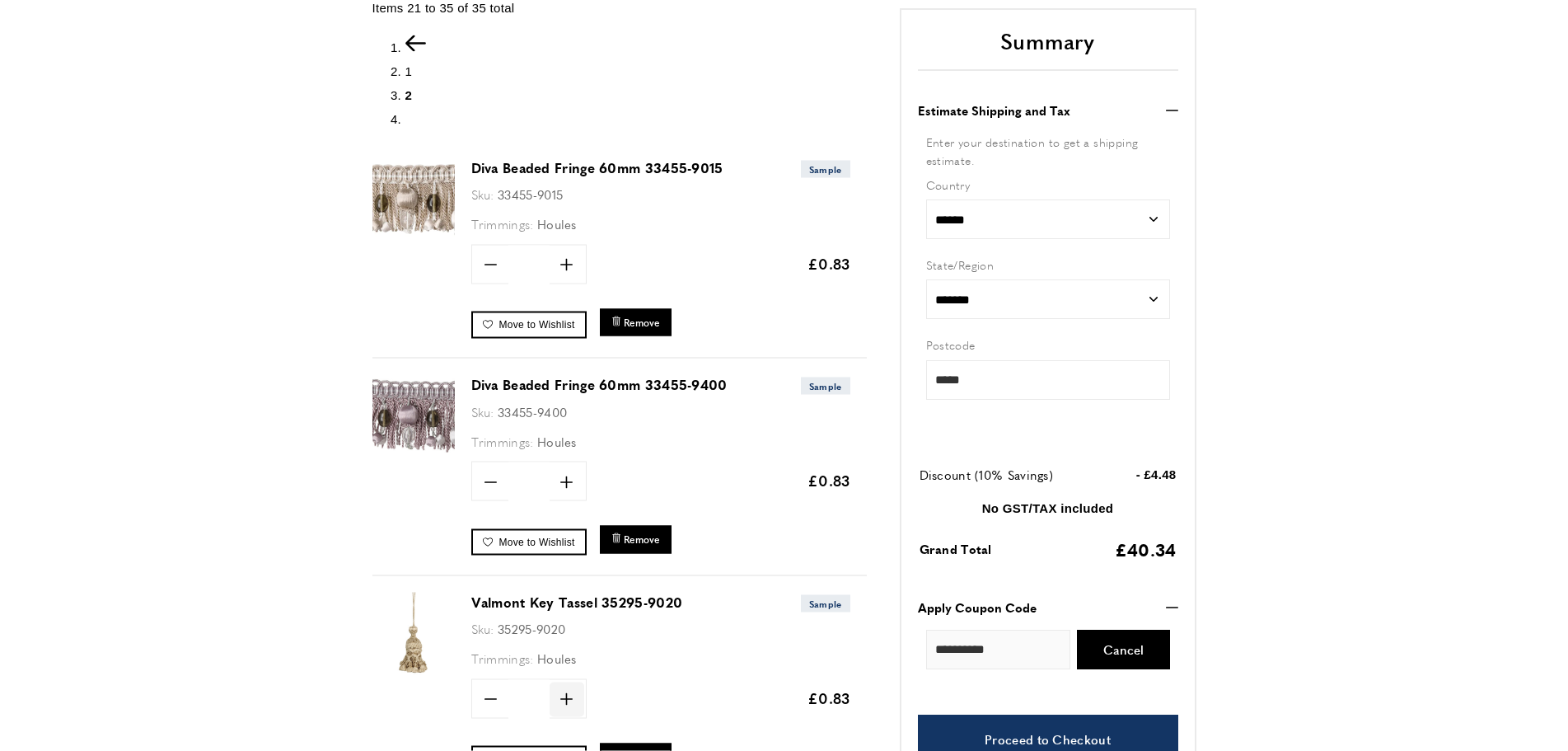
scroll to position [42, 0]
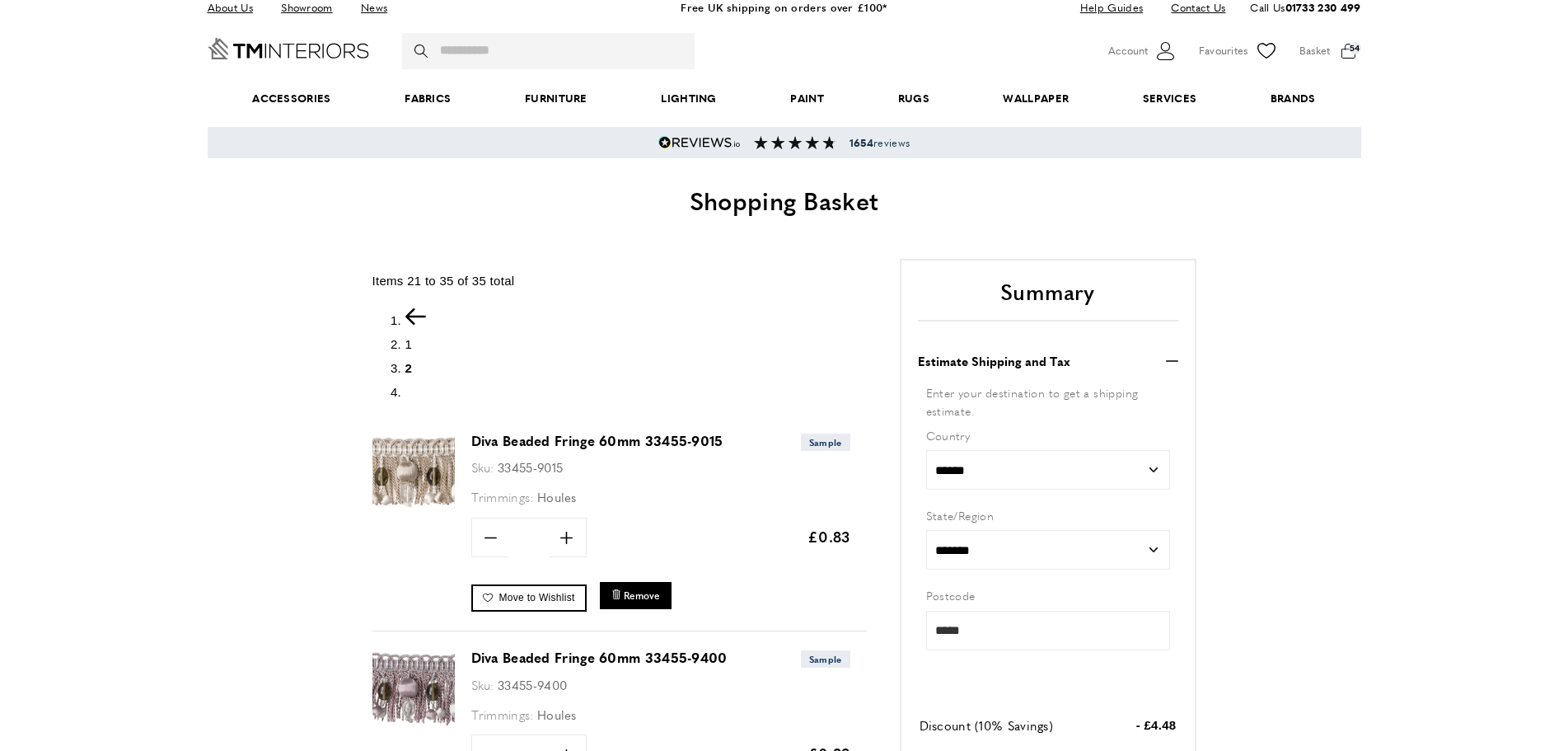
click at [411, 343] on span "1" at bounding box center [409, 344] width 7 height 14
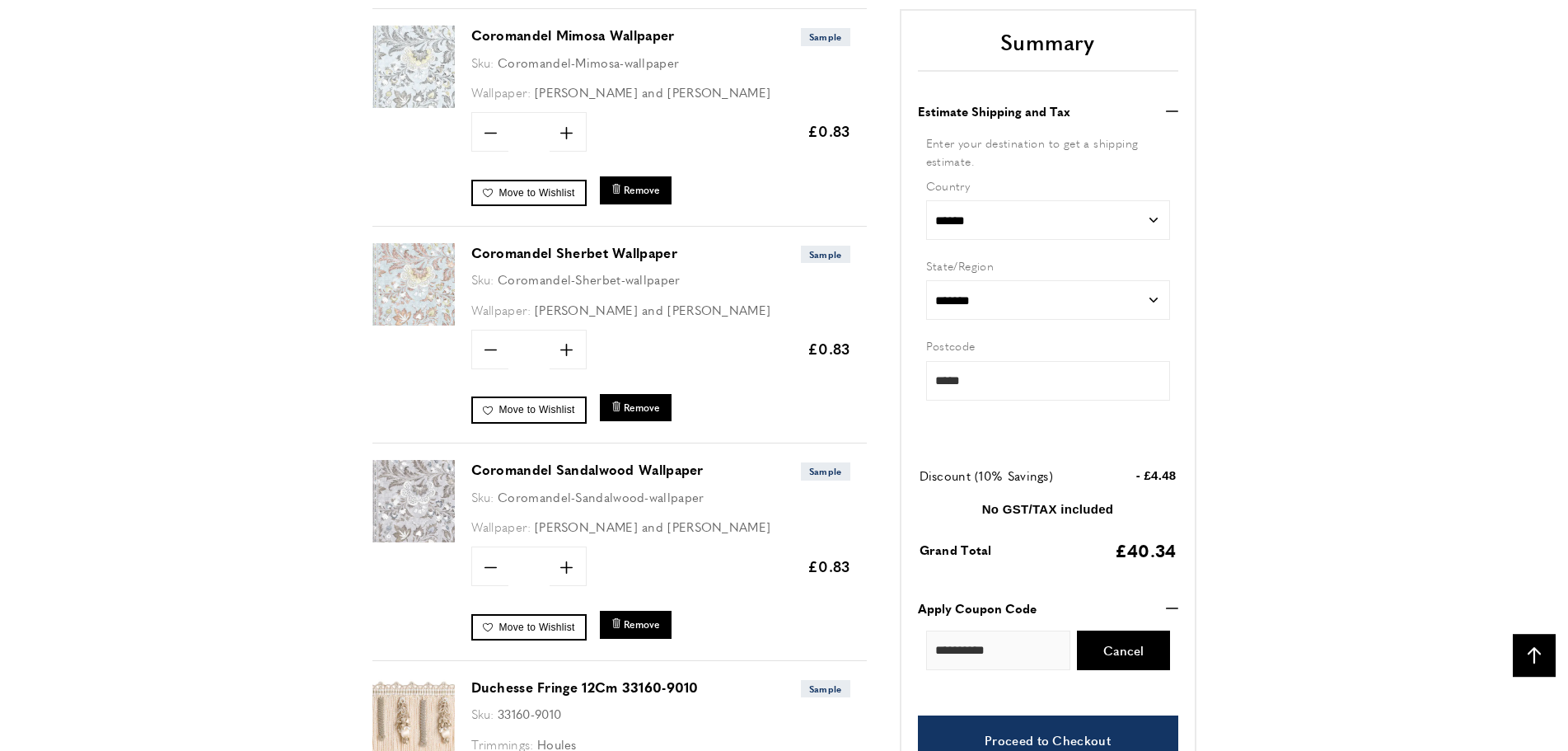
scroll to position [1926, 0]
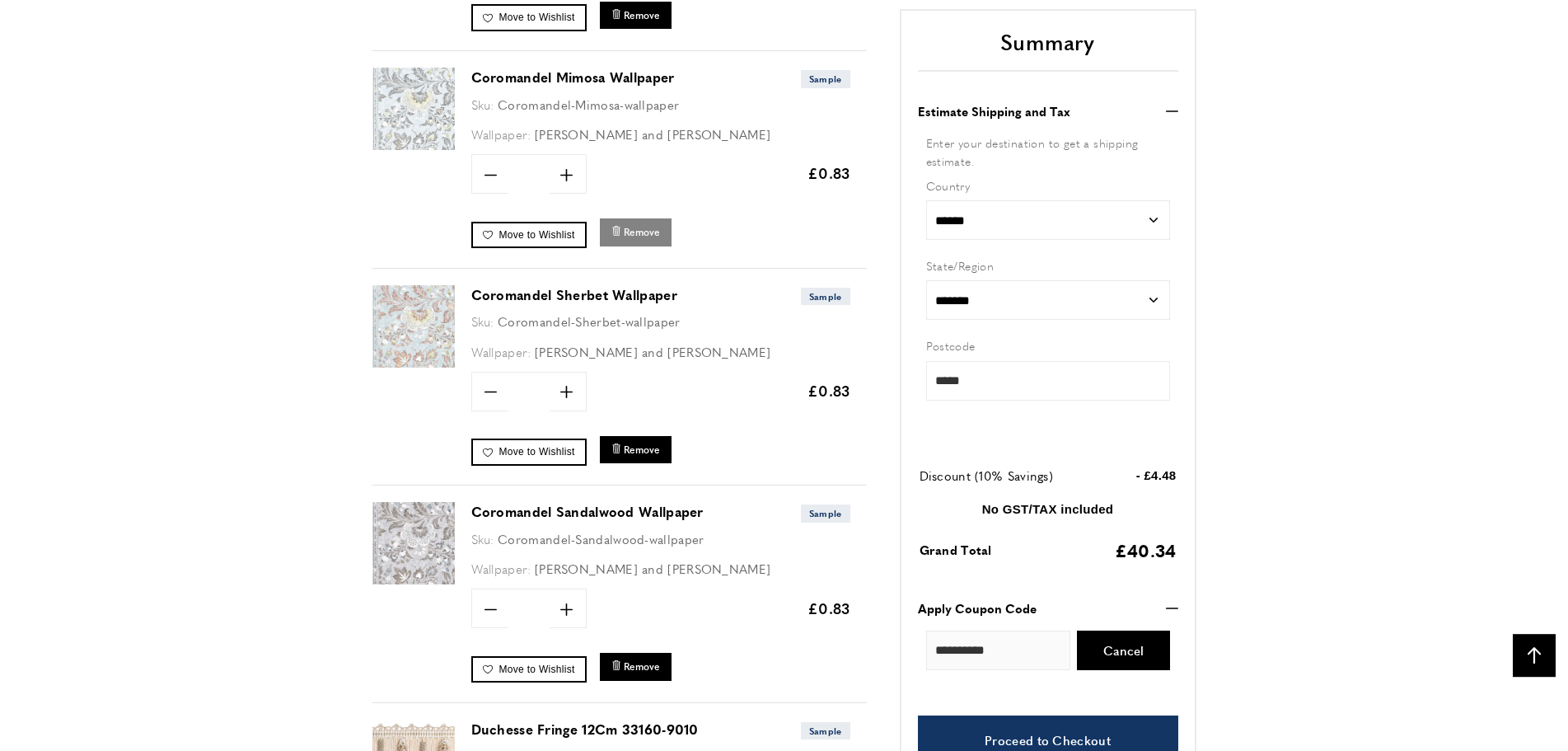
click at [636, 231] on span "Remove" at bounding box center [642, 231] width 37 height 14
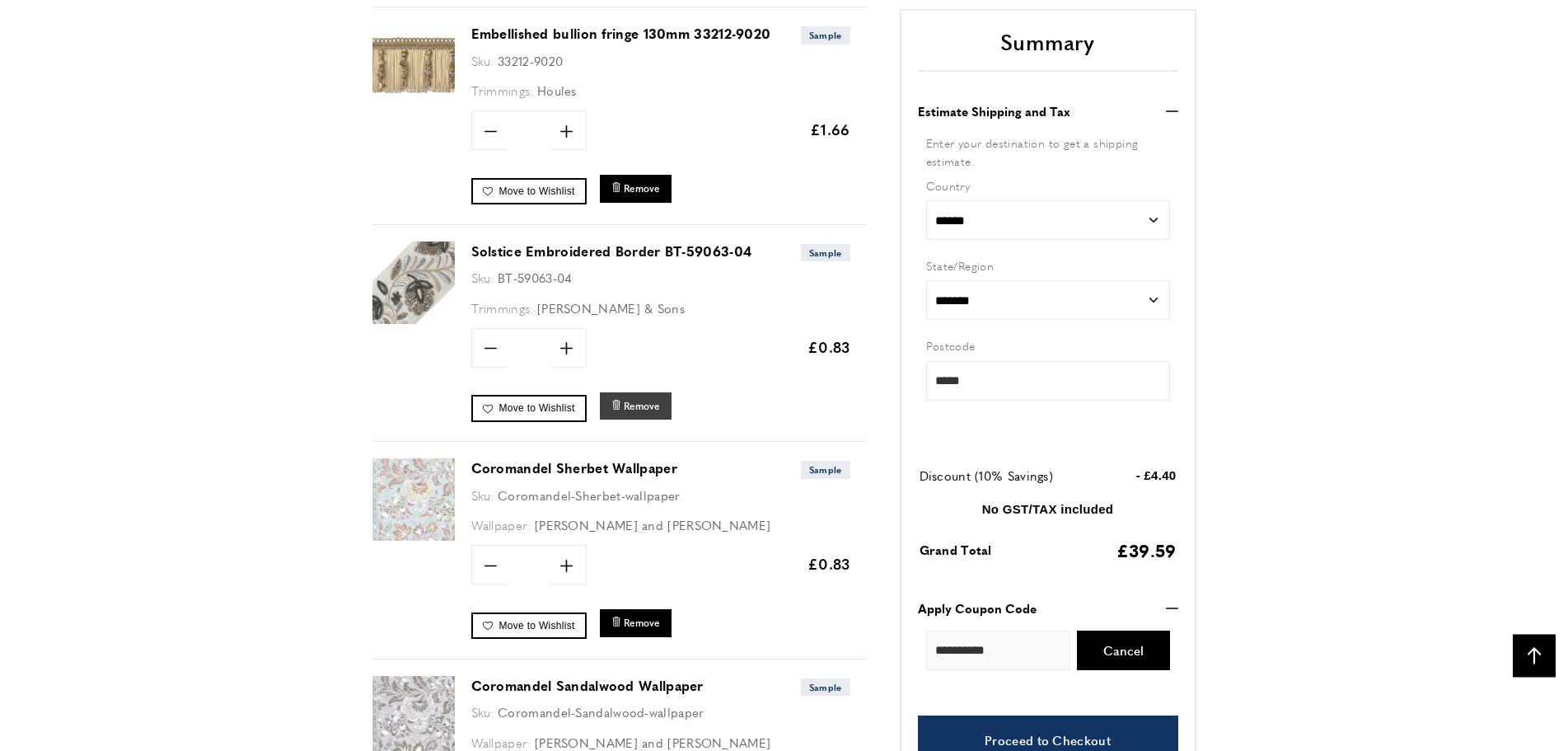
scroll to position [1724, 0]
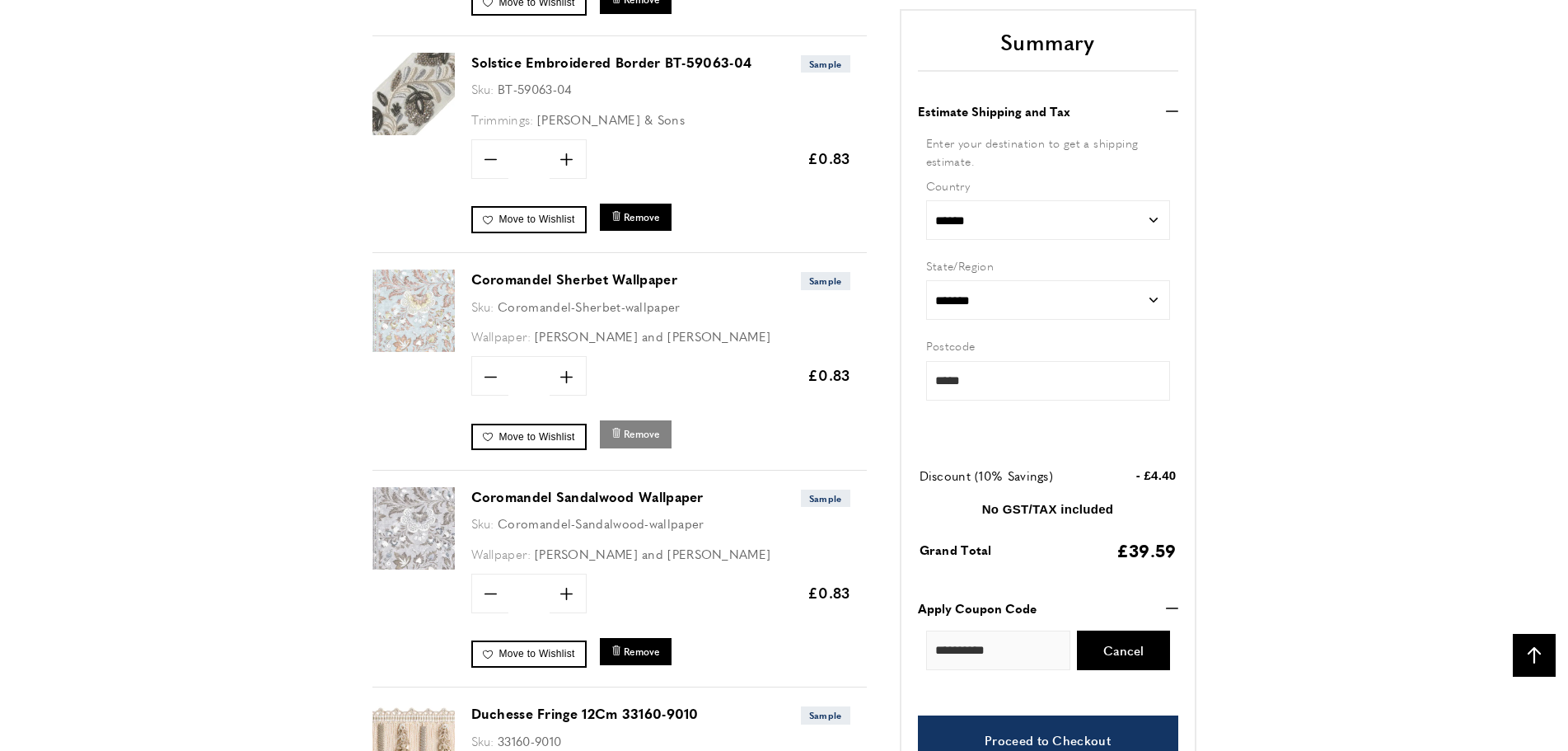
click at [641, 435] on span "Remove" at bounding box center [642, 434] width 37 height 14
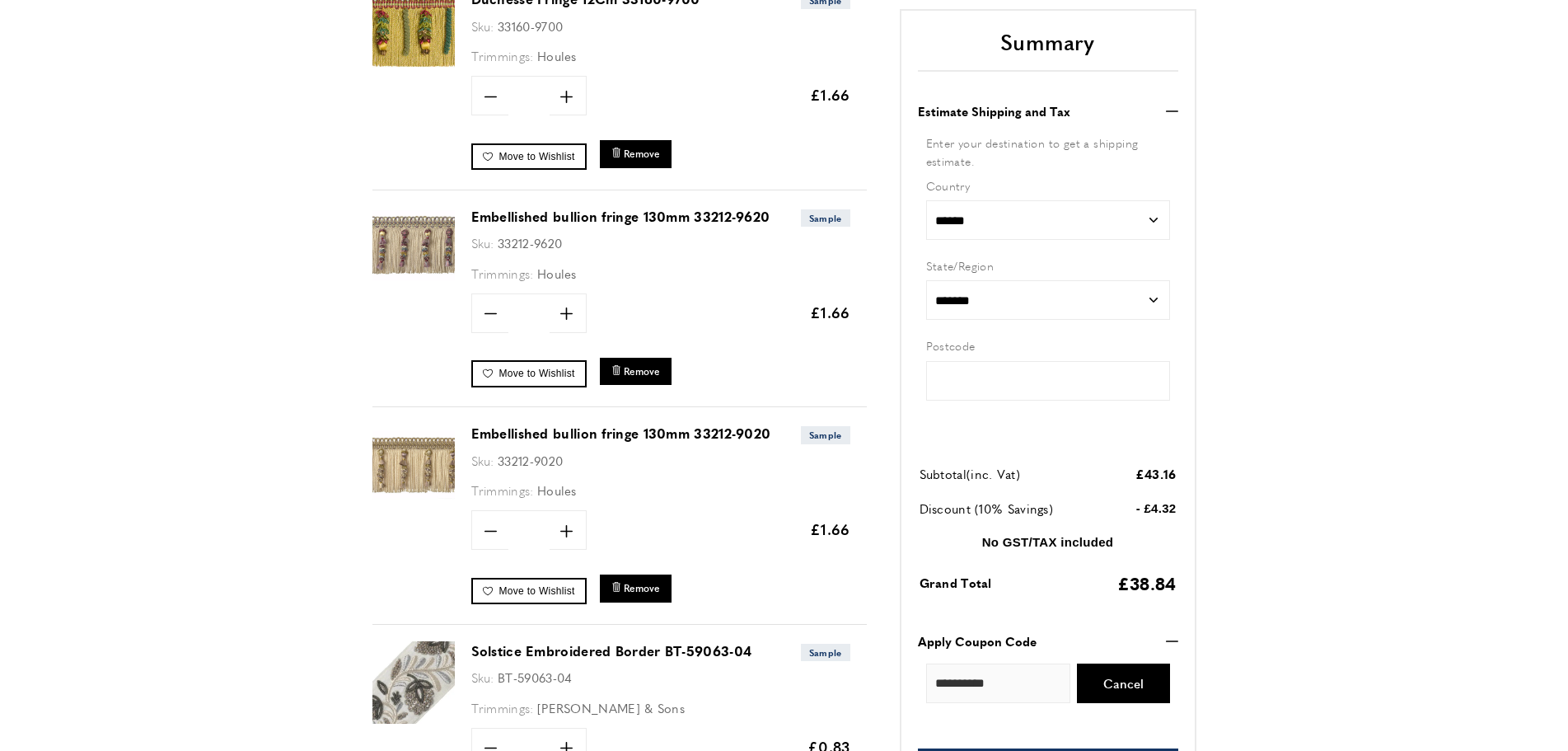
type input "*****"
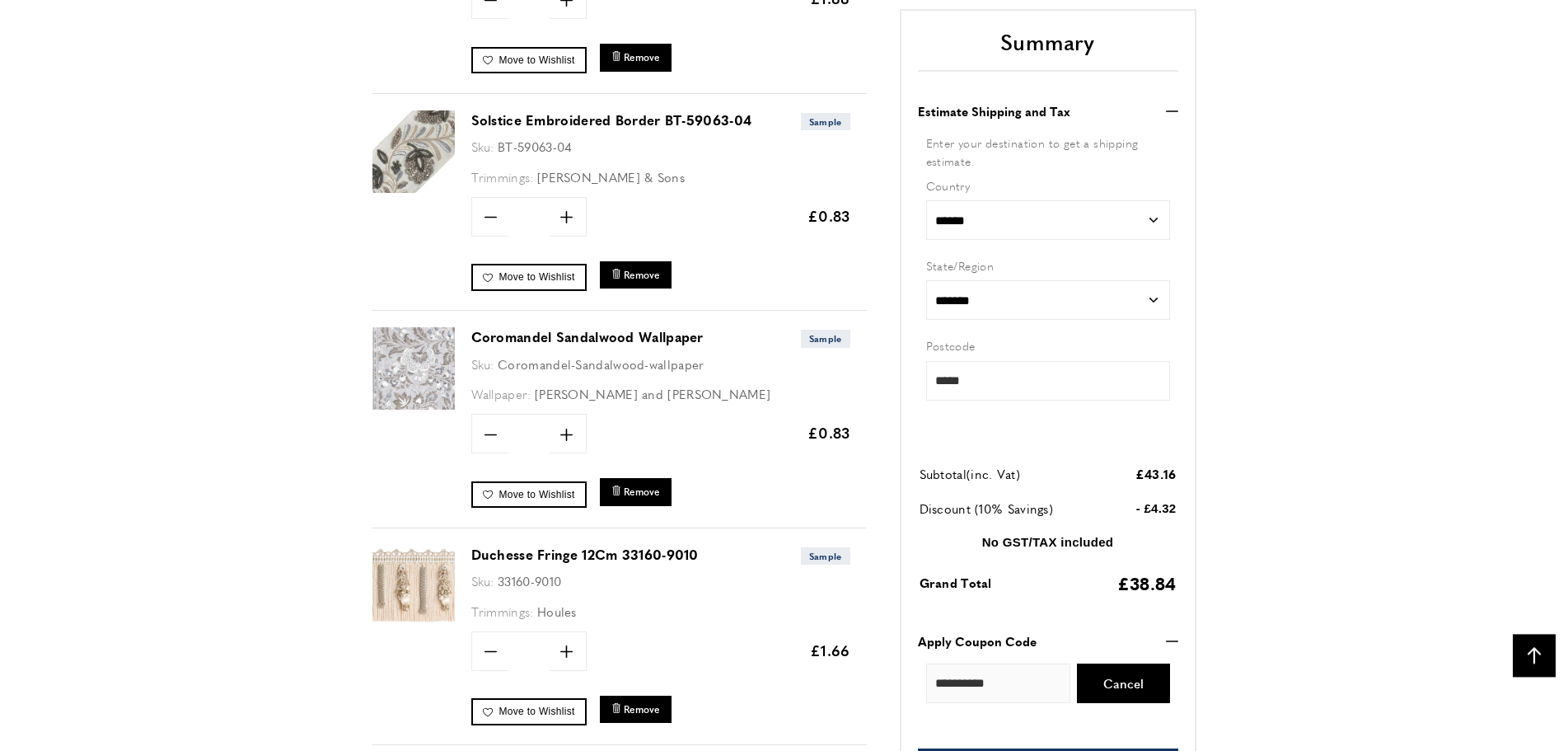
scroll to position [1745, 0]
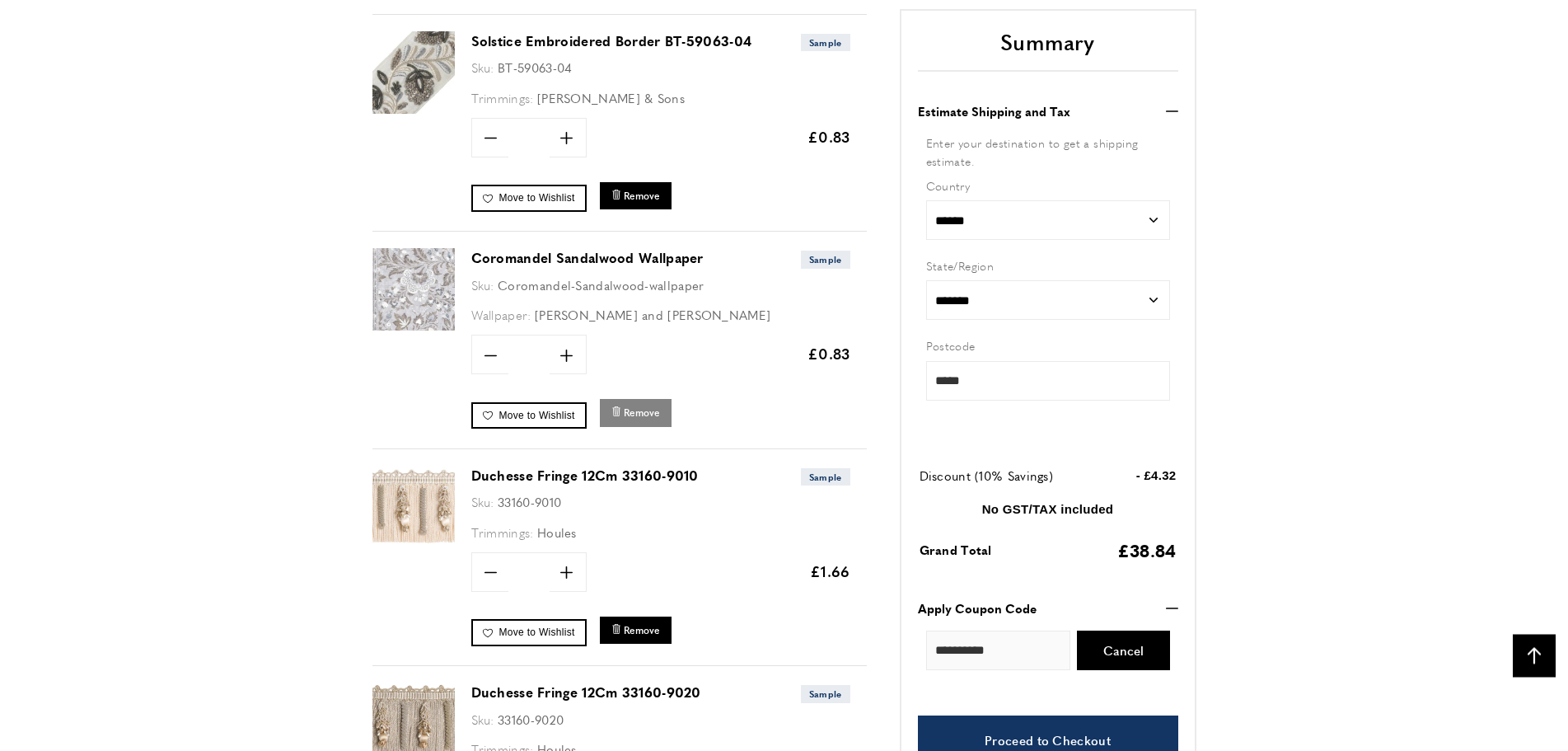
click at [639, 417] on span "Remove" at bounding box center [642, 412] width 37 height 14
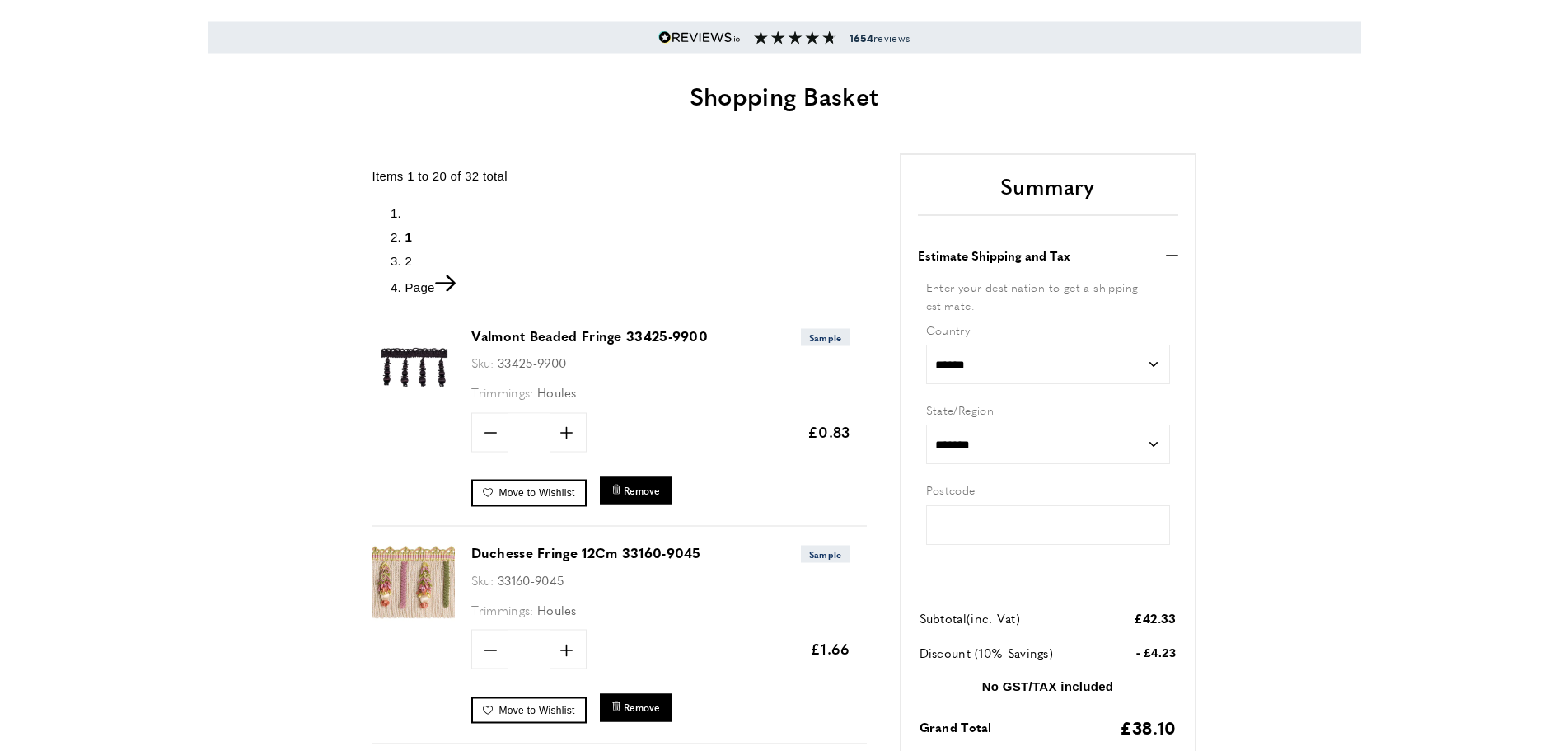
type input "*****"
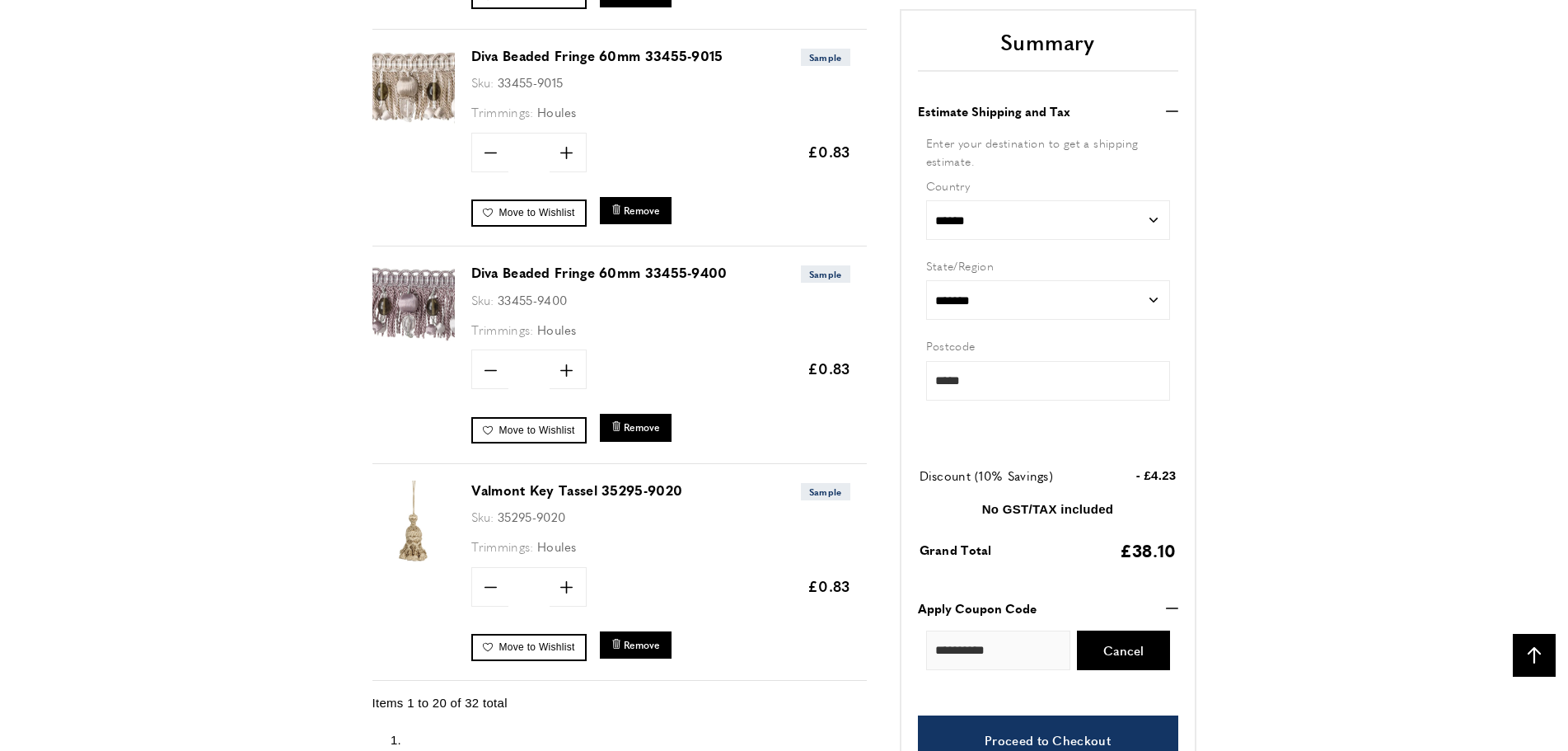
scroll to position [0, 696]
click at [647, 424] on span "Remove" at bounding box center [642, 427] width 37 height 14
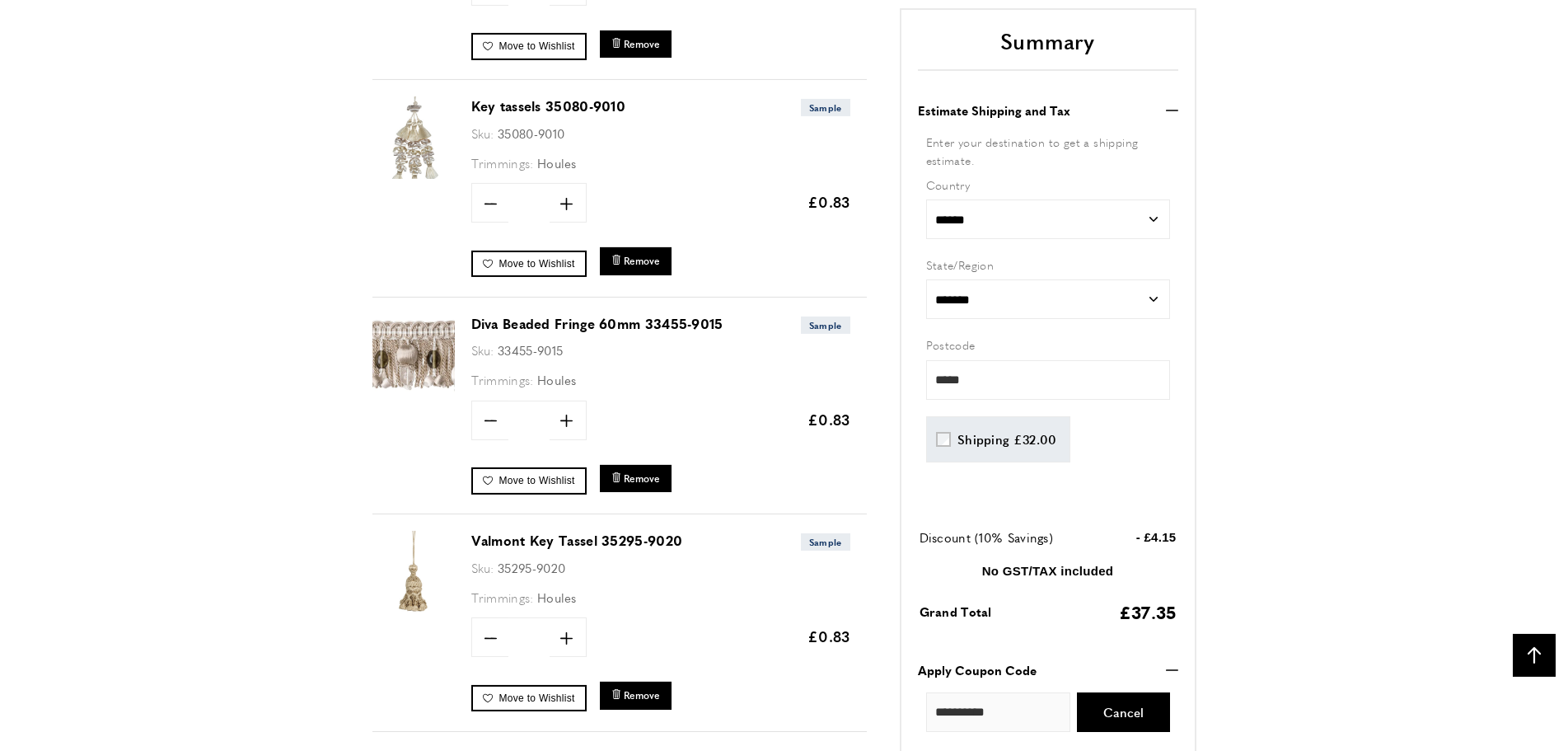
scroll to position [3772, 0]
